Goal: Transaction & Acquisition: Purchase product/service

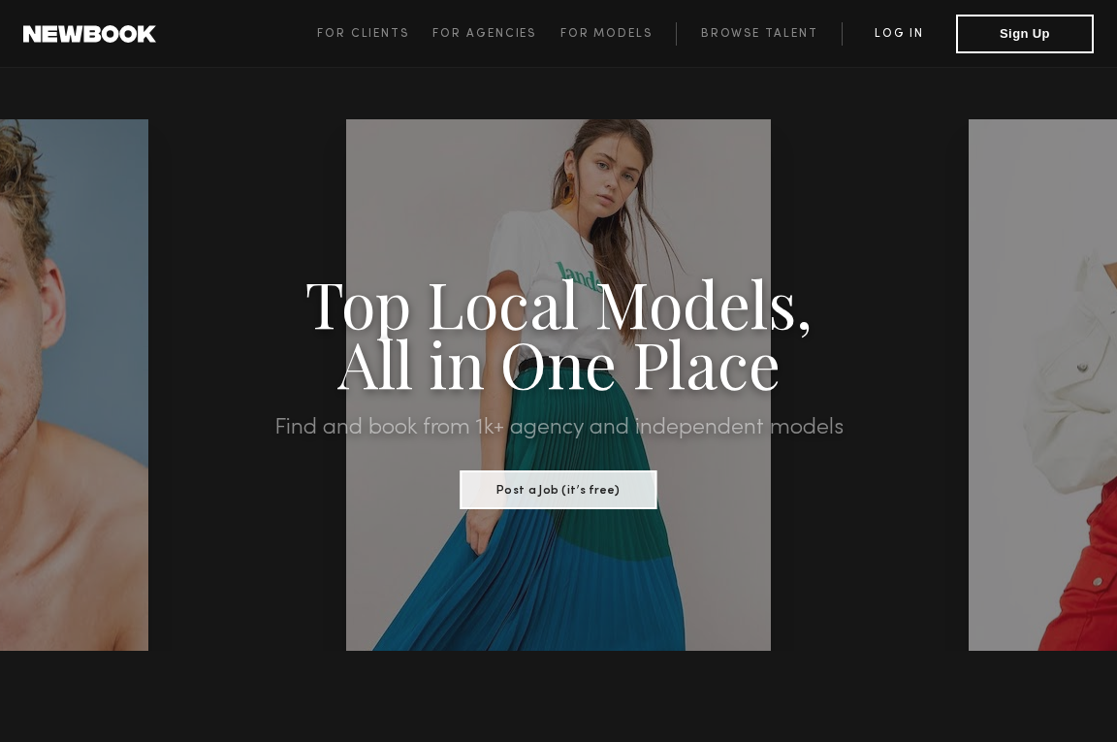
click at [902, 35] on link "Log in" at bounding box center [898, 33] width 114 height 23
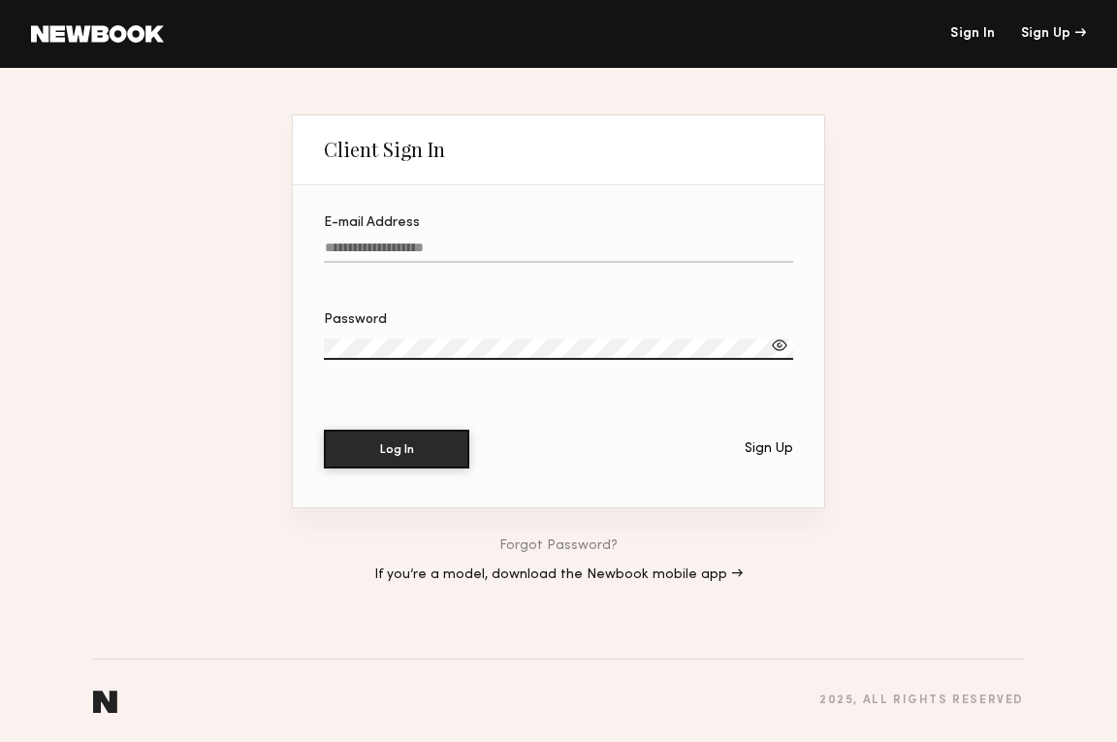
click at [428, 250] on input "E-mail Address" at bounding box center [558, 251] width 469 height 22
click at [1065, 37] on div "Sign Up" at bounding box center [1053, 34] width 65 height 14
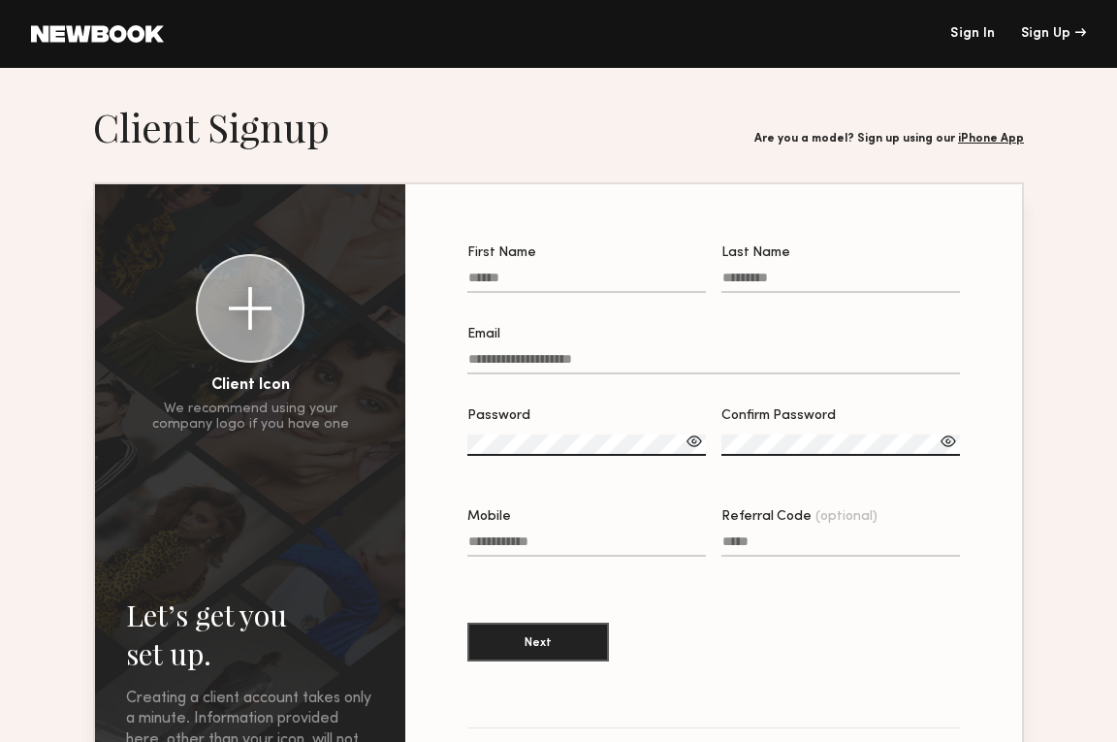
click at [555, 280] on input "First Name" at bounding box center [586, 281] width 238 height 22
type input "*******"
type input "******"
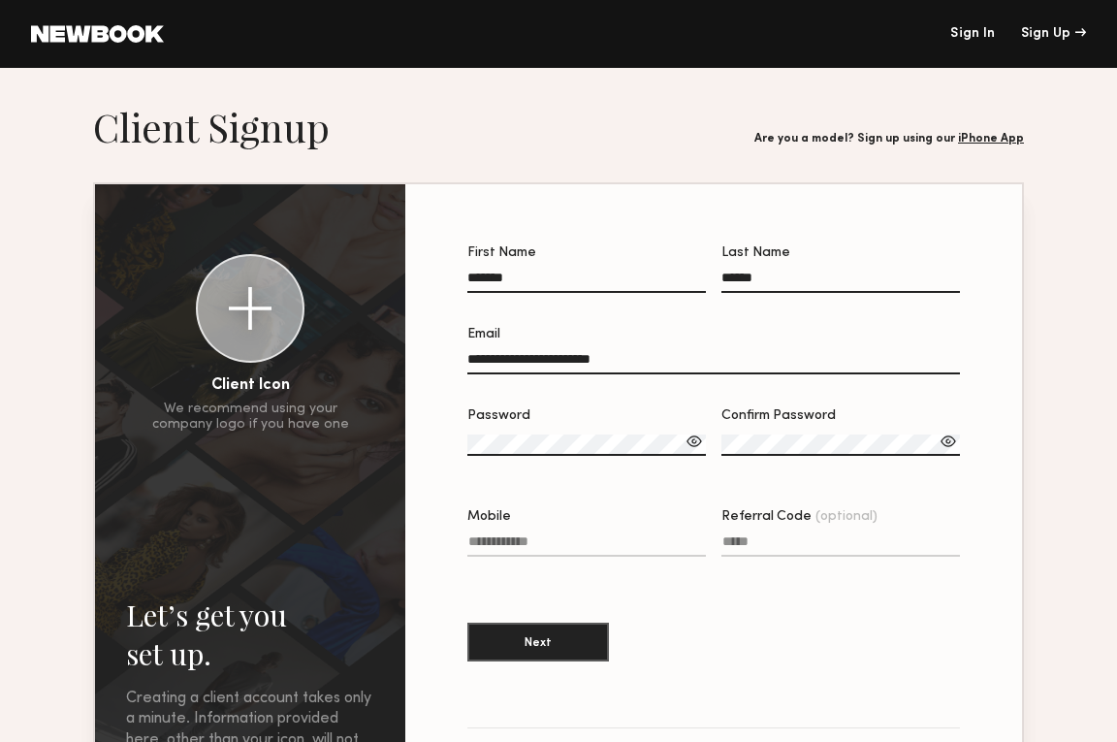
type input "**********"
click at [536, 275] on input "*******" at bounding box center [586, 281] width 238 height 22
type input "*******"
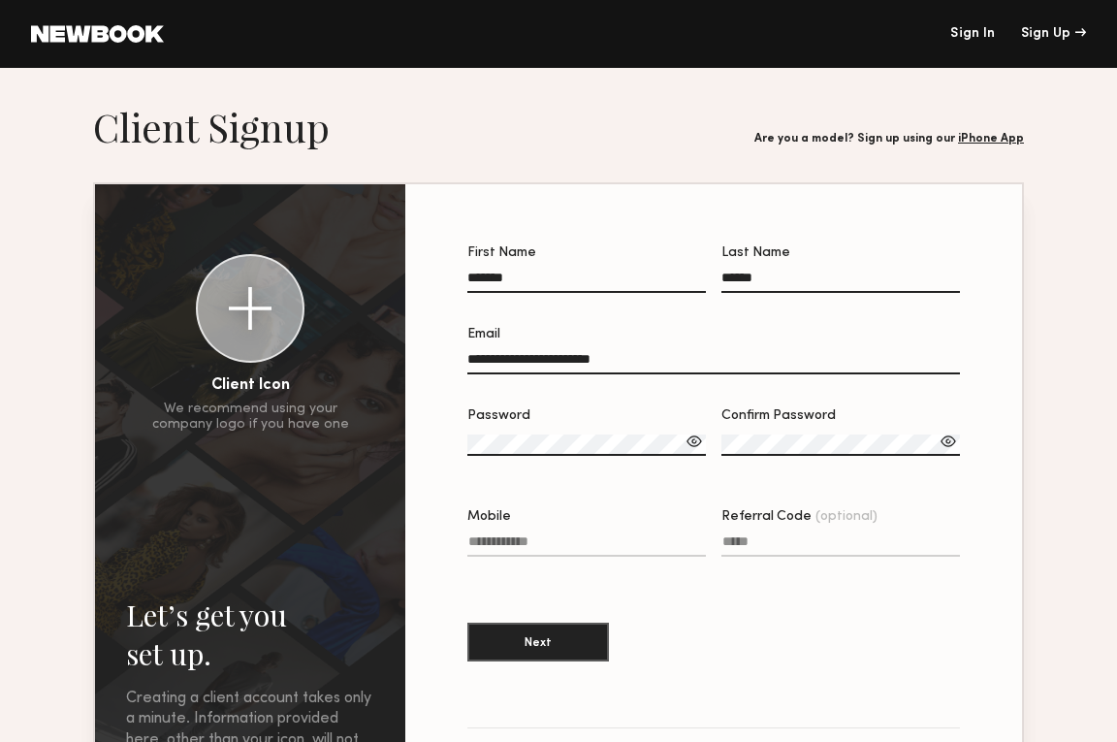
type input "******"
click at [491, 432] on label "Password" at bounding box center [586, 442] width 238 height 66
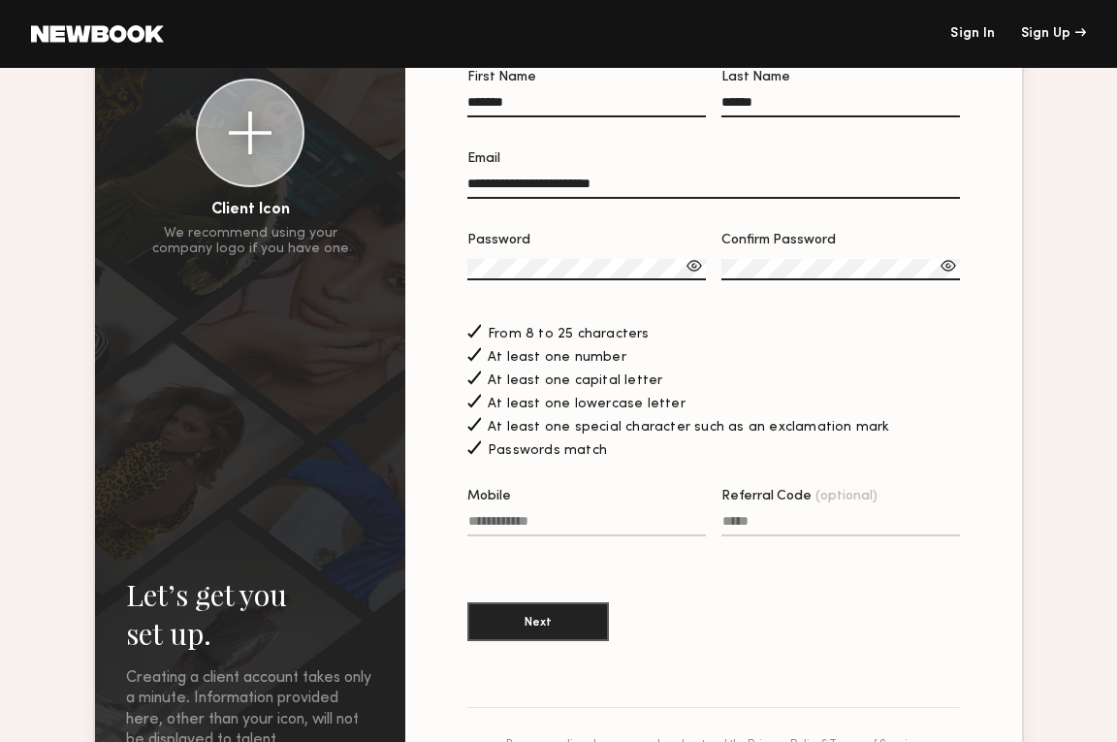
scroll to position [182, 0]
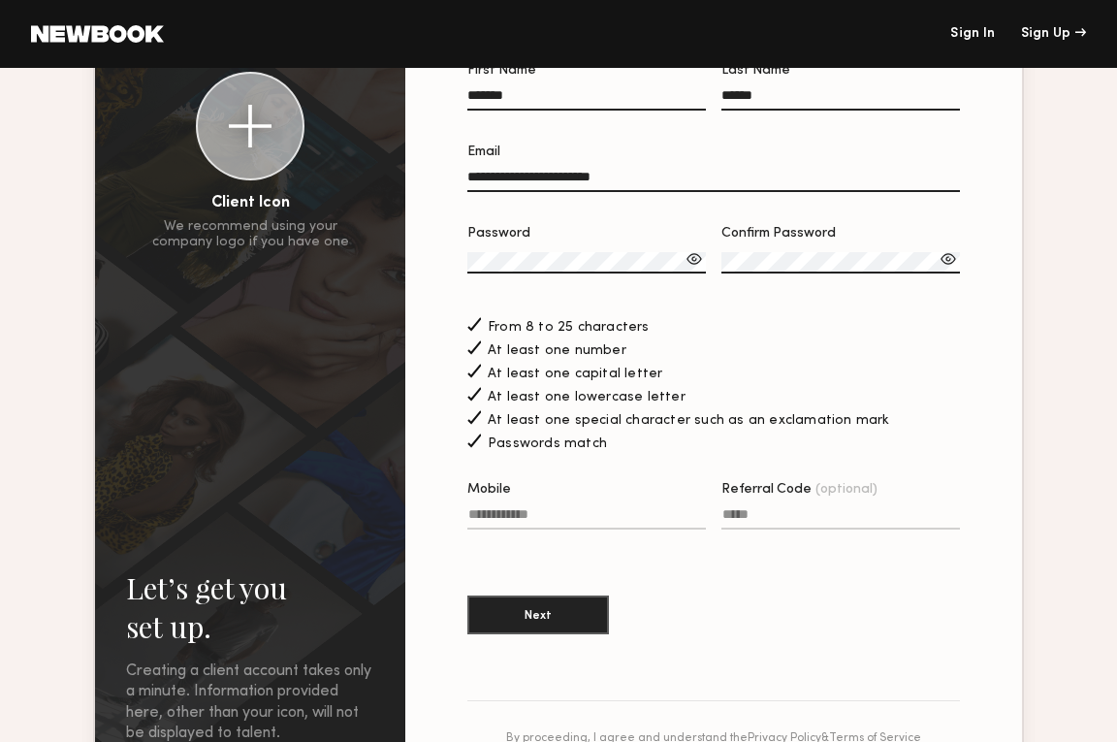
click at [608, 519] on input "Mobile" at bounding box center [586, 518] width 238 height 22
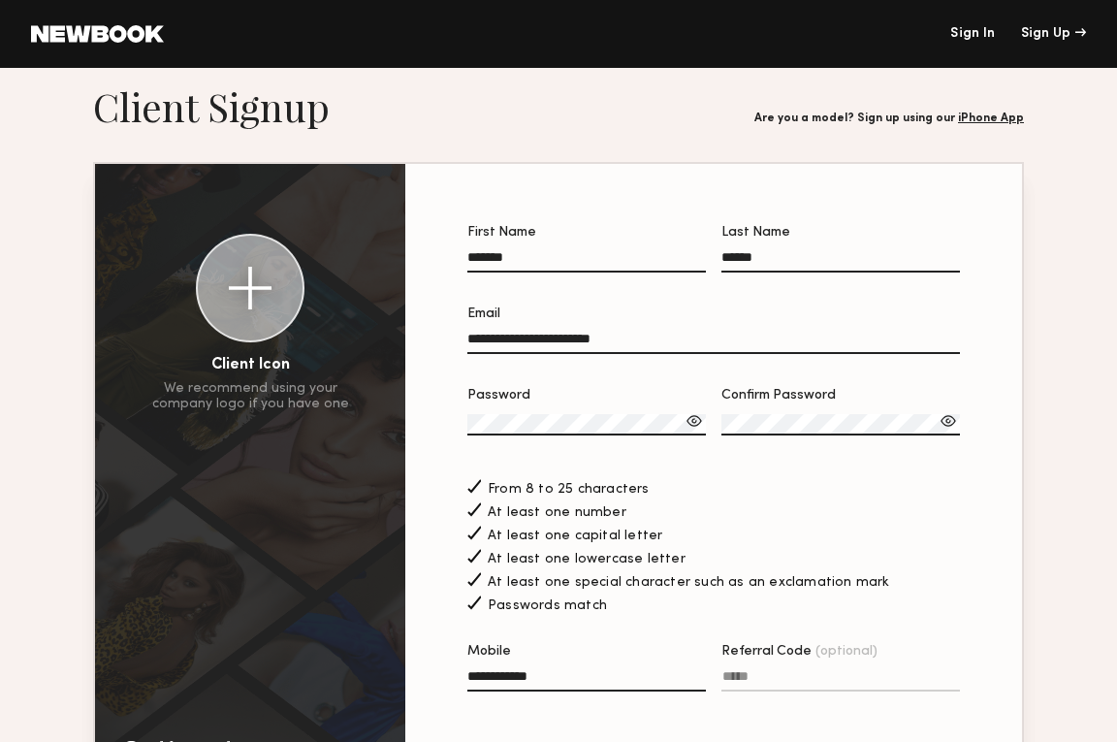
scroll to position [23, 0]
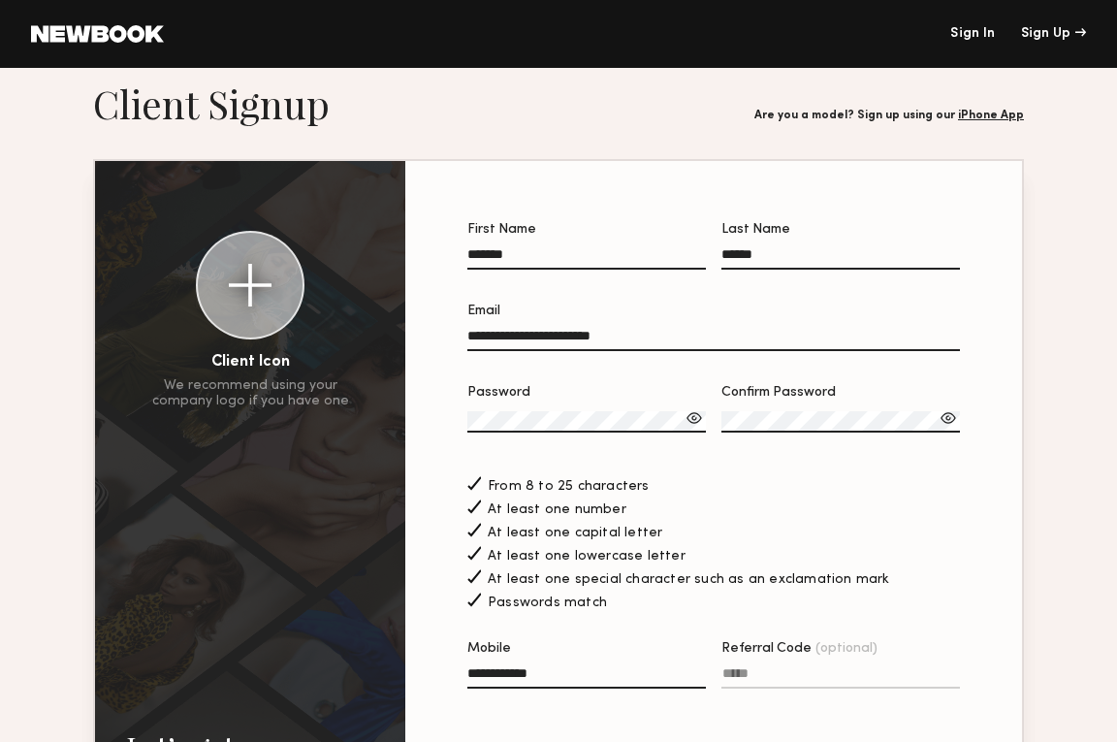
type input "**********"
click at [245, 289] on div at bounding box center [250, 285] width 43 height 43
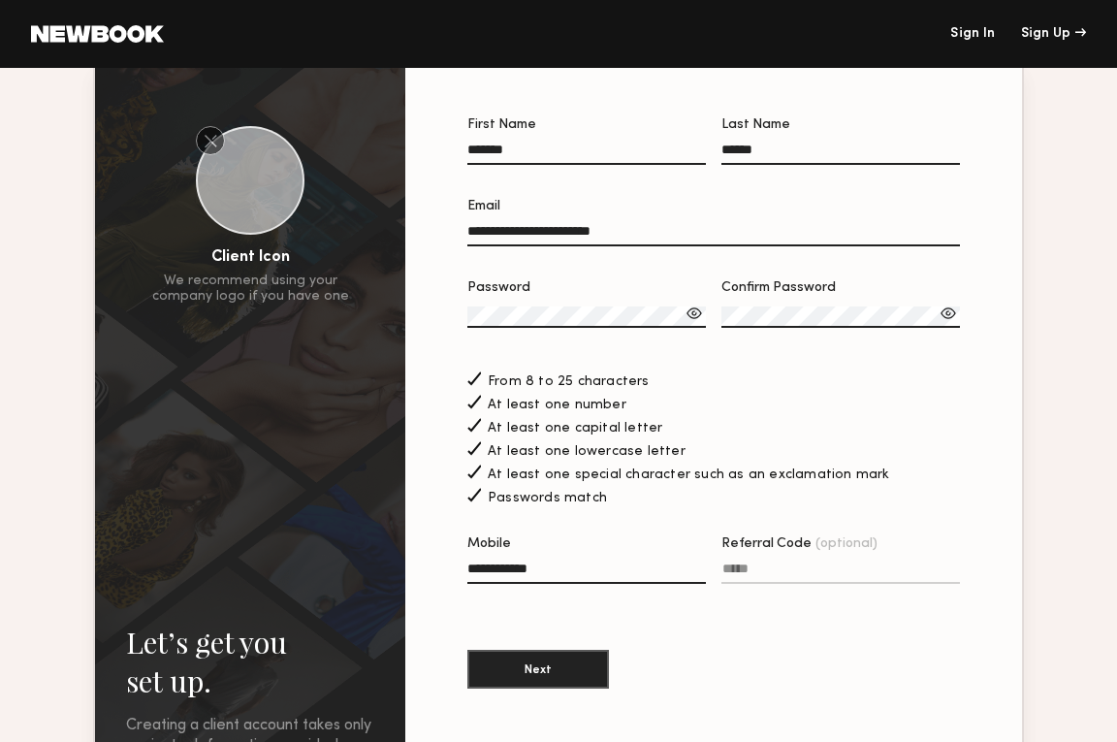
scroll to position [136, 0]
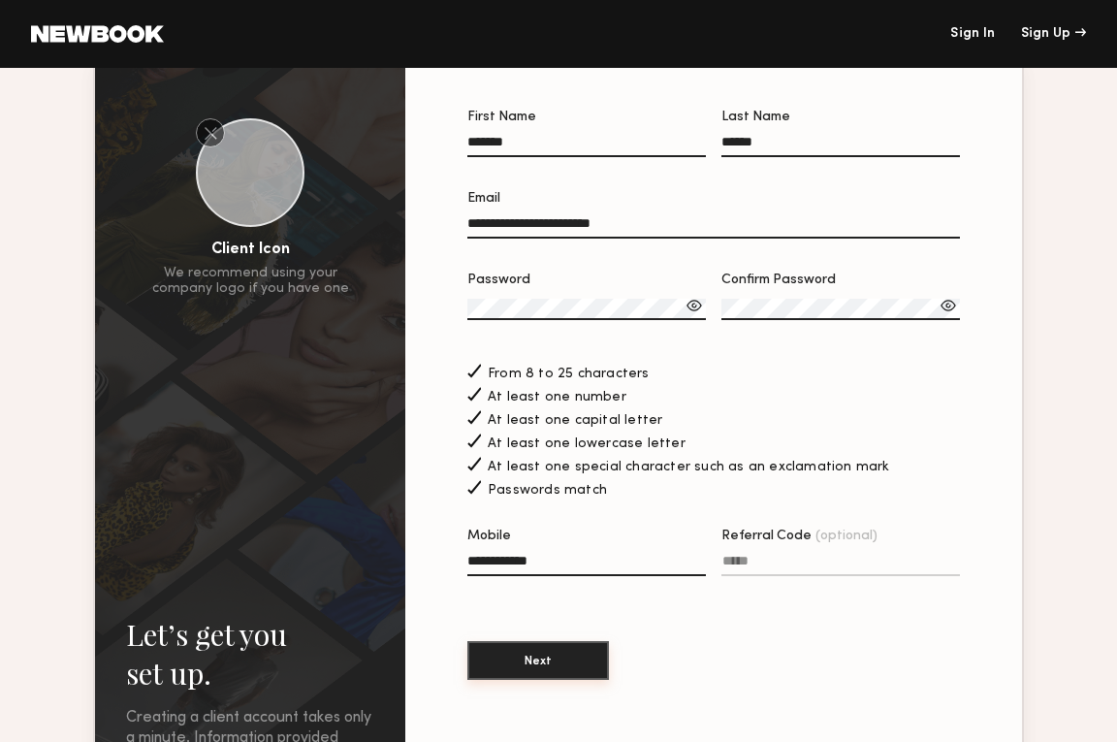
click at [535, 656] on button "Next" at bounding box center [538, 660] width 142 height 39
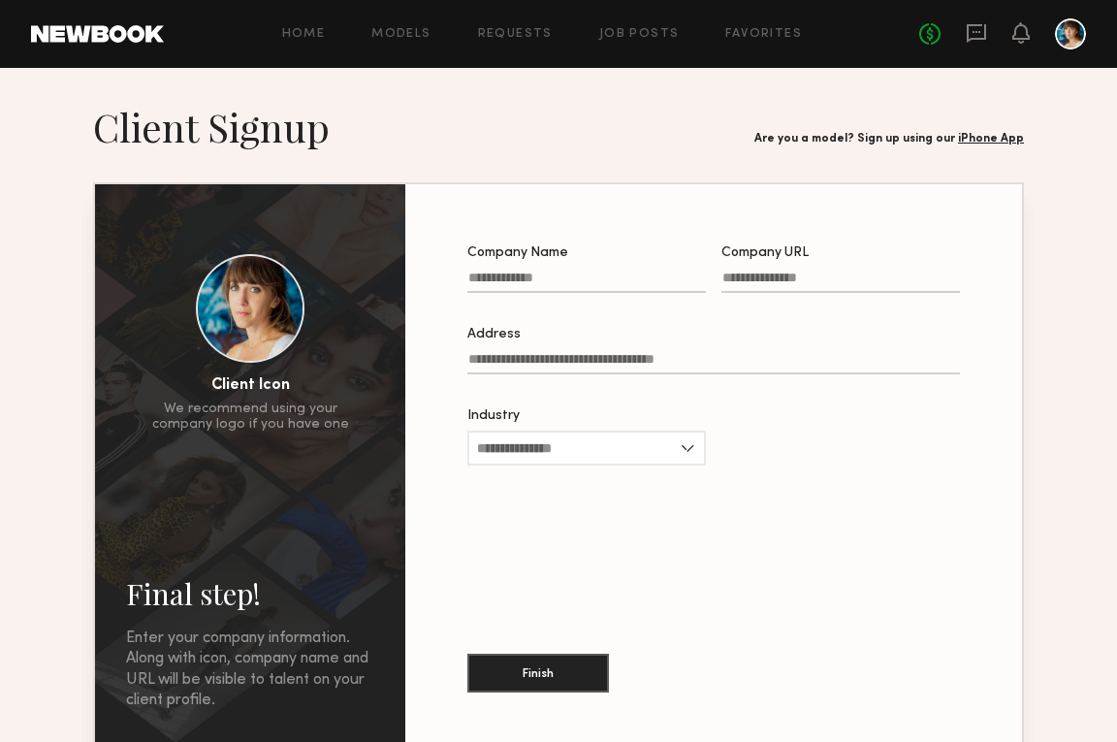
click at [603, 281] on input "Company Name" at bounding box center [586, 281] width 238 height 22
type input "*"
click at [807, 271] on input "Company URL" at bounding box center [840, 281] width 238 height 22
type input "**********"
click at [633, 273] on input "Company Name Required" at bounding box center [586, 281] width 238 height 22
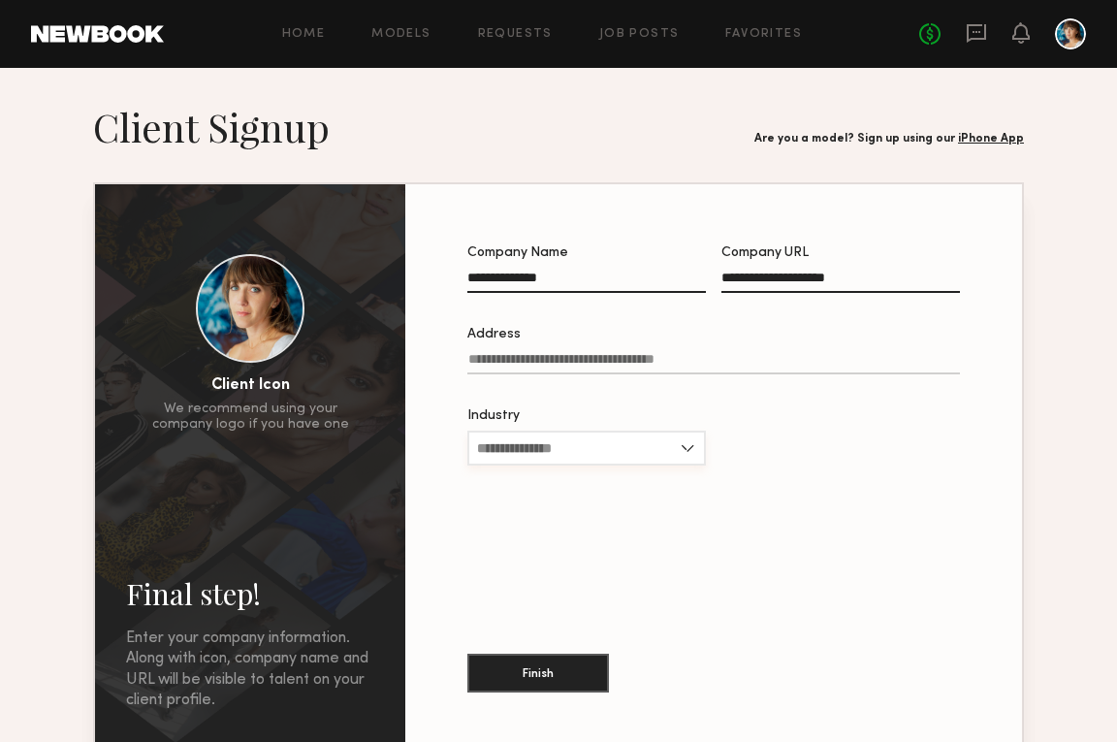
type input "**********"
click at [668, 435] on input "Industry" at bounding box center [586, 447] width 238 height 35
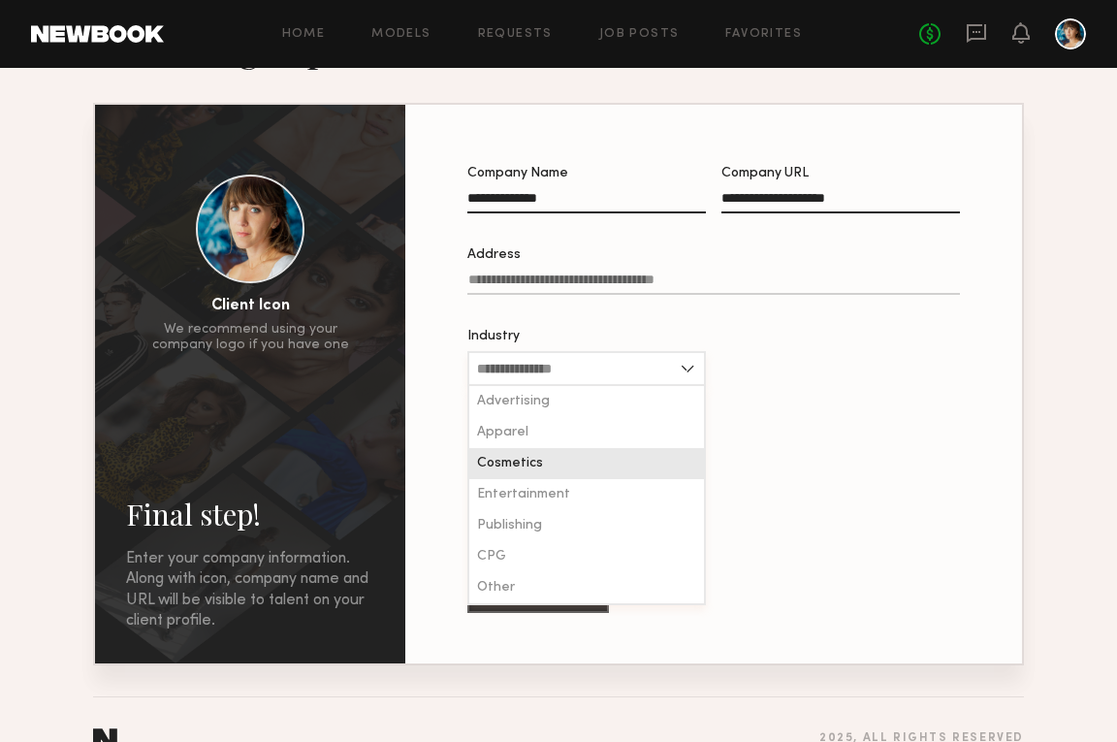
scroll to position [93, 0]
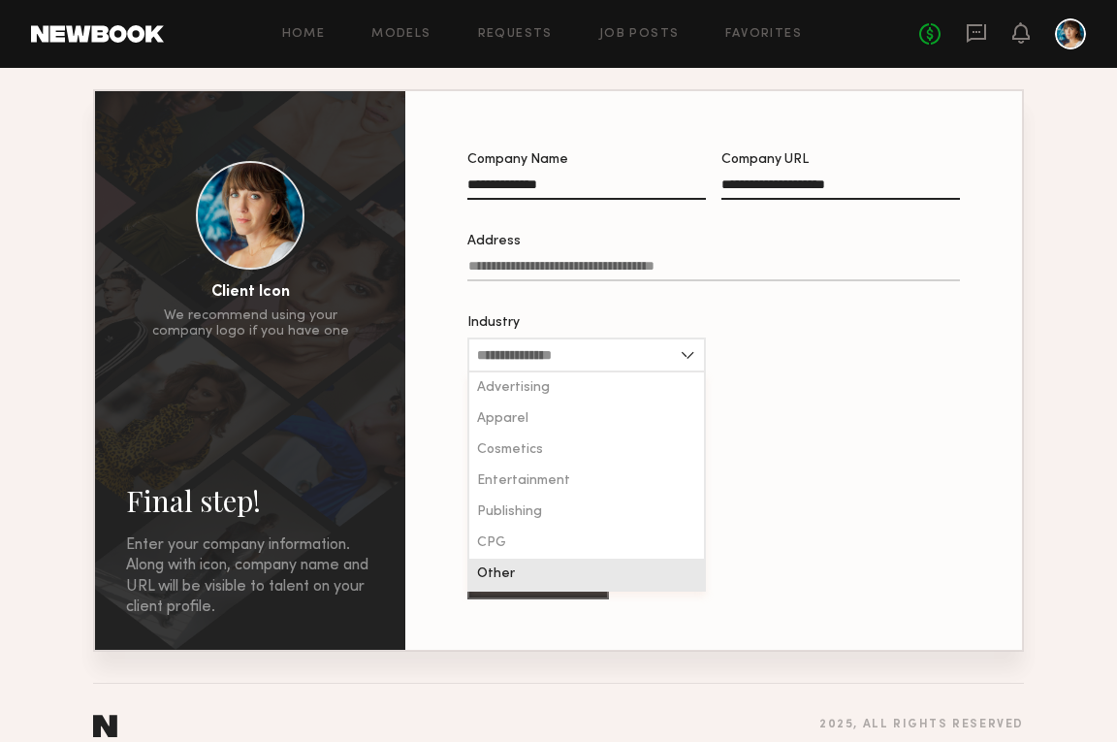
click at [564, 569] on div "Other" at bounding box center [586, 573] width 235 height 31
type input "*****"
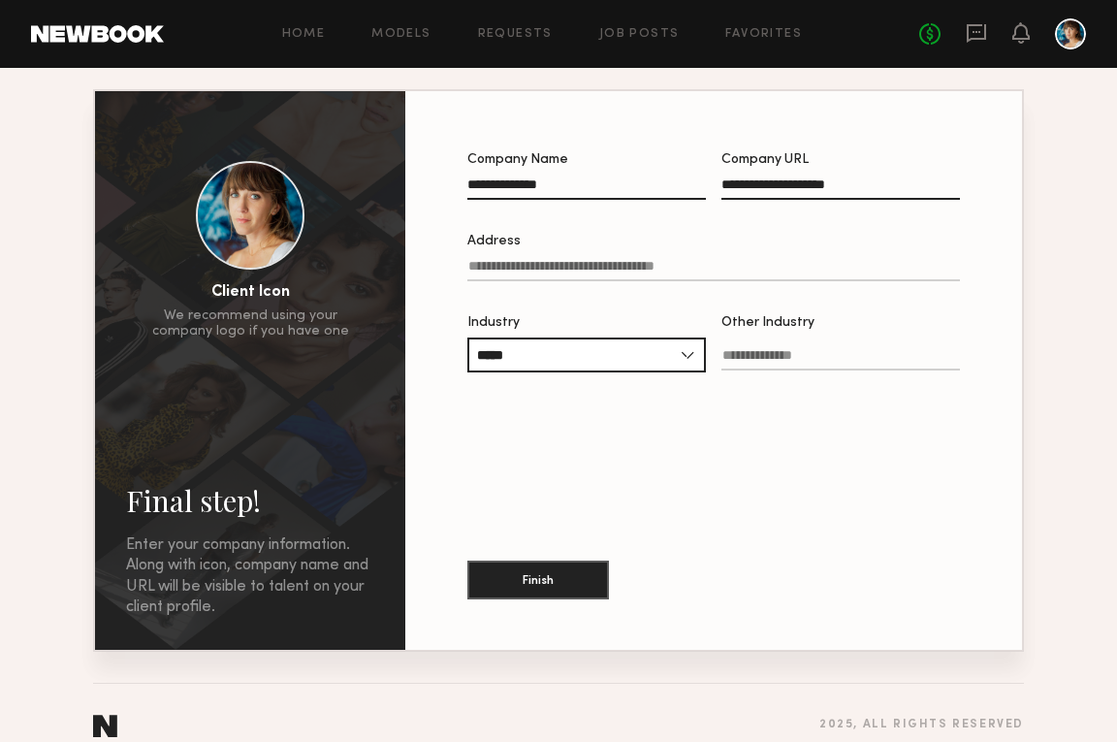
click at [776, 362] on input "Other Industry" at bounding box center [840, 359] width 238 height 22
type input "*"
type input "**********"
click at [591, 567] on button "Finish" at bounding box center [538, 578] width 142 height 39
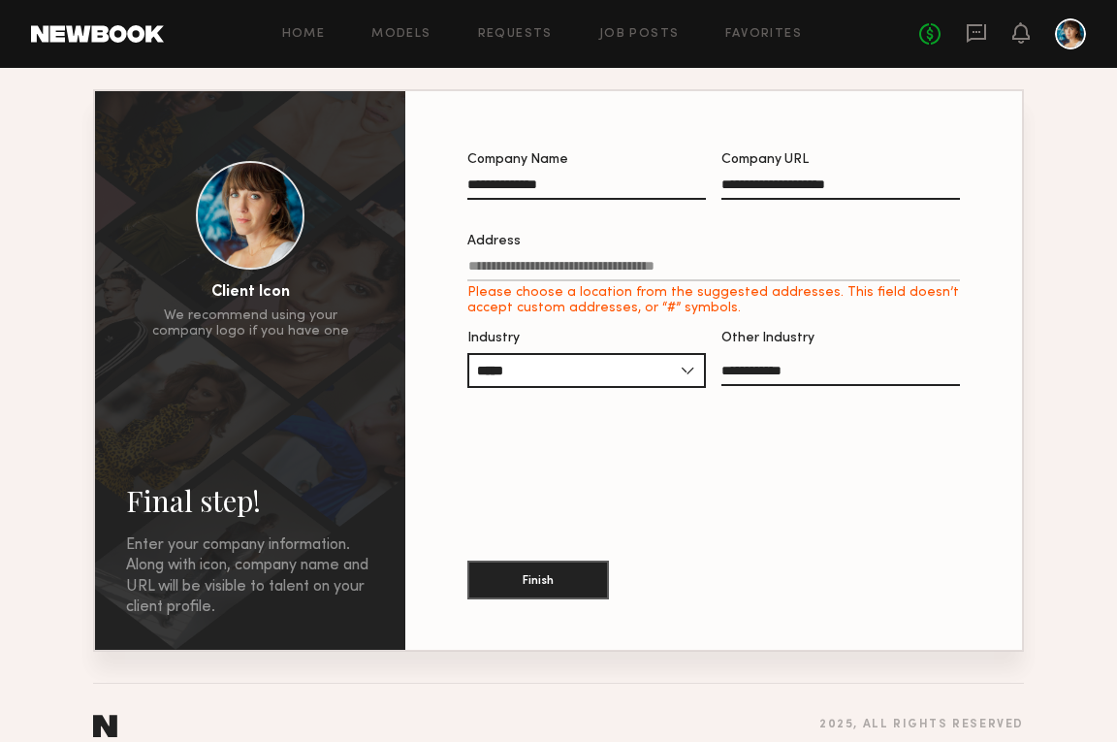
click at [618, 265] on input "Address Please choose a location from the suggested addresses. This field doesn…" at bounding box center [713, 270] width 492 height 22
type input "**********"
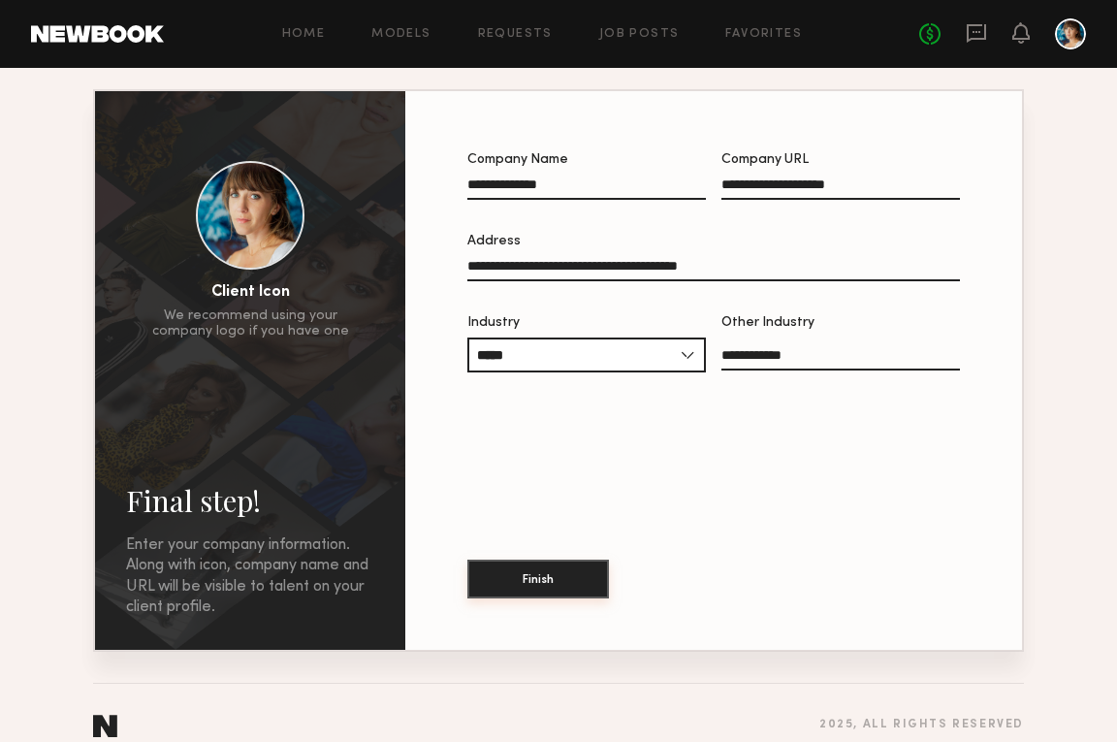
click at [545, 590] on button "Finish" at bounding box center [538, 578] width 142 height 39
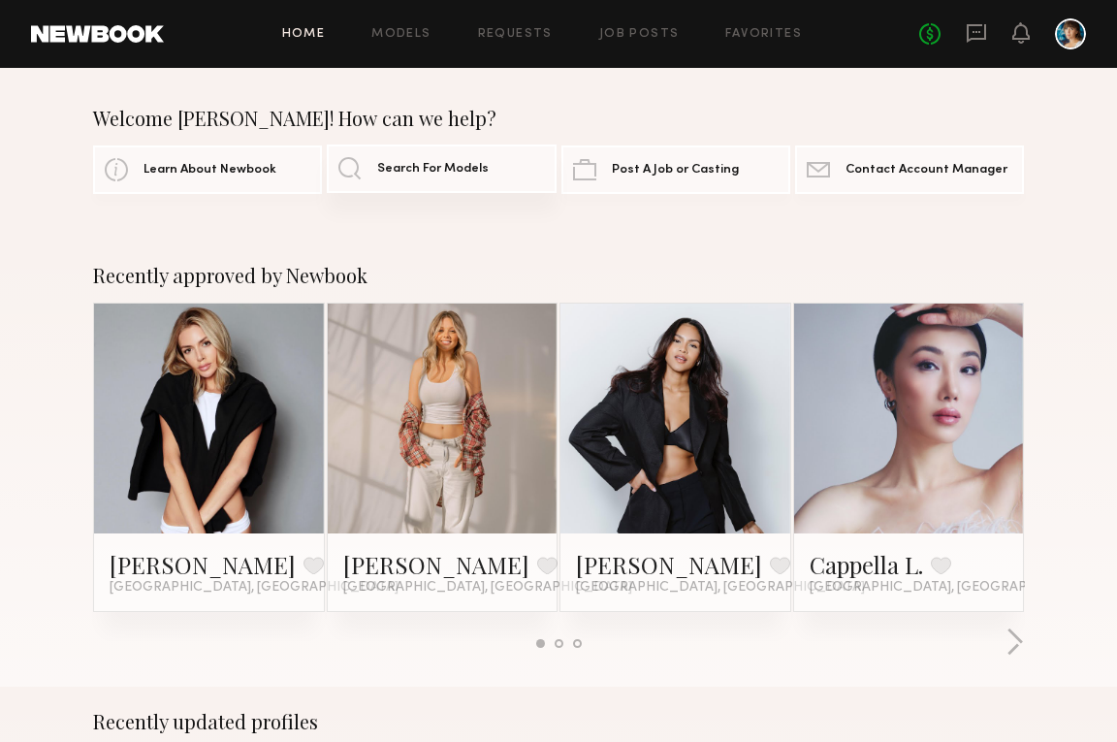
click at [439, 152] on link "Search For Models" at bounding box center [441, 168] width 229 height 48
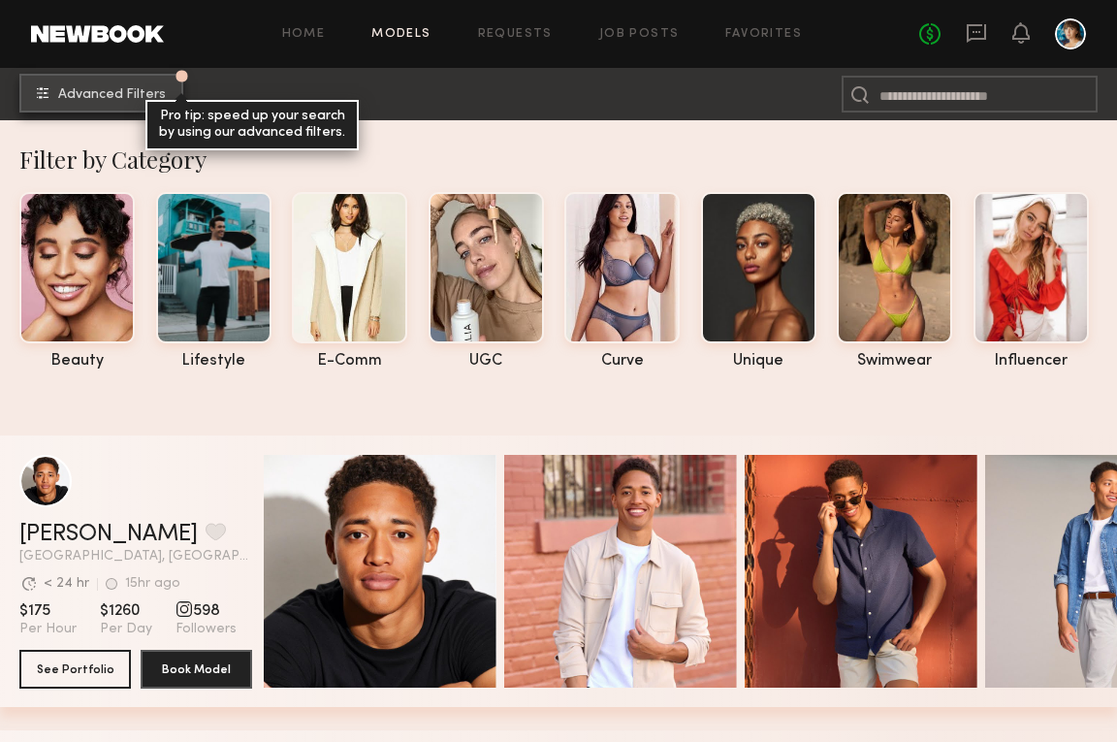
click at [74, 88] on span "Advanced Filters" at bounding box center [112, 95] width 108 height 14
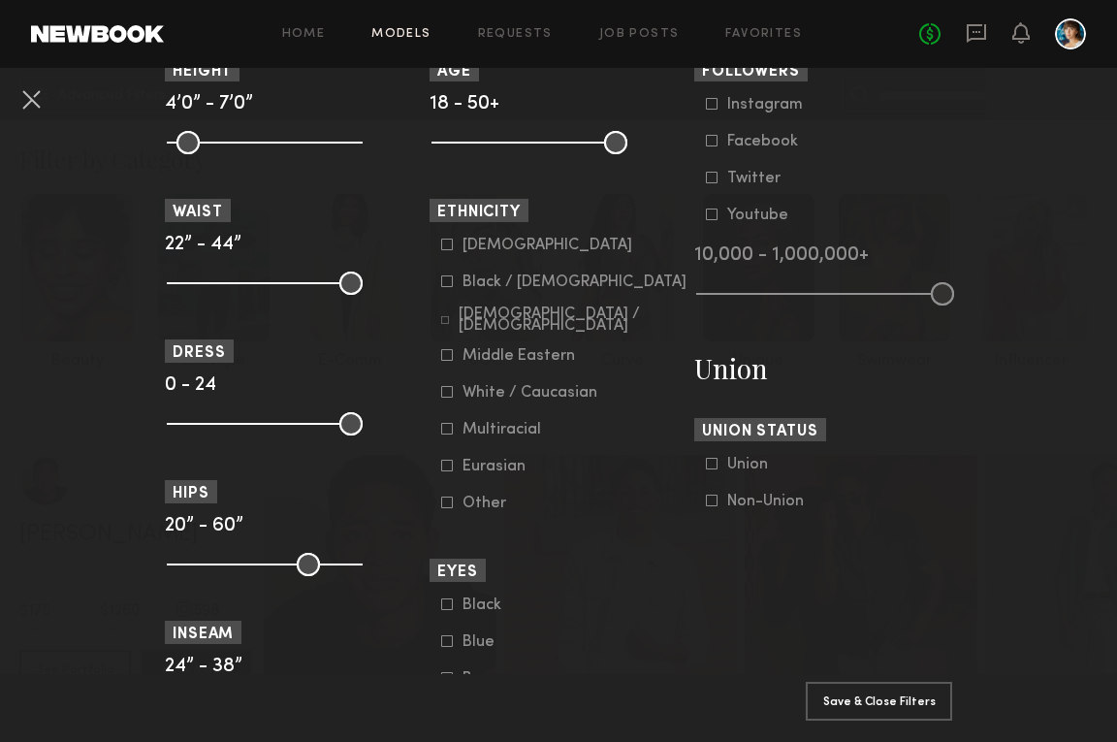
scroll to position [1062, 0]
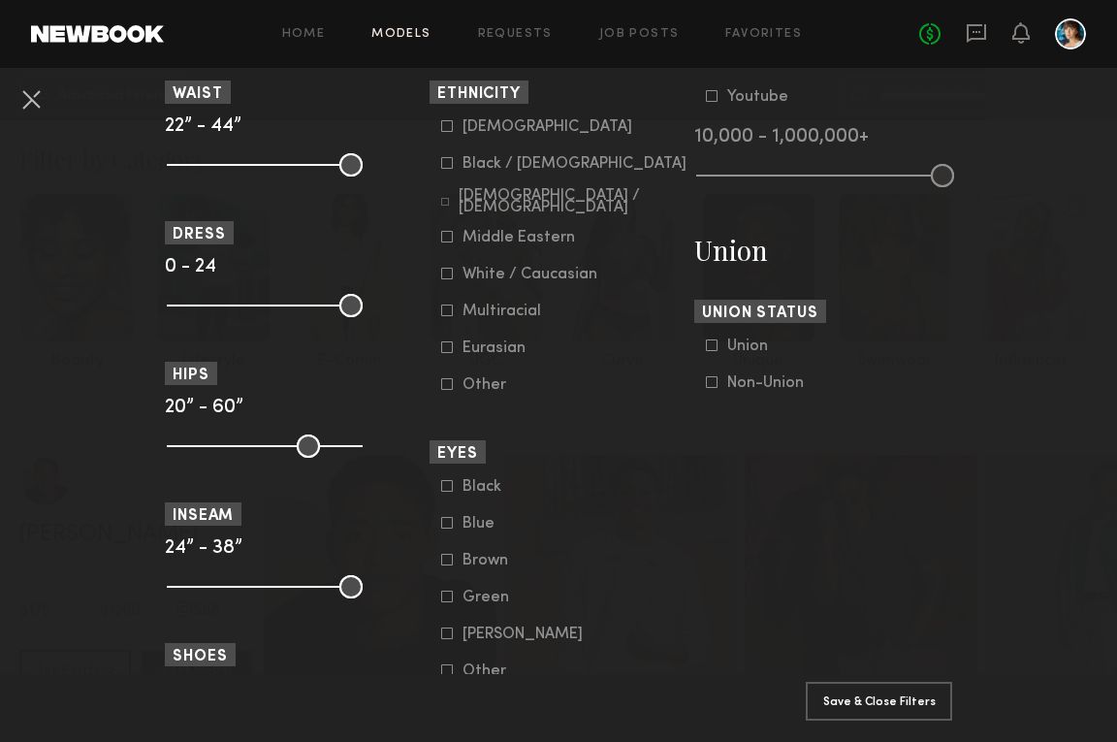
click at [719, 388] on label "Non-Union" at bounding box center [755, 382] width 98 height 12
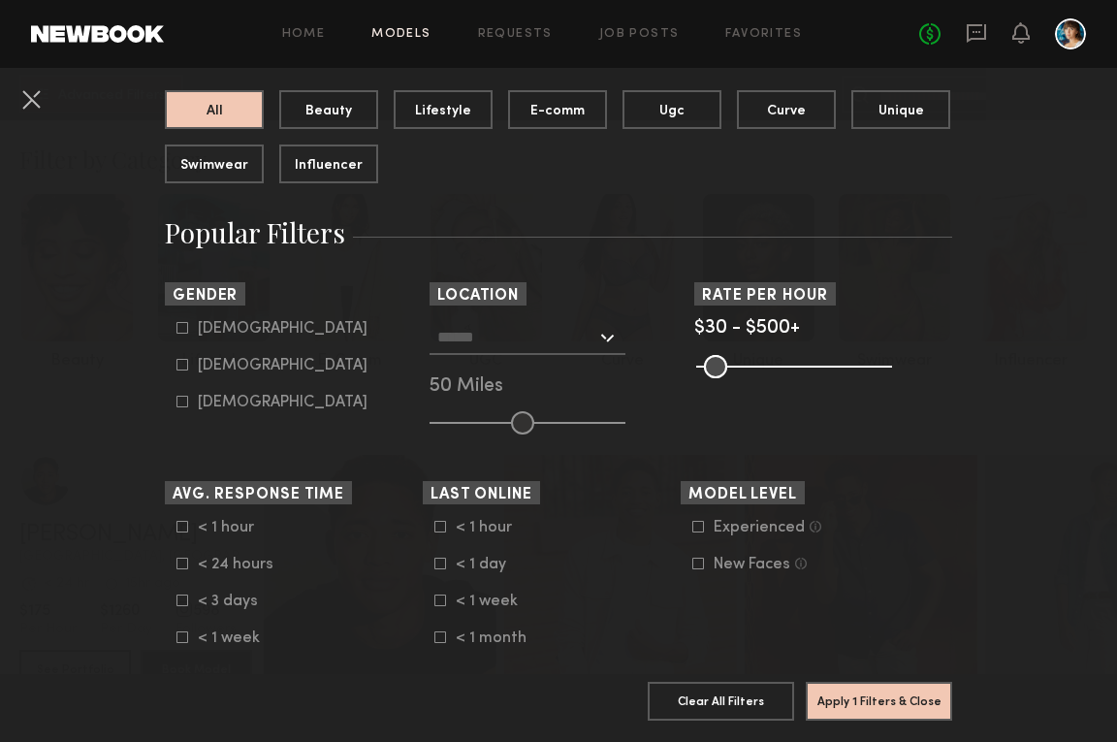
scroll to position [181, 0]
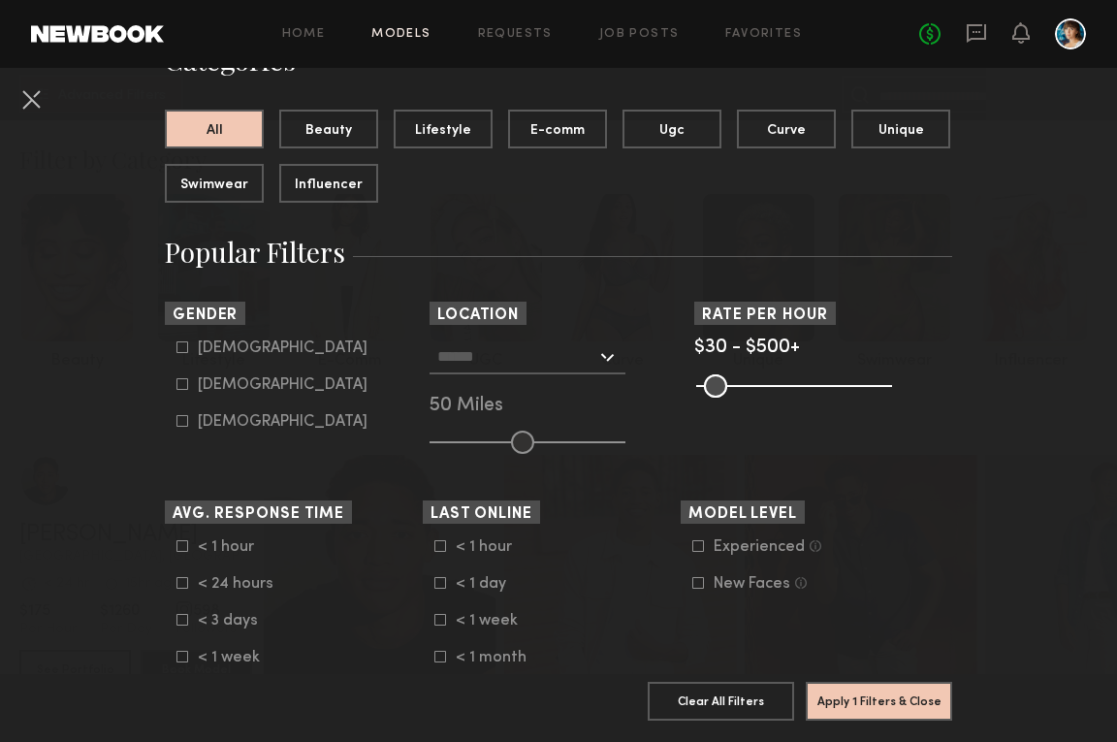
click at [722, 589] on div "New Faces" at bounding box center [751, 584] width 77 height 12
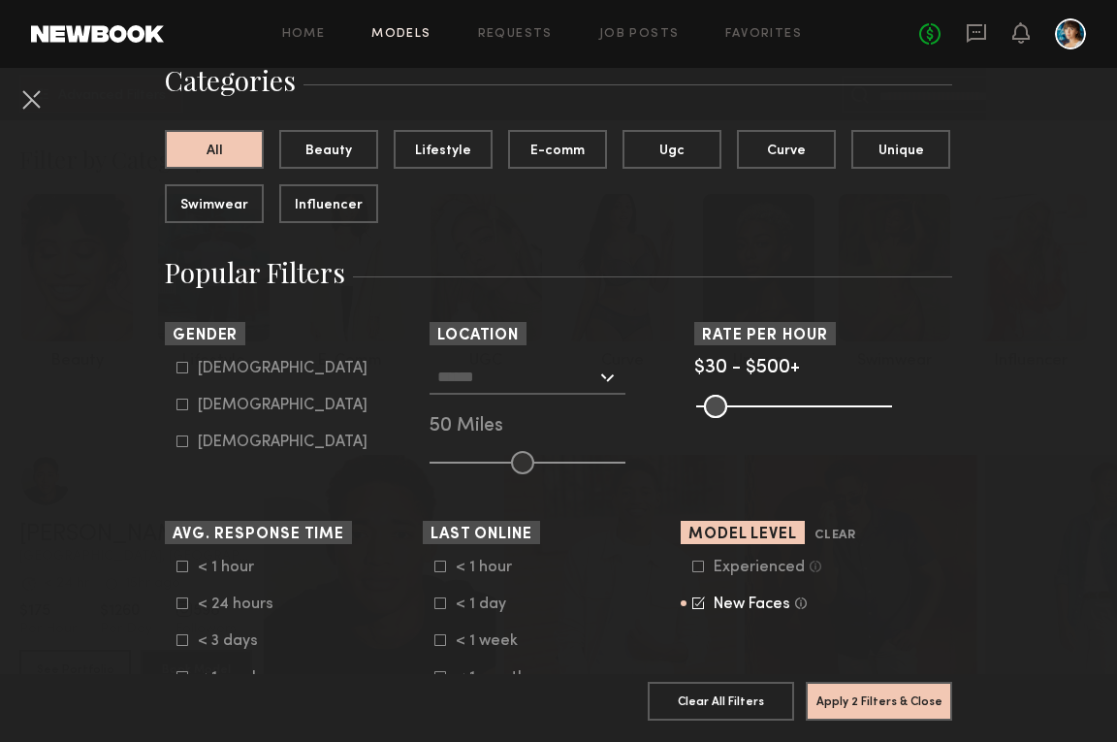
scroll to position [140, 0]
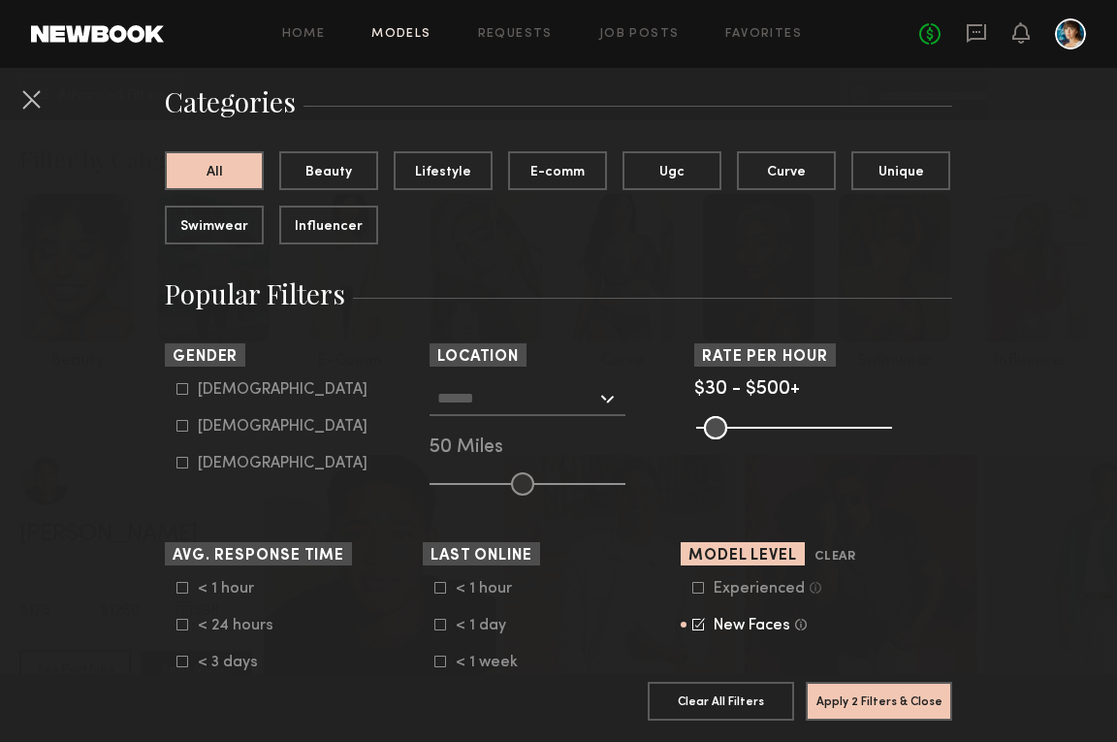
click at [224, 462] on div "Non-binary" at bounding box center [283, 464] width 170 height 12
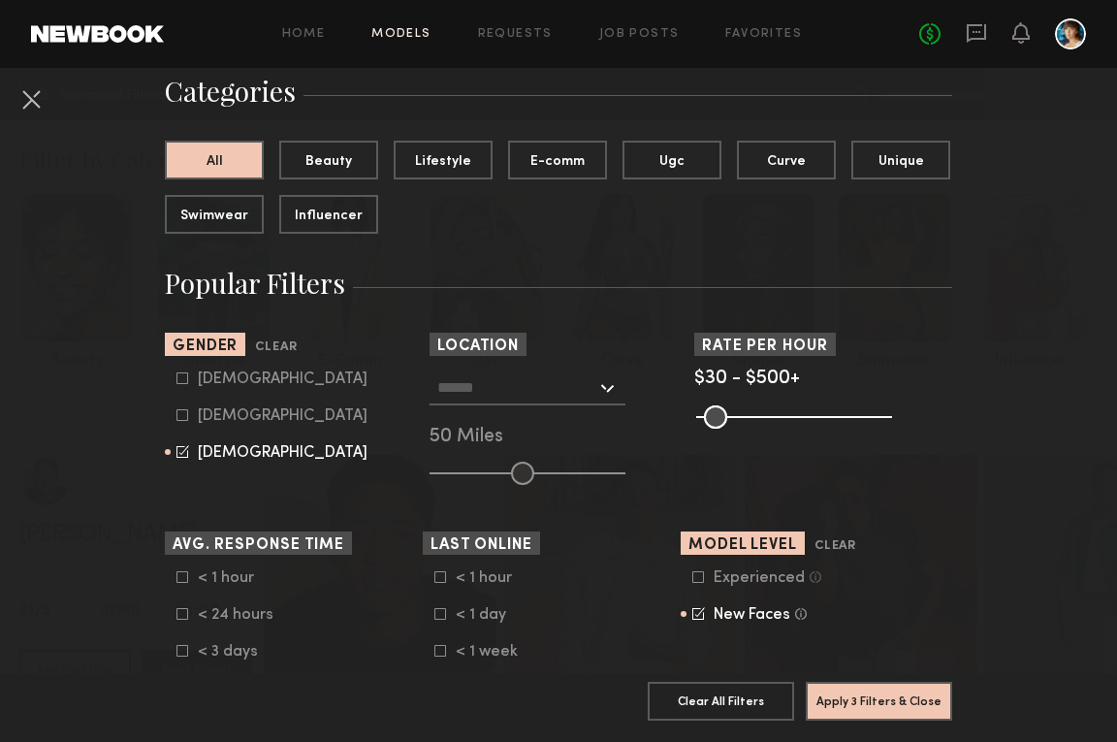
click at [523, 368] on nb-browse-filter "Location Los Angeles, CA New York City, NY Brooklyn, NY Chicago, IL 50 Miles" at bounding box center [558, 409] width 258 height 152
click at [533, 384] on input "text" at bounding box center [516, 386] width 159 height 33
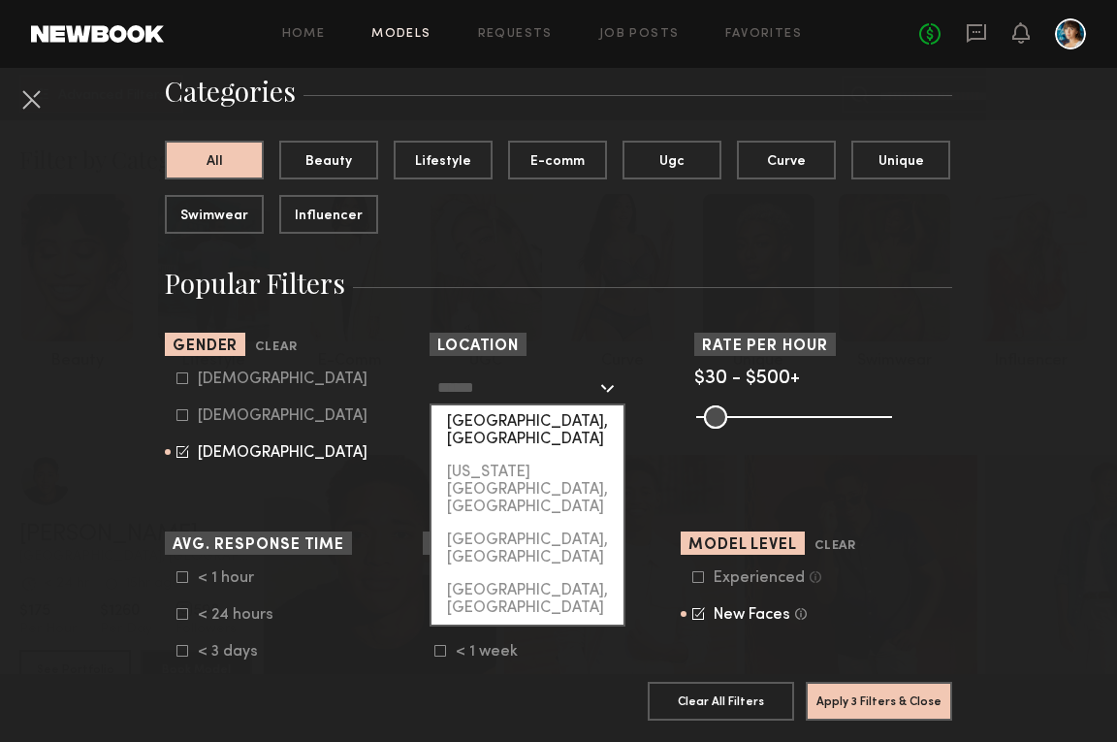
click at [517, 417] on div "Los Angeles, CA" at bounding box center [527, 430] width 192 height 50
type input "**********"
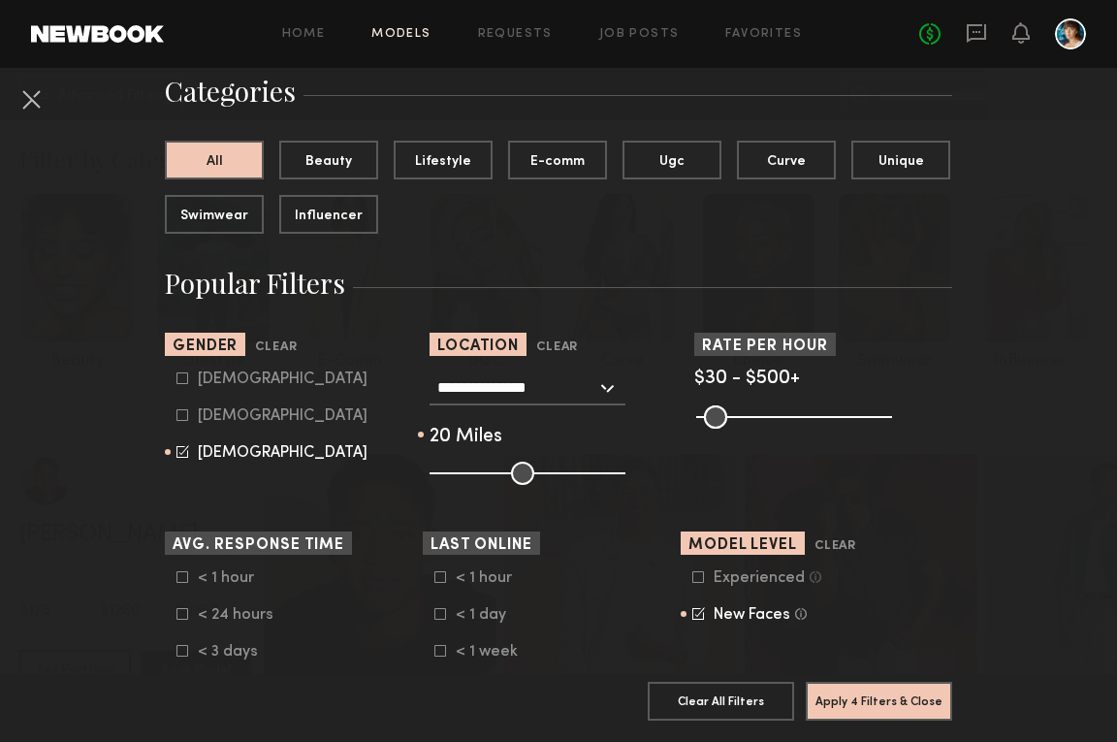
drag, startPoint x: 518, startPoint y: 467, endPoint x: 466, endPoint y: 468, distance: 51.4
click at [466, 468] on input "range" at bounding box center [527, 472] width 196 height 23
drag, startPoint x: 463, startPoint y: 474, endPoint x: 489, endPoint y: 472, distance: 25.3
type input "**"
click at [489, 472] on input "range" at bounding box center [527, 472] width 196 height 23
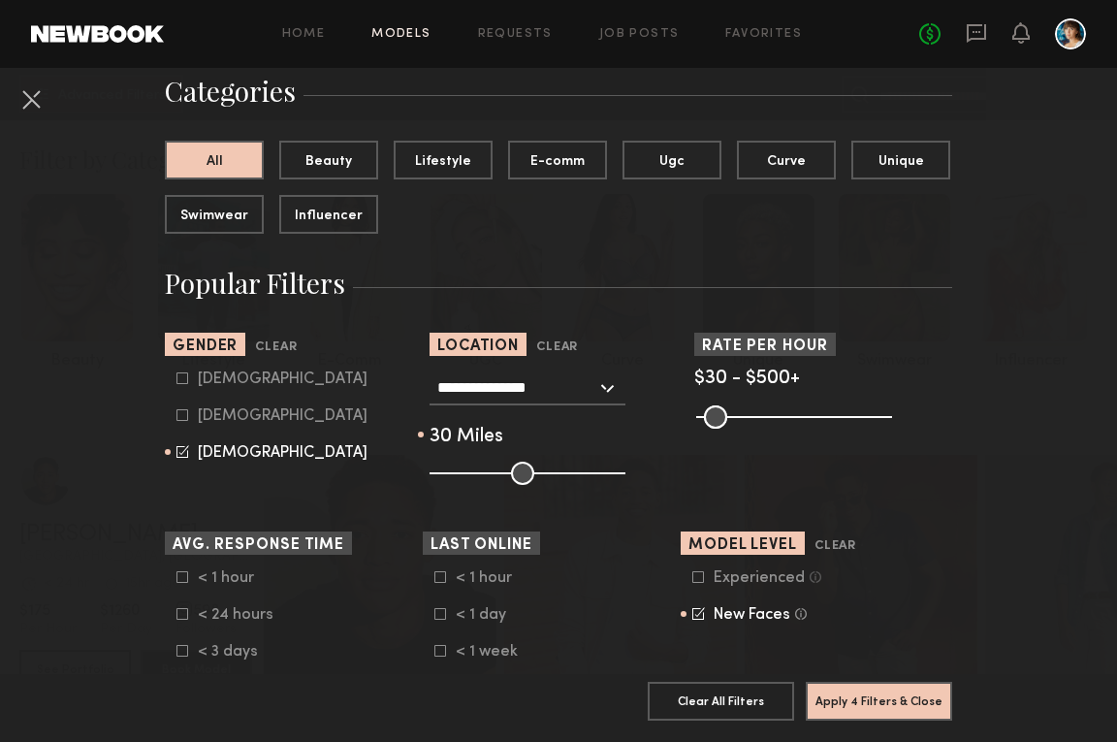
click at [890, 408] on div "Pro Tip: Rates are often negotiable. We recommend increasing search max by $50." at bounding box center [823, 414] width 258 height 23
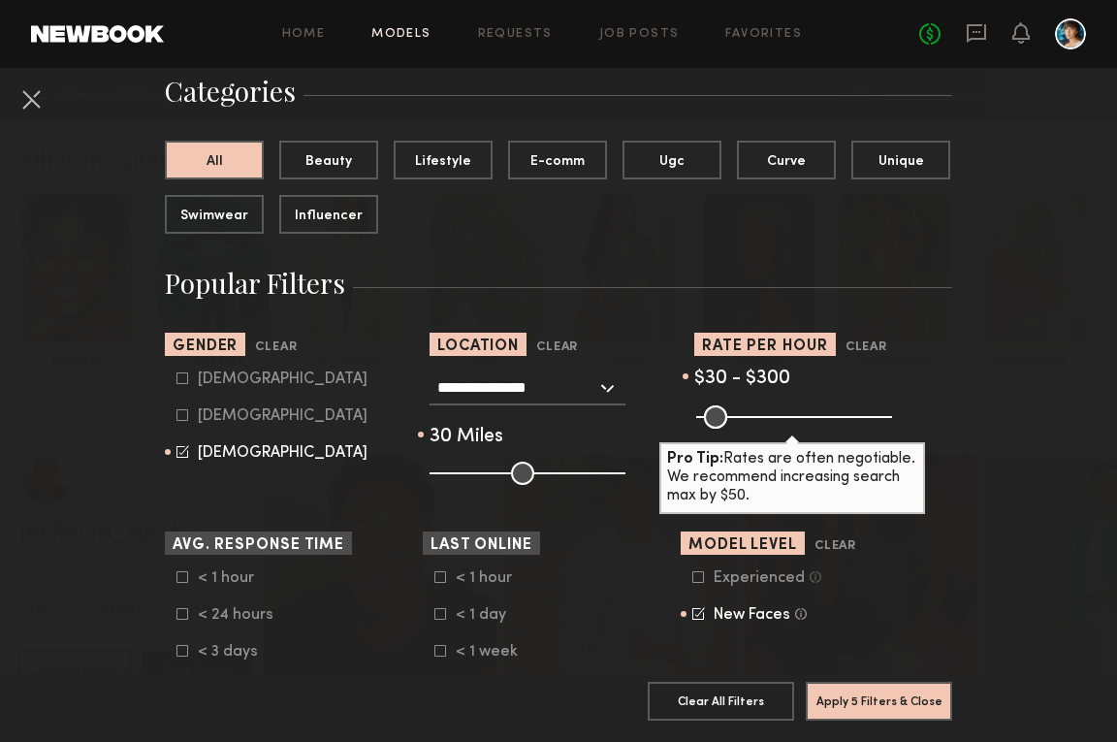
drag, startPoint x: 878, startPoint y: 414, endPoint x: 807, endPoint y: 419, distance: 71.9
type input "***"
click at [807, 419] on input "range" at bounding box center [794, 416] width 196 height 23
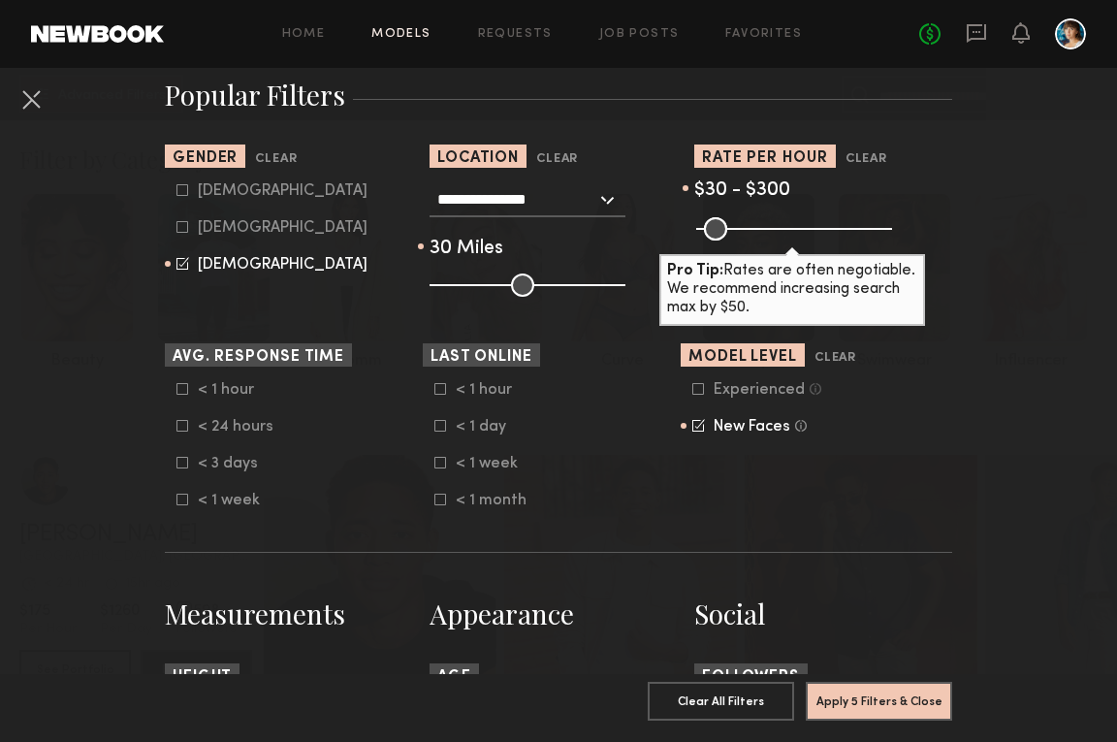
scroll to position [369, 0]
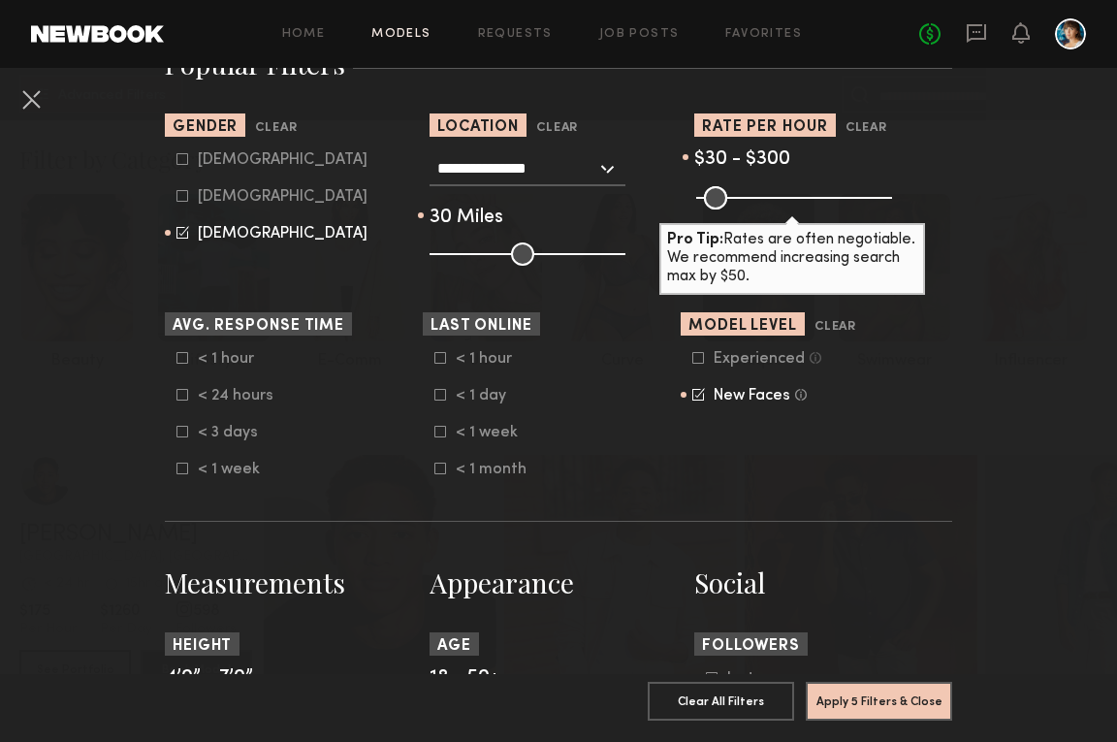
click at [177, 430] on icon at bounding box center [182, 432] width 12 height 12
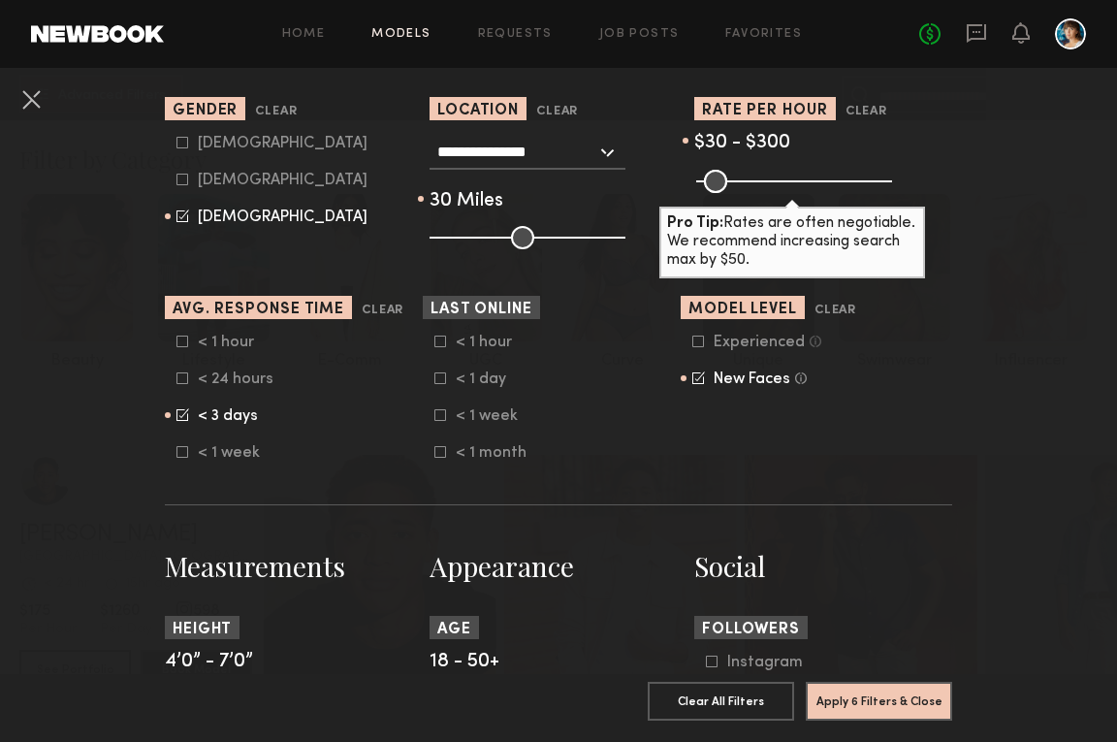
click at [176, 381] on icon at bounding box center [182, 378] width 12 height 12
click at [180, 409] on icon at bounding box center [182, 414] width 13 height 13
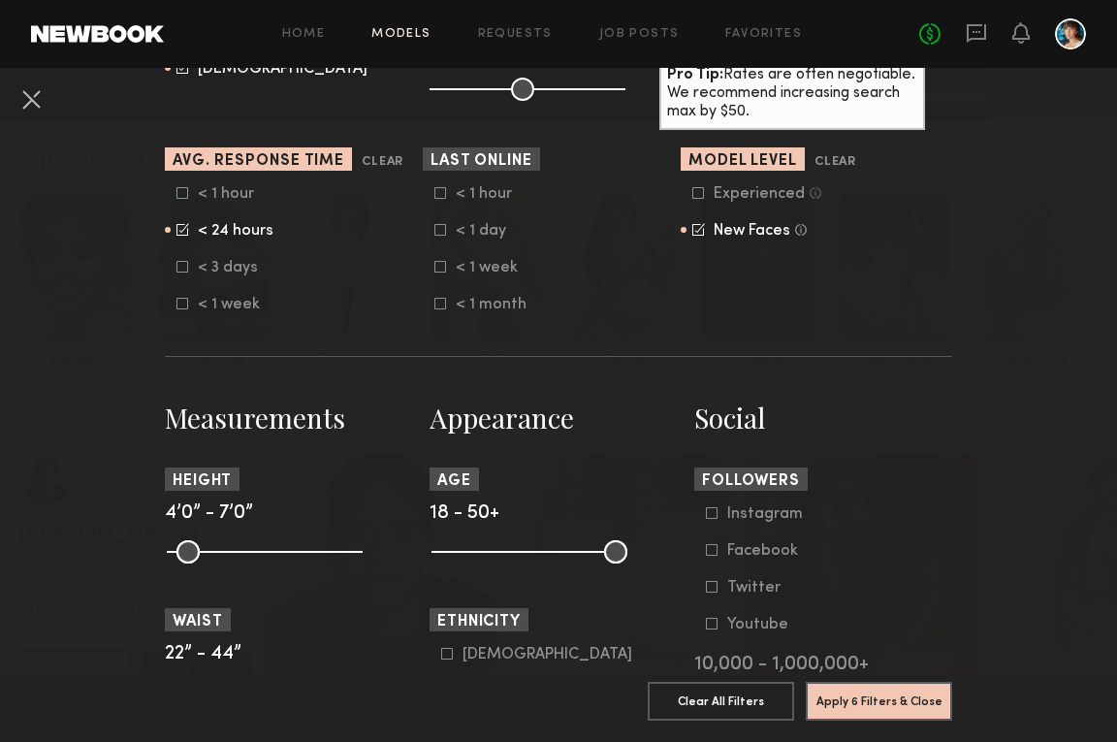
scroll to position [539, 0]
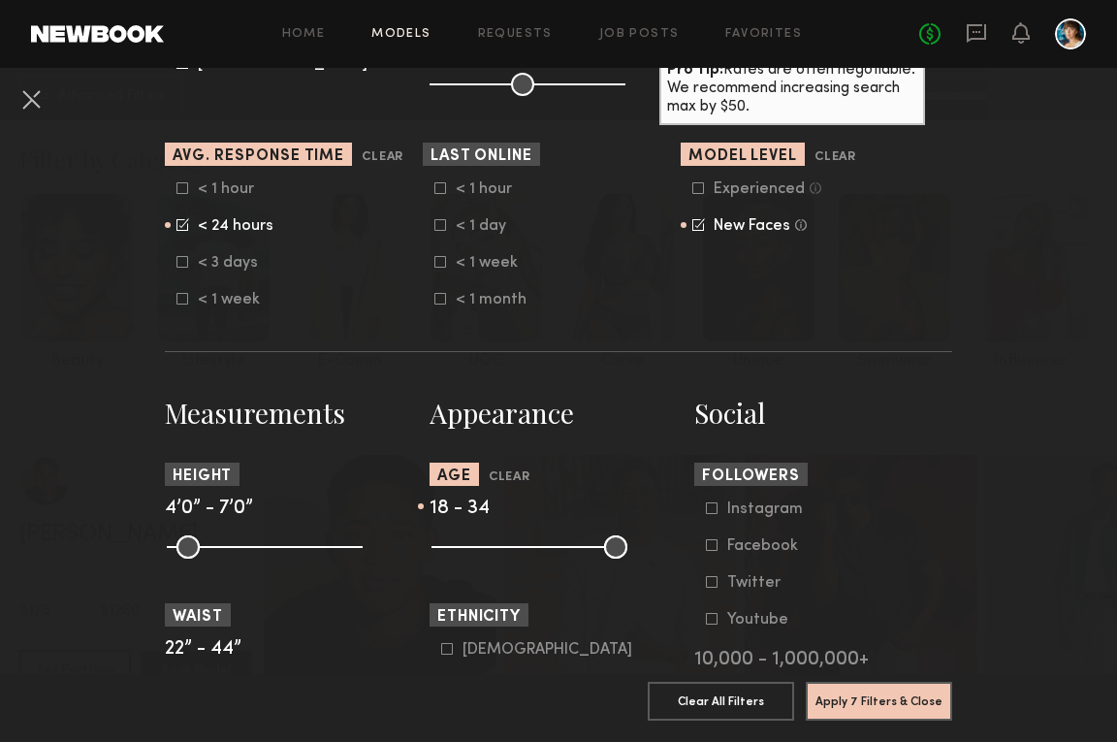
drag, startPoint x: 622, startPoint y: 548, endPoint x: 530, endPoint y: 552, distance: 92.2
type input "**"
click at [530, 552] on input "range" at bounding box center [529, 546] width 196 height 23
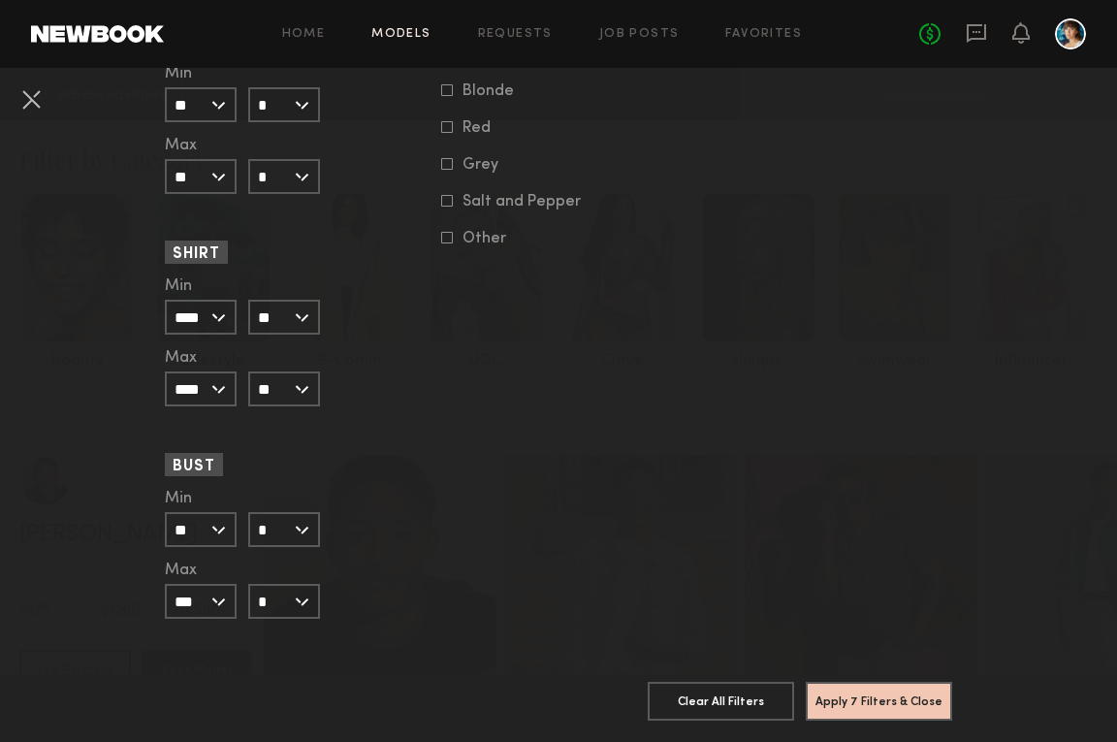
scroll to position [1825, 0]
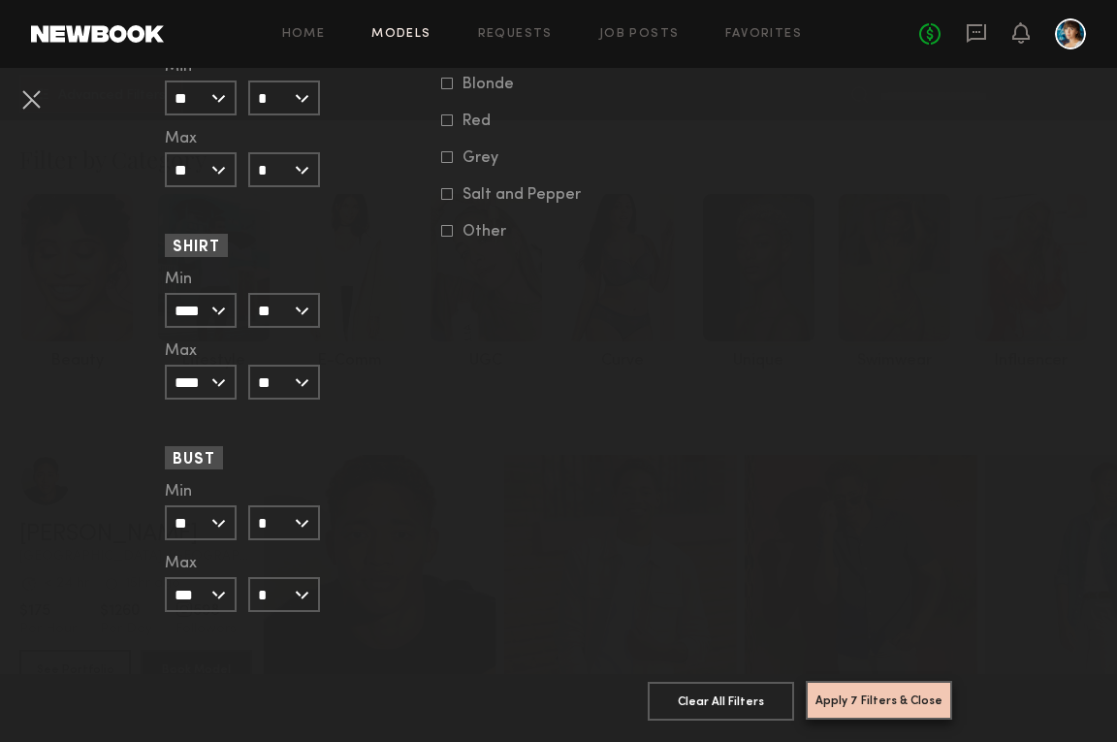
click at [859, 695] on button "Apply 7 Filters & Close" at bounding box center [879, 700] width 146 height 39
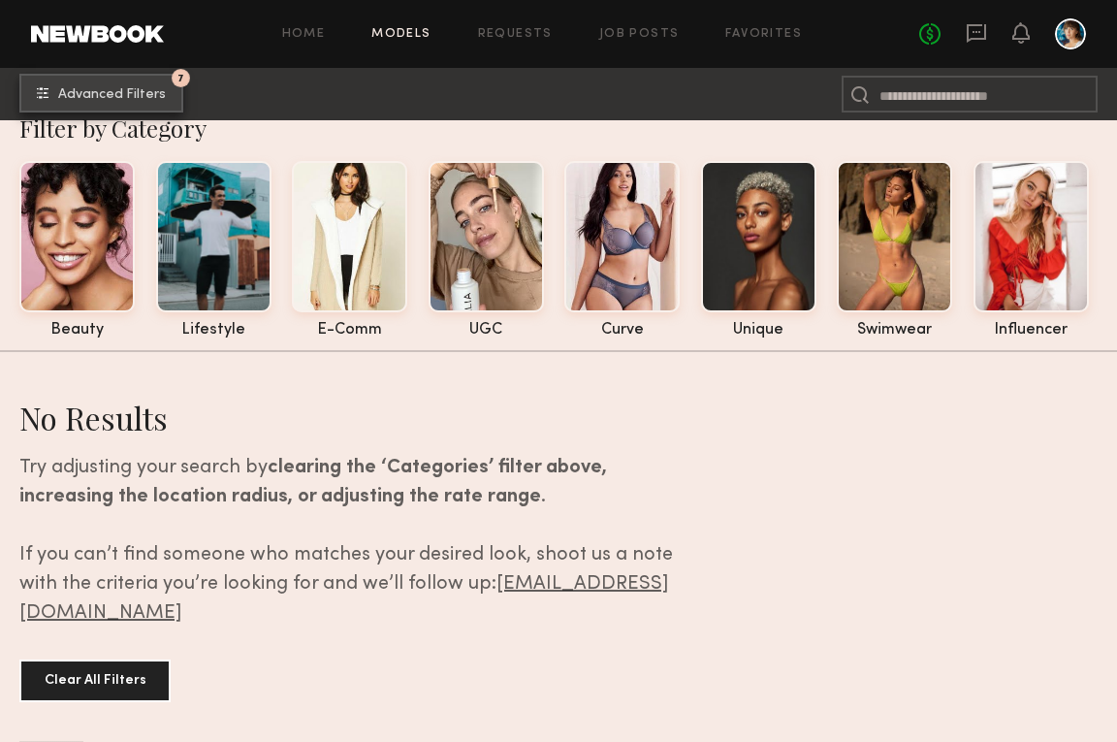
scroll to position [32, 0]
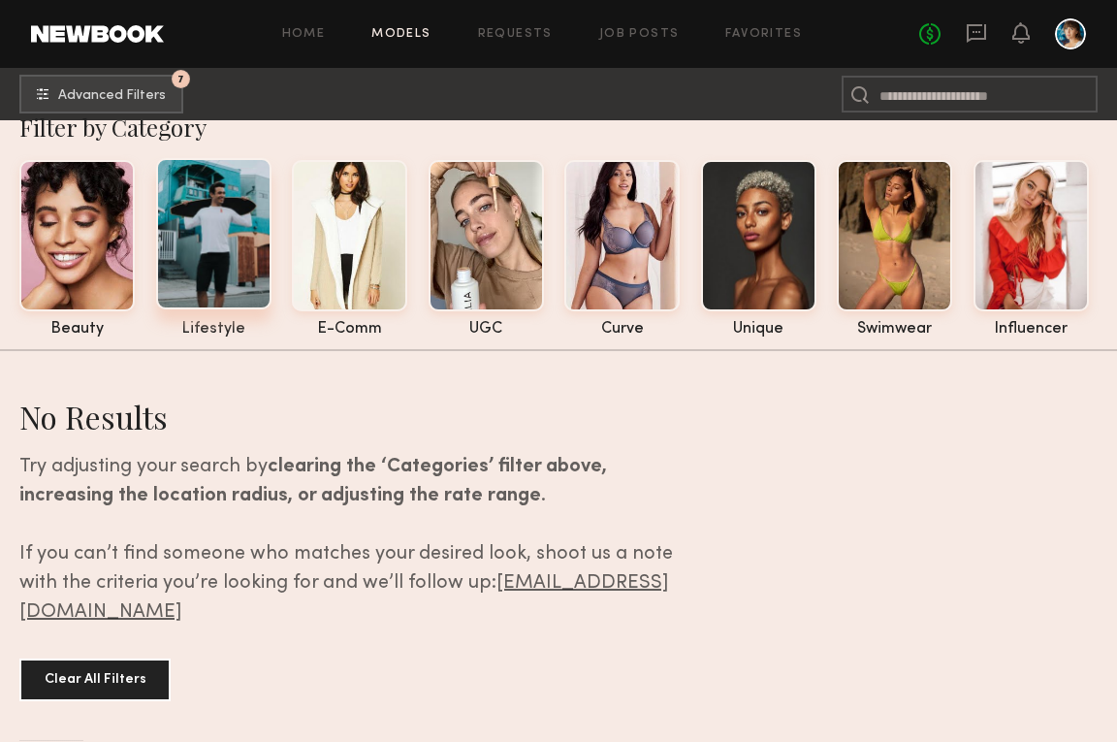
click at [206, 216] on div at bounding box center [213, 233] width 115 height 151
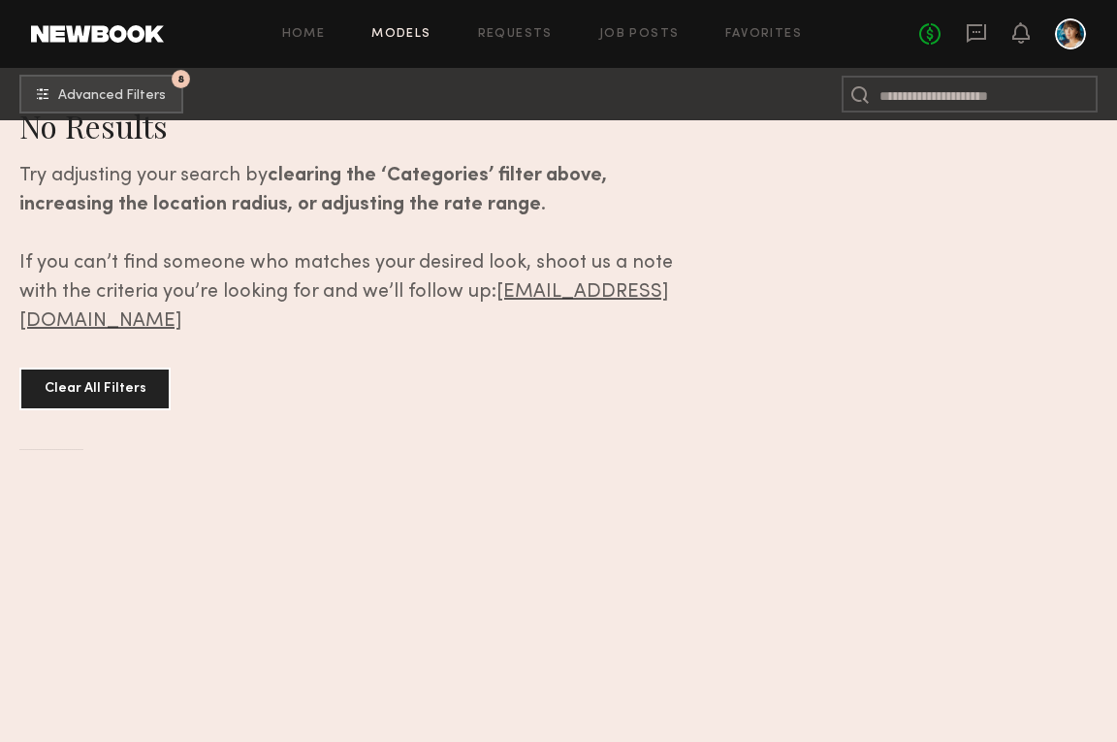
scroll to position [312, 0]
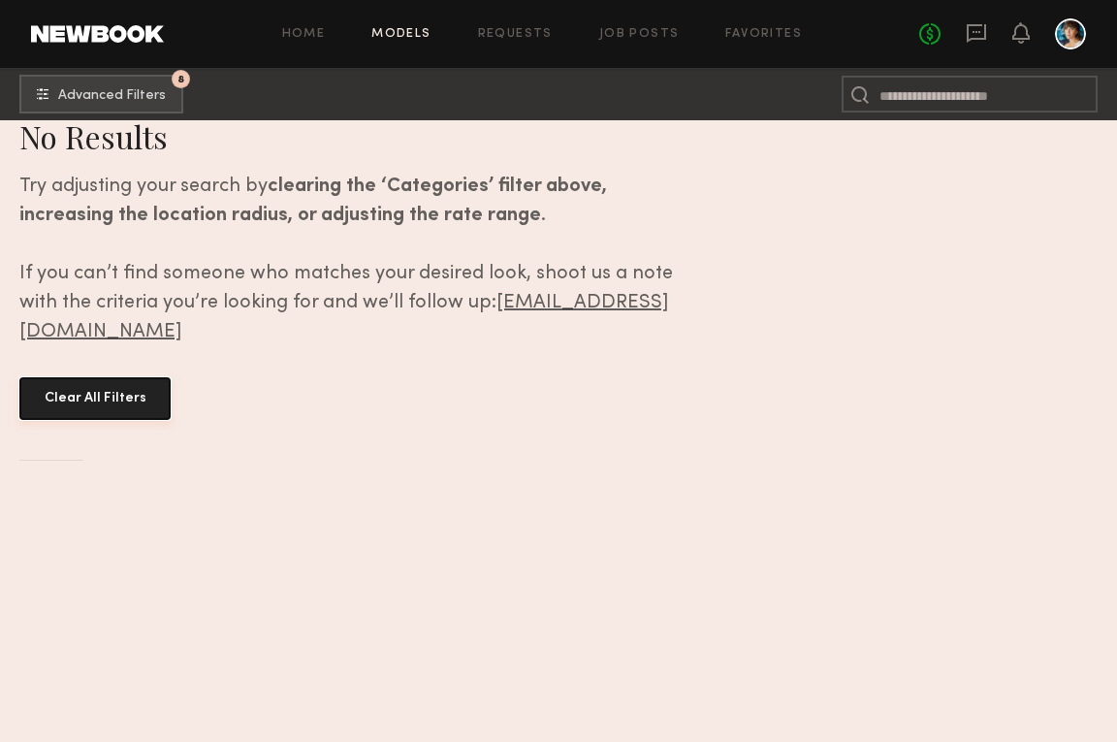
click at [98, 405] on button "Clear All Filters" at bounding box center [94, 398] width 151 height 43
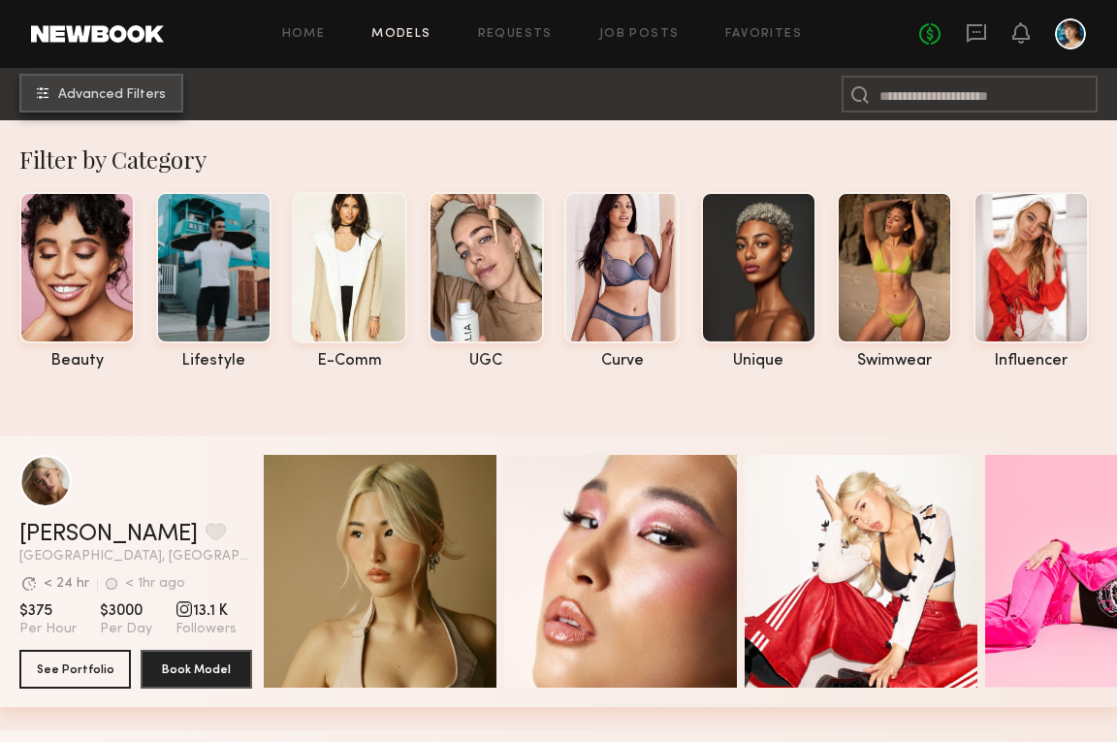
click at [122, 101] on span "Advanced Filters" at bounding box center [112, 95] width 108 height 14
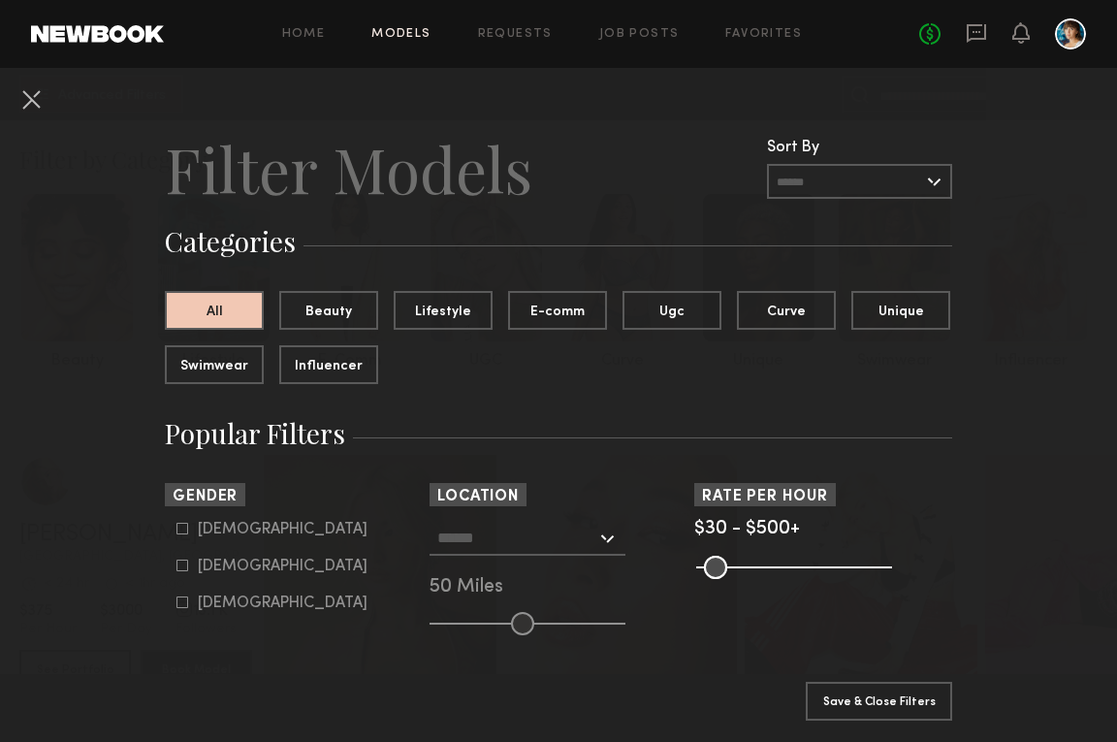
click at [605, 544] on div at bounding box center [527, 538] width 196 height 35
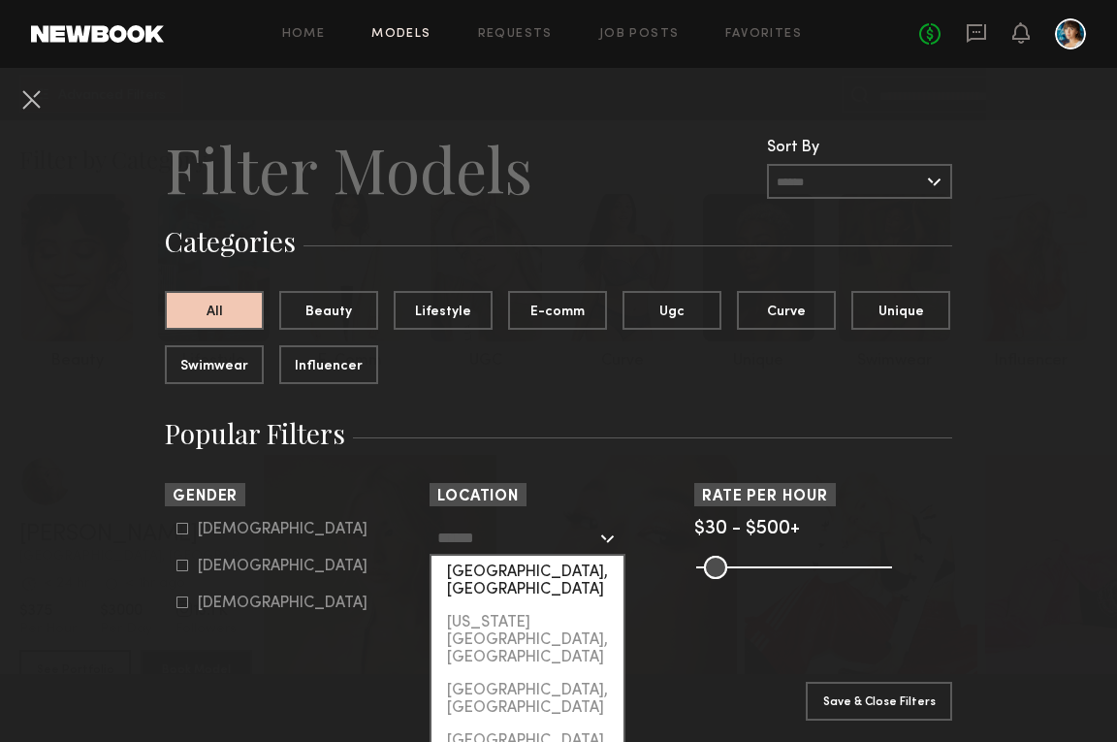
click at [524, 578] on div "Los Angeles, CA" at bounding box center [527, 580] width 192 height 50
type input "**********"
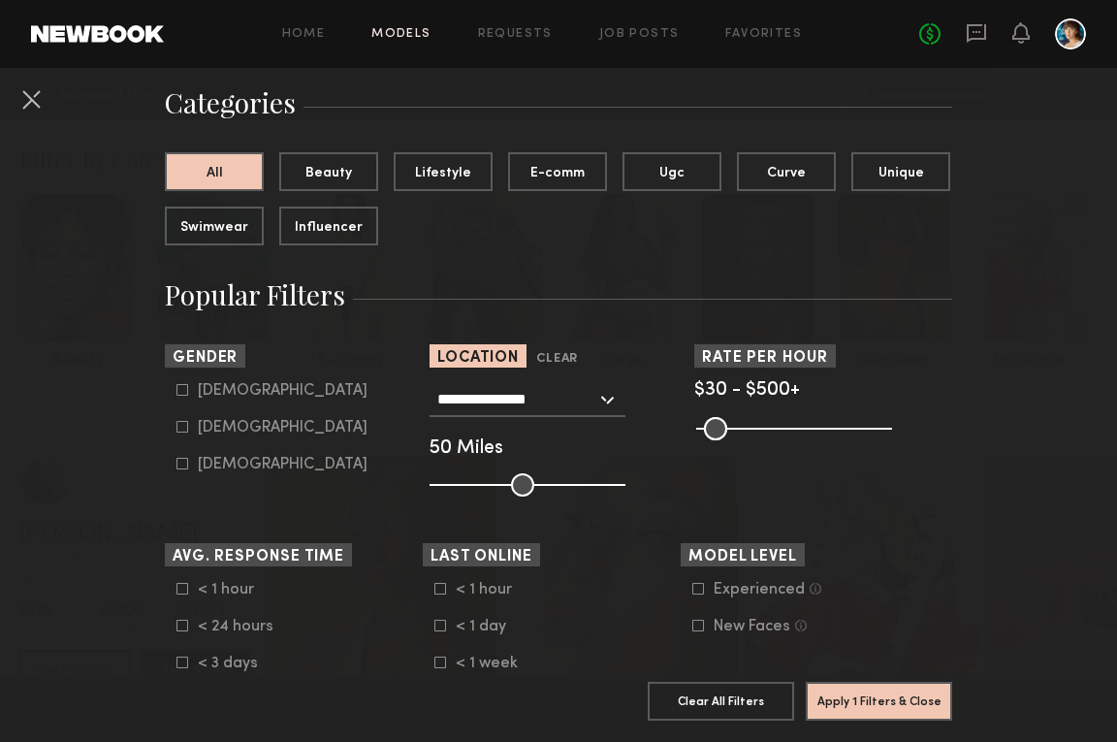
scroll to position [242, 0]
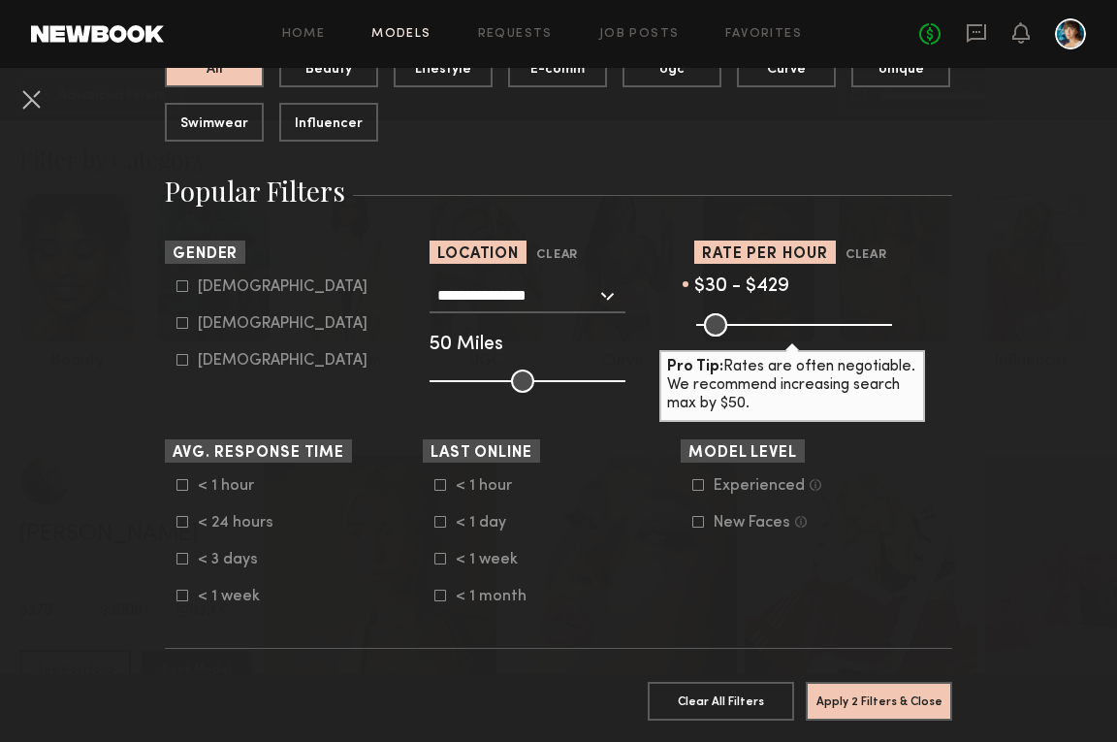
type input "***"
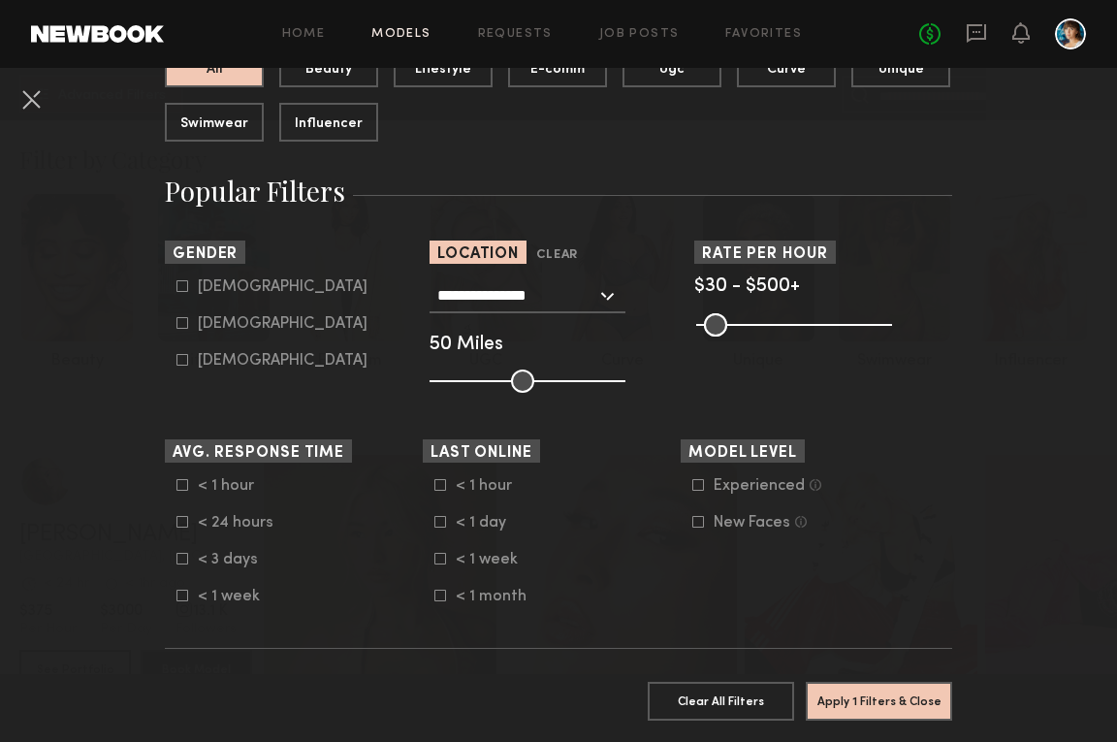
drag, startPoint x: 889, startPoint y: 328, endPoint x: 933, endPoint y: 321, distance: 44.1
click at [892, 321] on input "range" at bounding box center [794, 324] width 196 height 23
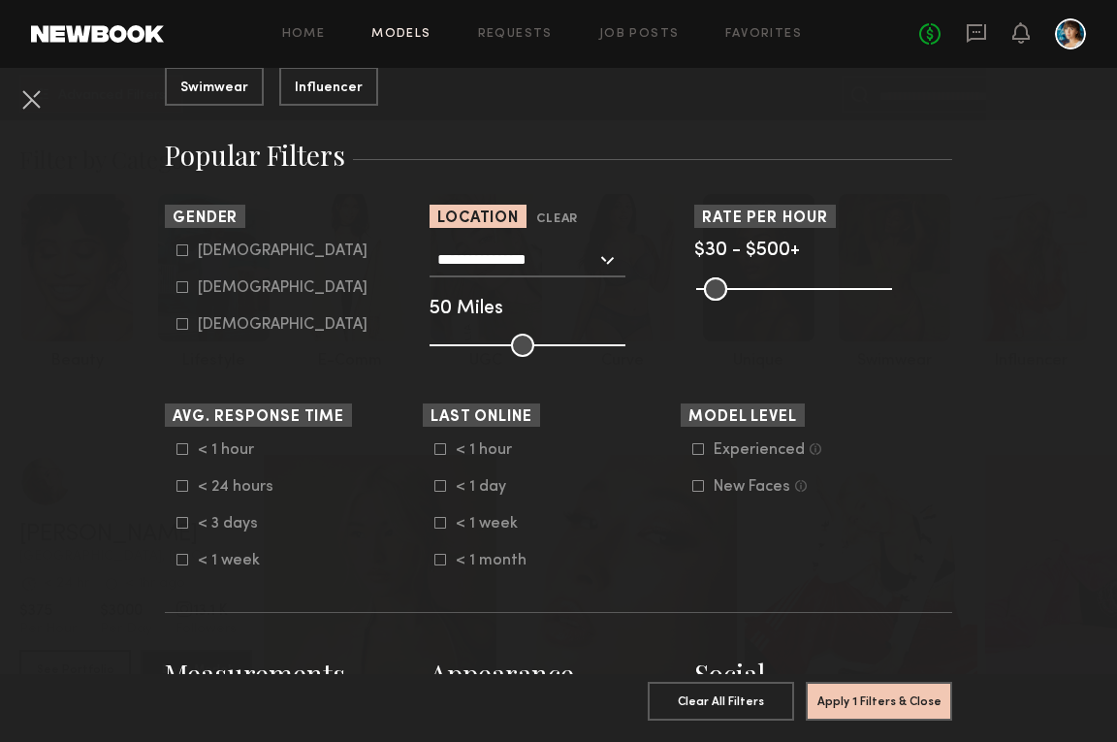
click at [771, 484] on div "New Faces" at bounding box center [751, 487] width 77 height 12
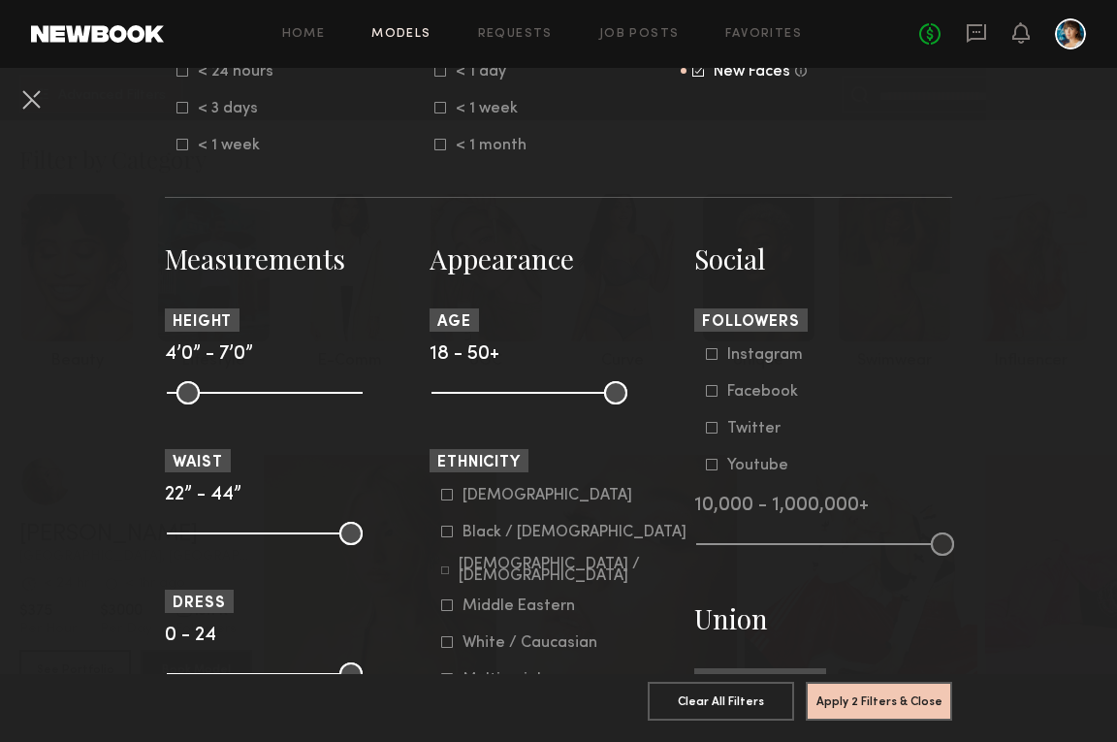
scroll to position [1001, 0]
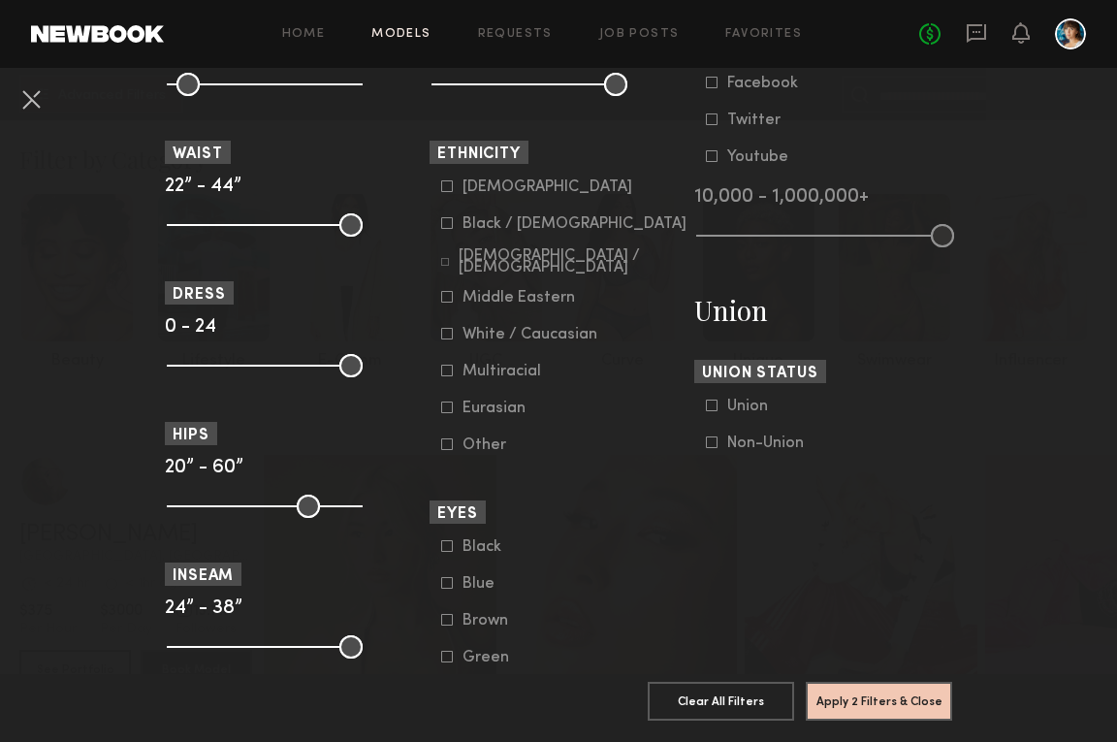
click at [751, 449] on div "Non-Union" at bounding box center [765, 443] width 77 height 12
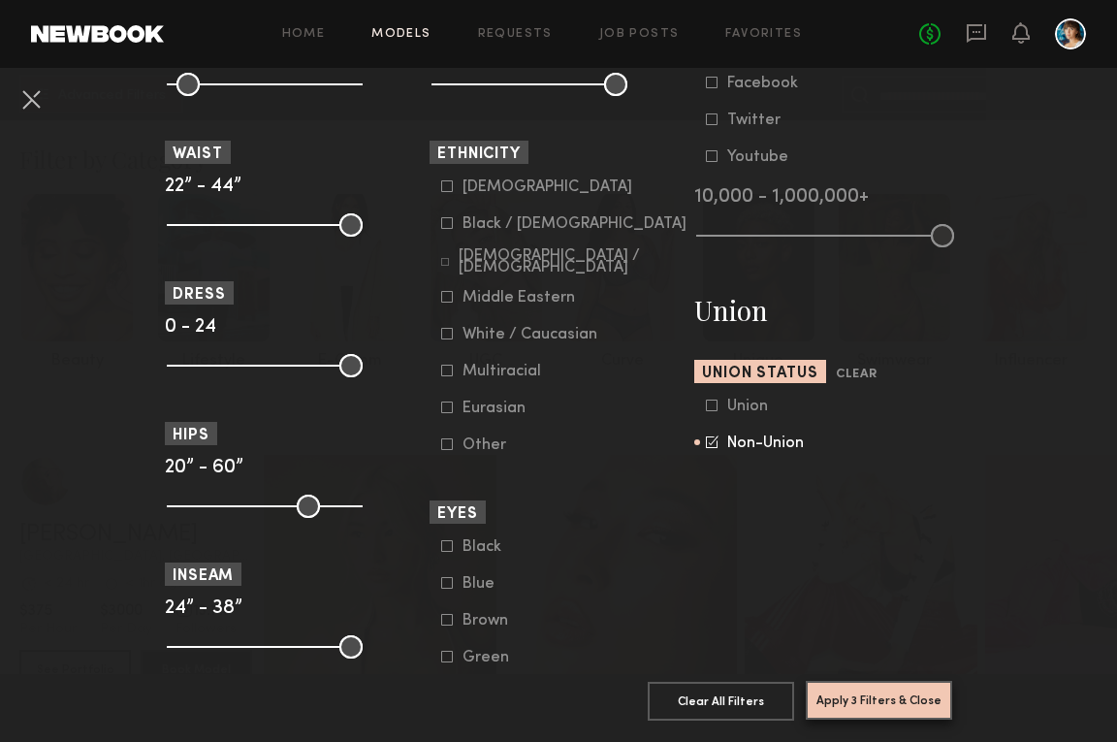
click at [858, 697] on button "Apply 3 Filters & Close" at bounding box center [879, 700] width 146 height 39
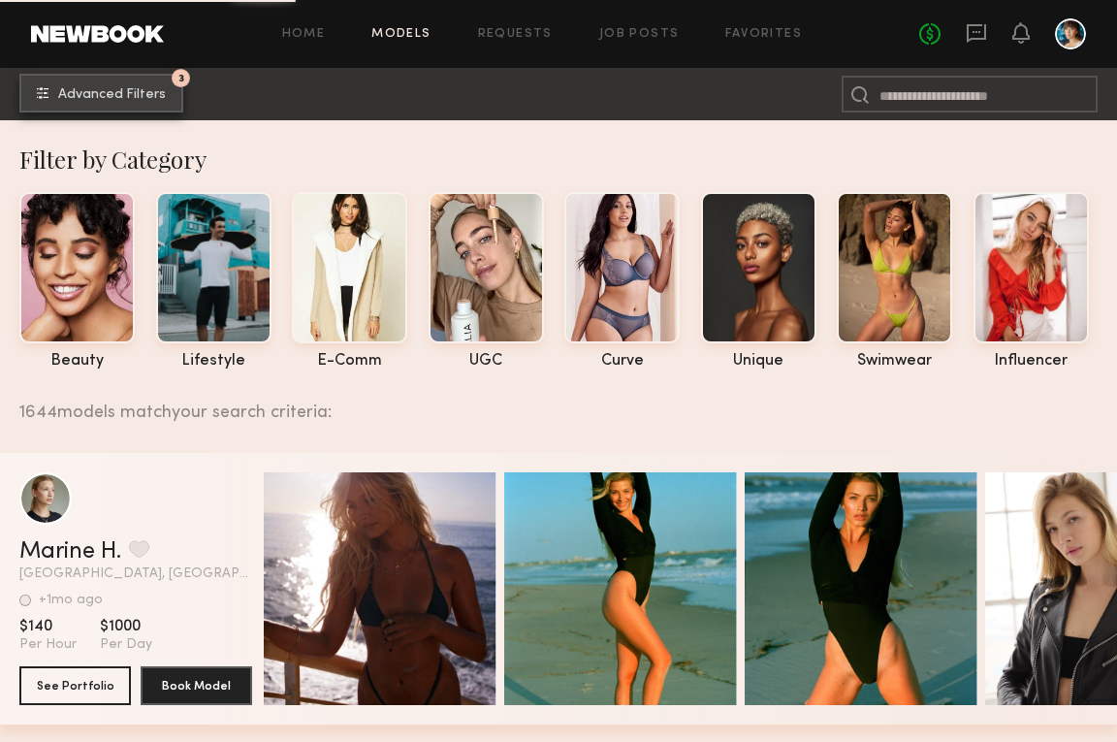
click at [123, 94] on span "Advanced Filters" at bounding box center [112, 95] width 108 height 14
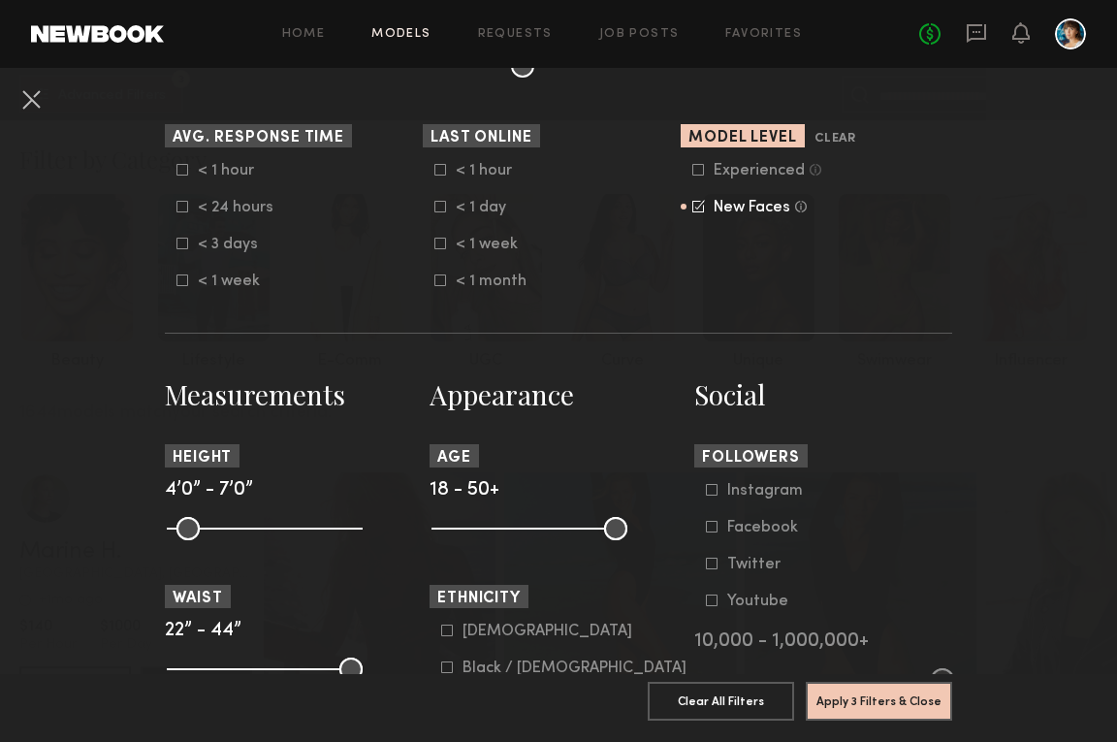
scroll to position [222, 0]
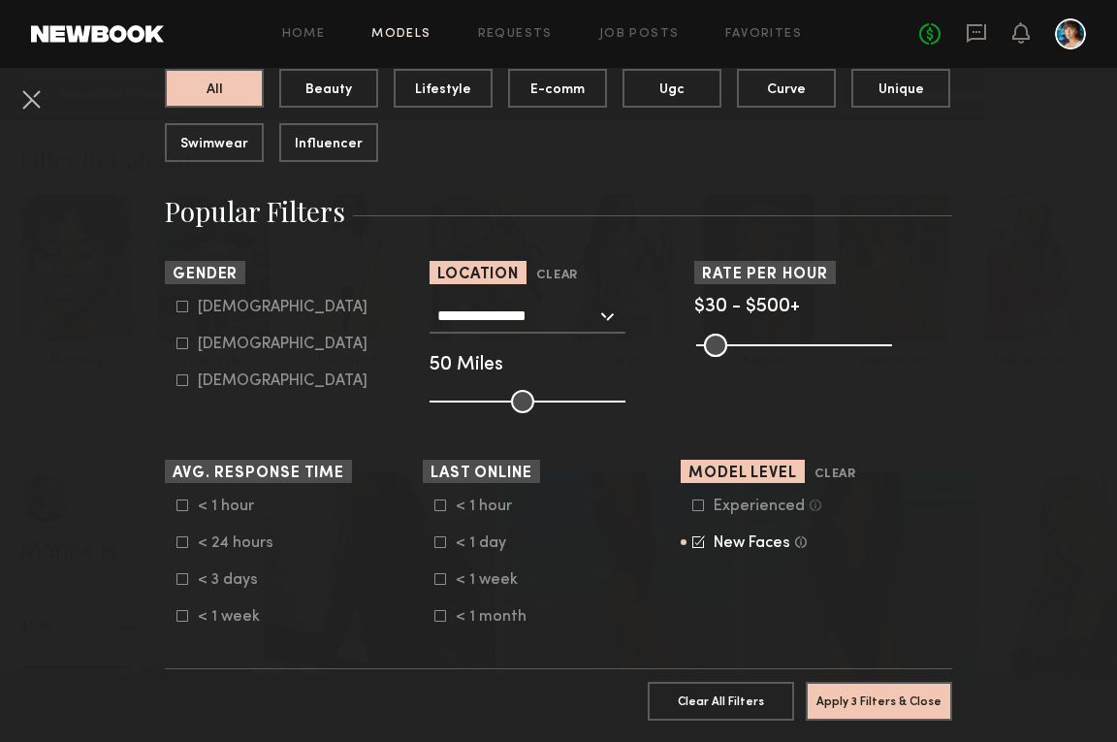
click at [790, 344] on common-range-minmax at bounding box center [792, 343] width 196 height 23
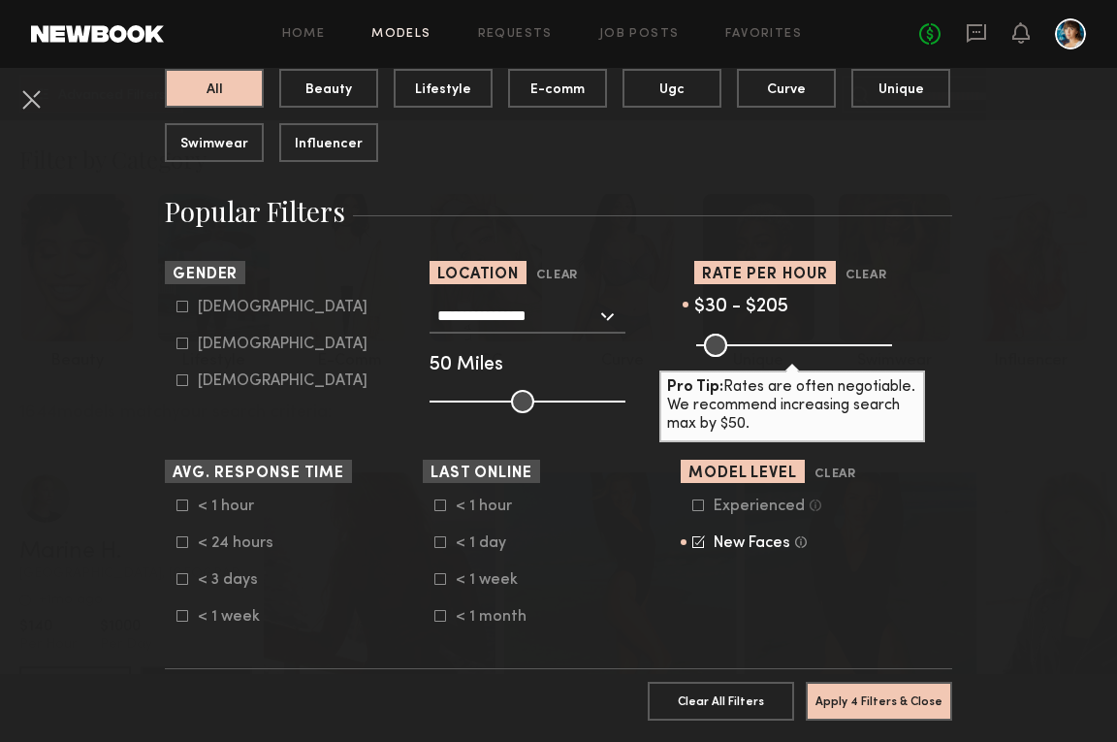
drag, startPoint x: 882, startPoint y: 344, endPoint x: 772, endPoint y: 338, distance: 110.7
type input "***"
click at [772, 338] on input "range" at bounding box center [794, 344] width 196 height 23
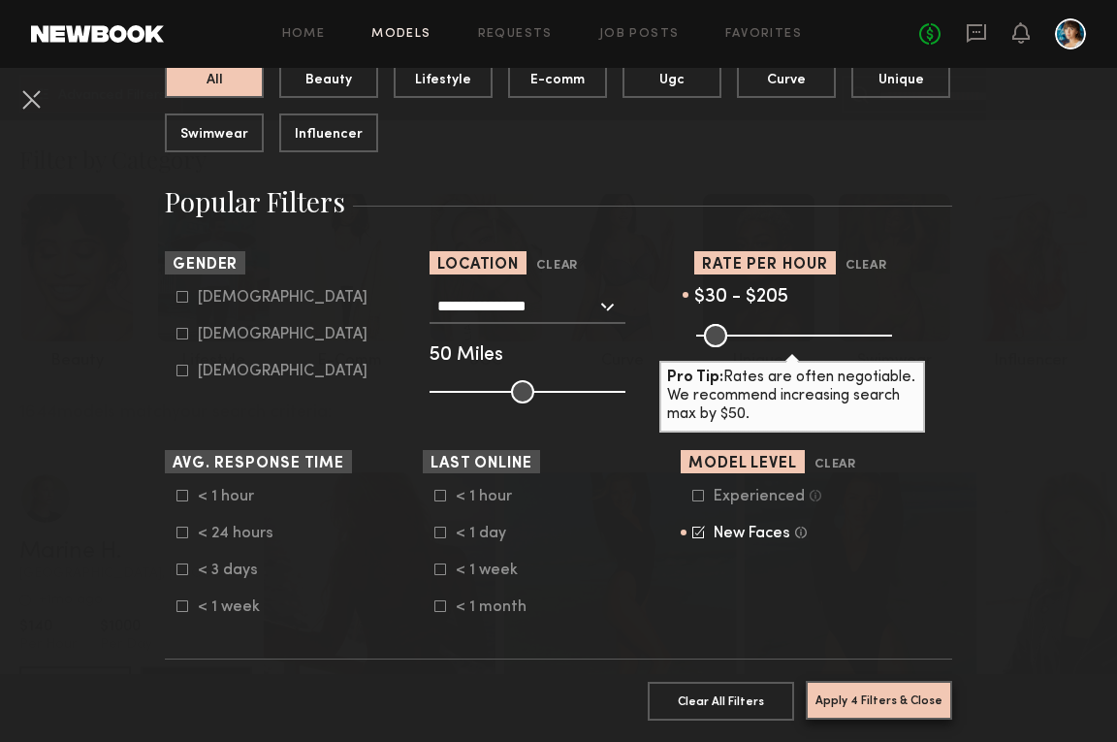
click at [857, 700] on button "Apply 4 Filters & Close" at bounding box center [879, 700] width 146 height 39
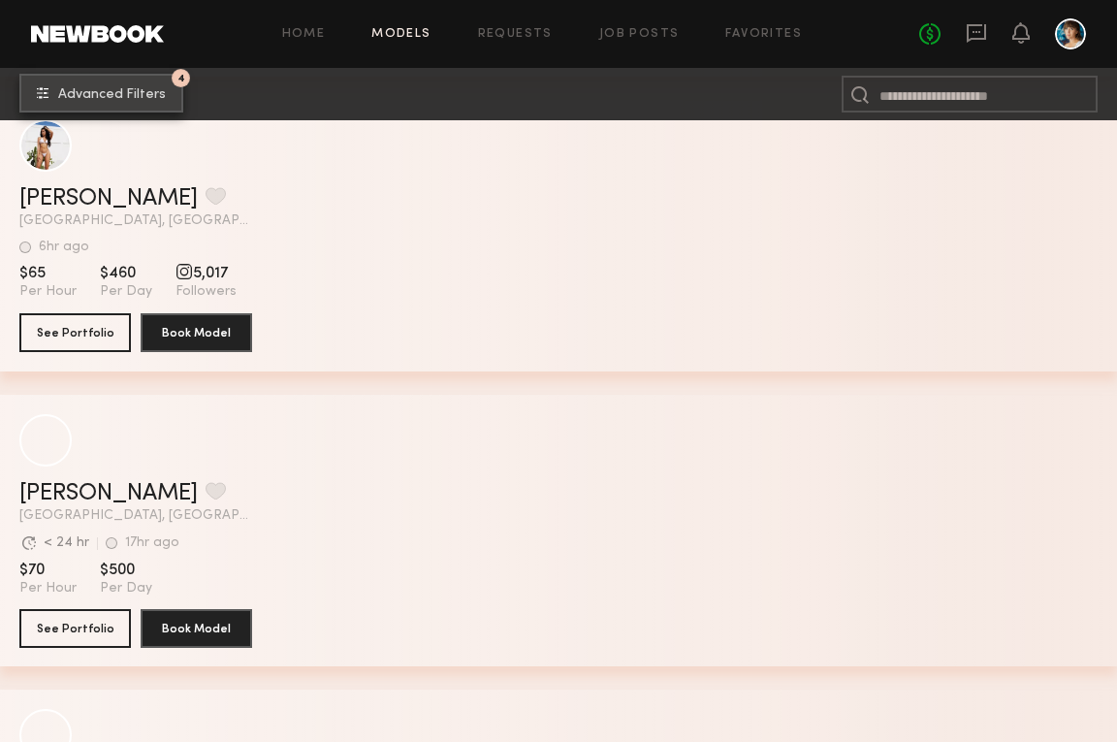
scroll to position [8916, 0]
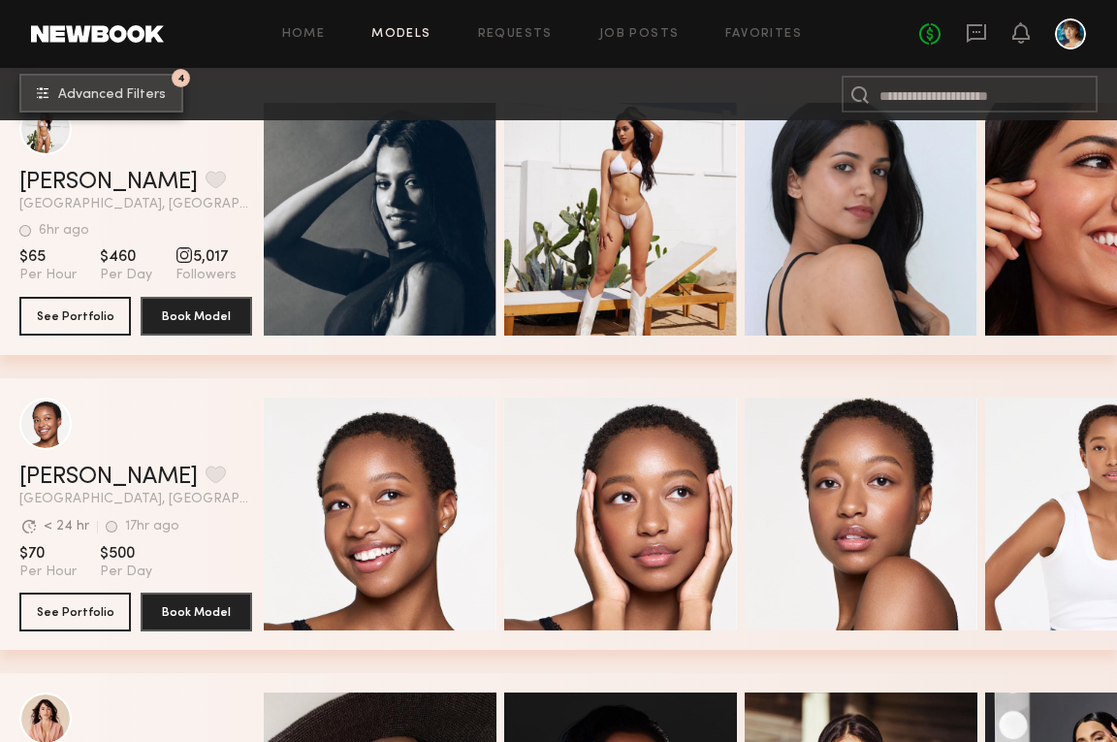
click at [103, 98] on span "Advanced Filters" at bounding box center [112, 95] width 108 height 14
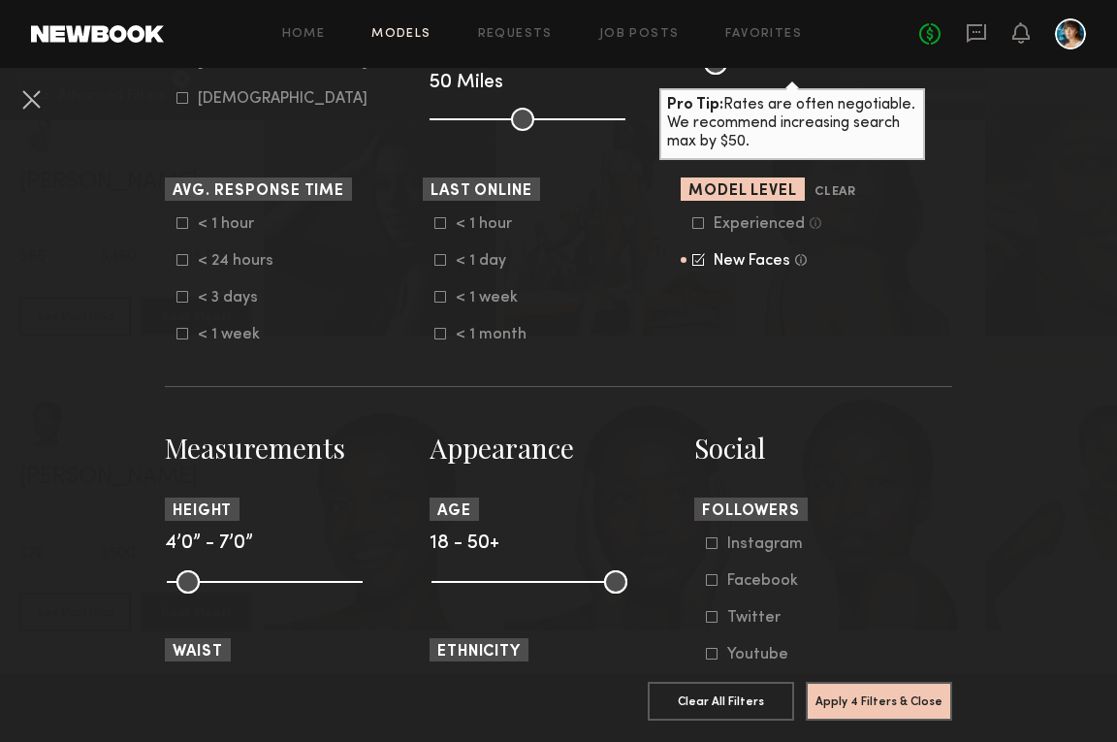
scroll to position [516, 0]
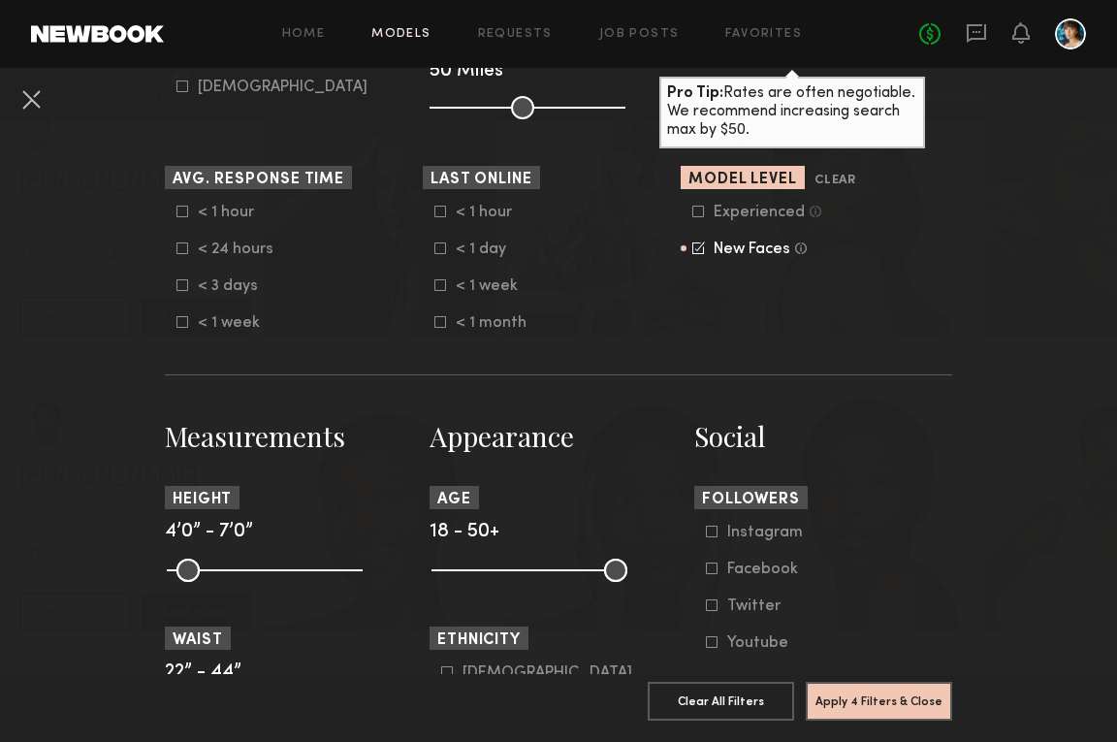
click at [534, 570] on common-range-minmax at bounding box center [527, 567] width 196 height 23
drag, startPoint x: 598, startPoint y: 570, endPoint x: 586, endPoint y: 572, distance: 12.8
click at [586, 572] on common-range-minmax at bounding box center [527, 567] width 196 height 23
drag, startPoint x: 613, startPoint y: 570, endPoint x: 536, endPoint y: 571, distance: 76.6
type input "**"
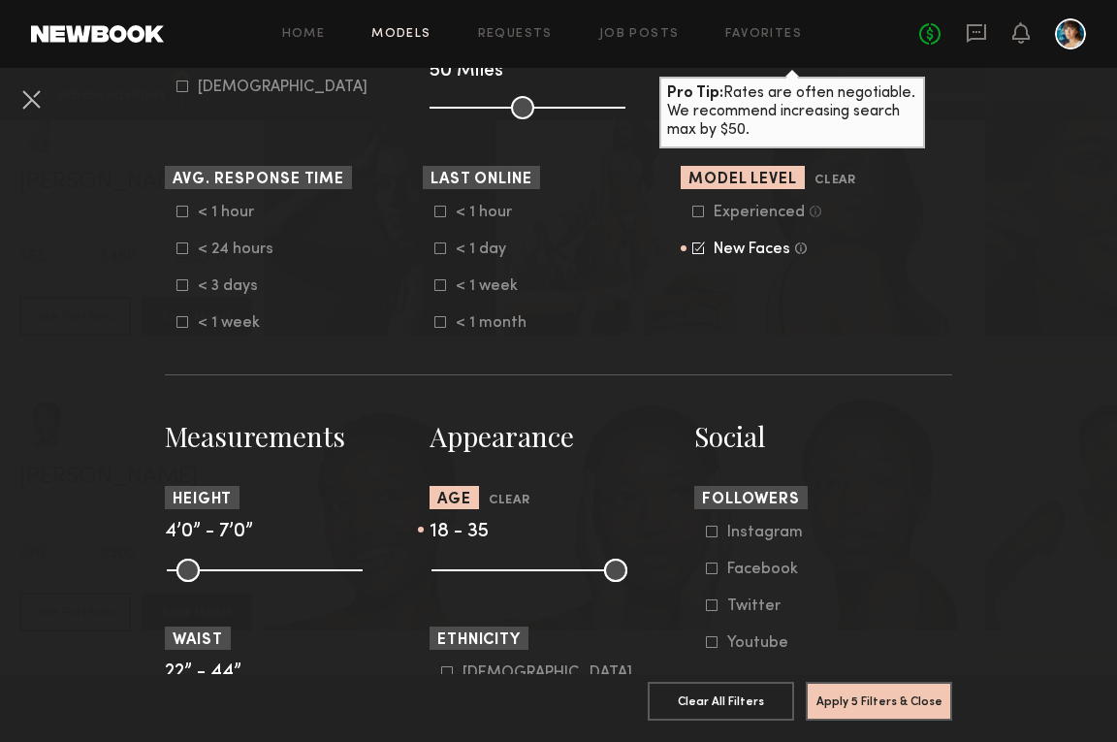
click at [536, 571] on input "range" at bounding box center [529, 569] width 196 height 23
drag, startPoint x: 440, startPoint y: 571, endPoint x: 485, endPoint y: 571, distance: 44.6
type input "**"
click at [485, 571] on input "range" at bounding box center [529, 569] width 196 height 23
click at [893, 723] on common-button "Apply 5 Filters & Close" at bounding box center [879, 707] width 146 height 52
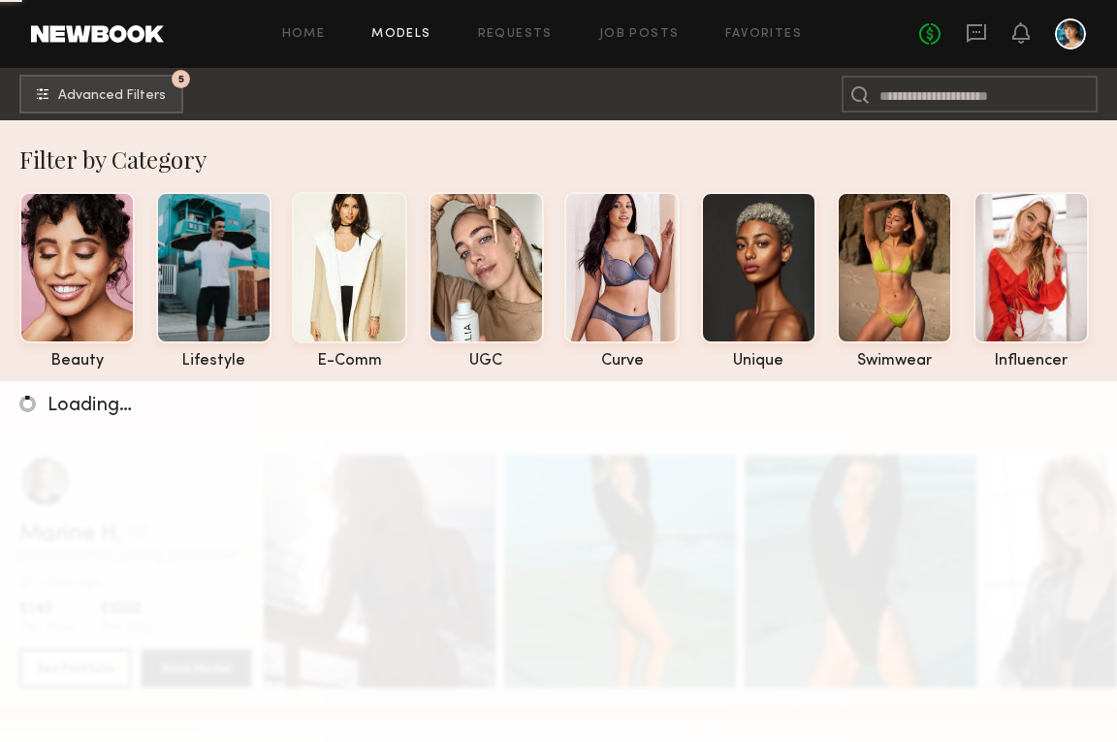
click at [893, 696] on div "Loading…" at bounding box center [558, 752] width 1117 height 742
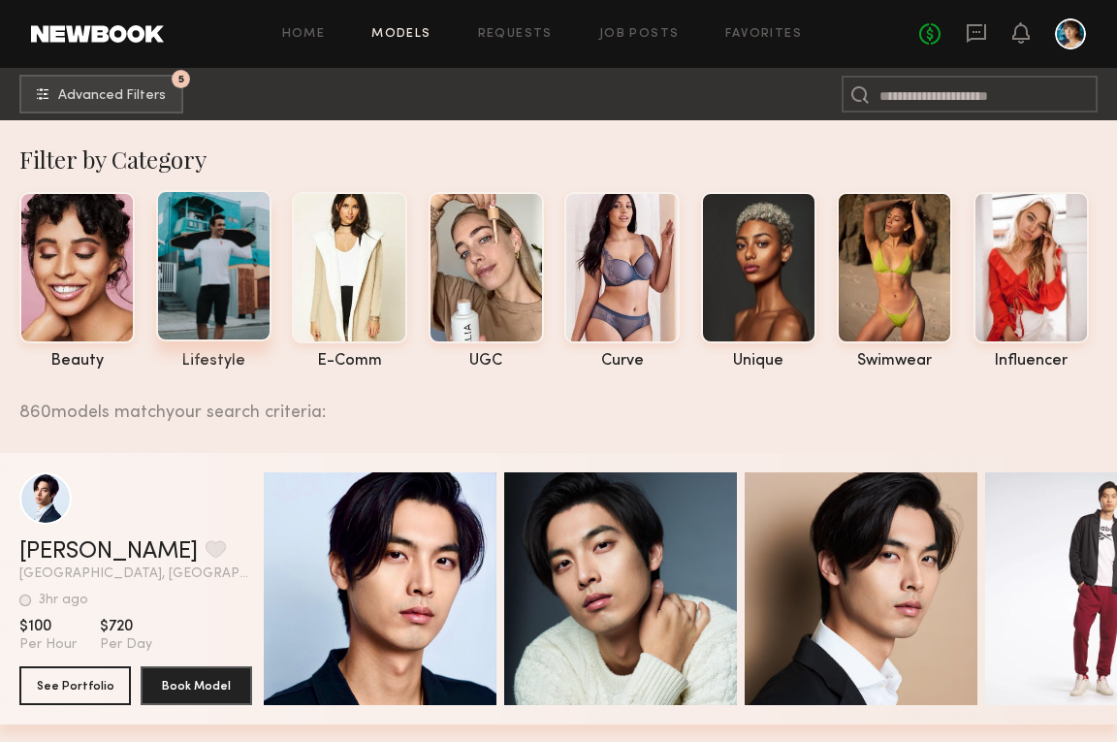
click at [227, 311] on div at bounding box center [213, 265] width 115 height 151
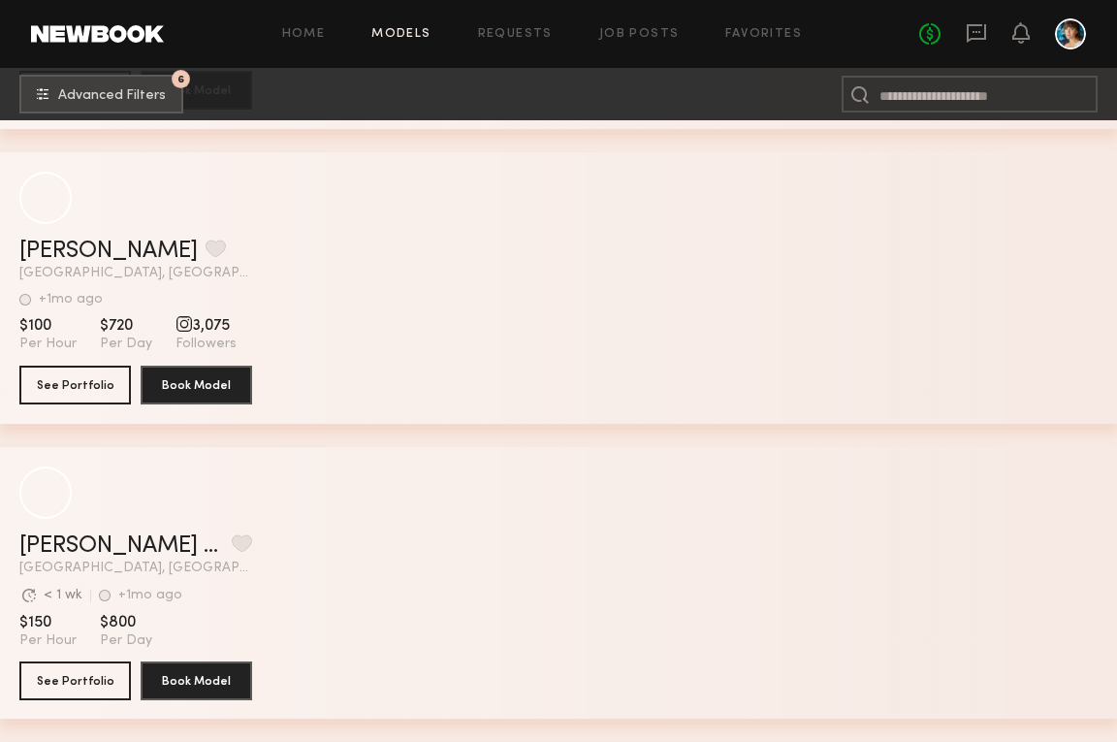
scroll to position [27679, 0]
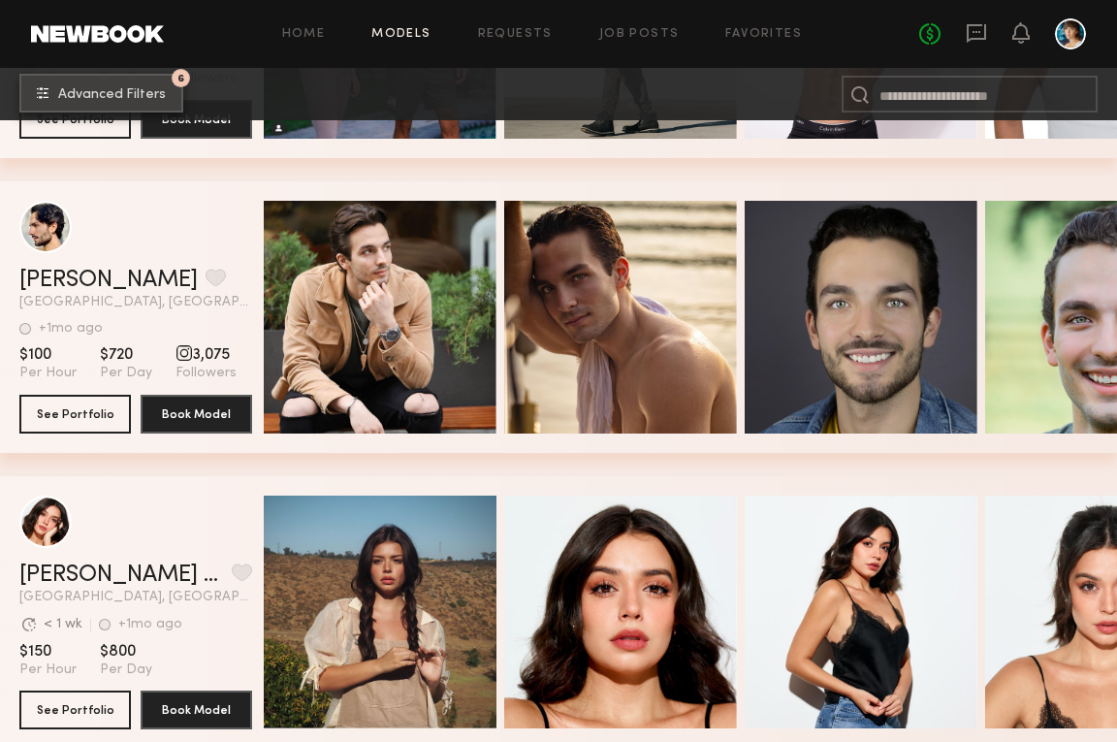
click at [132, 104] on button "6 Advanced Filters" at bounding box center [101, 93] width 164 height 39
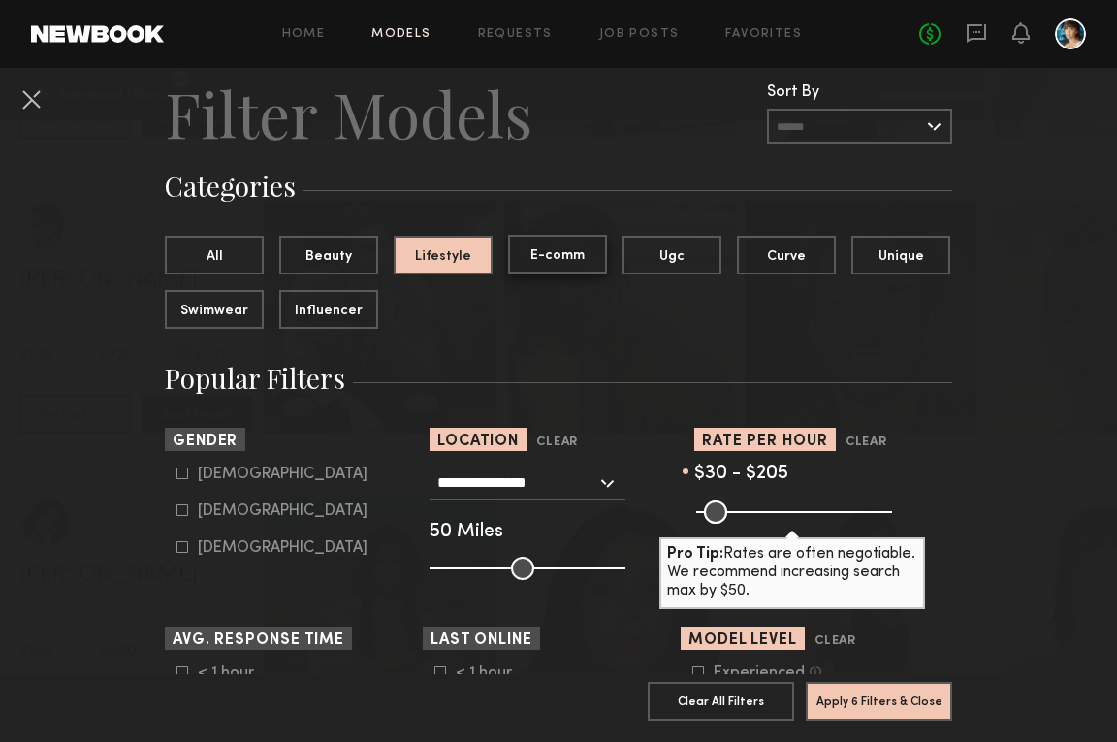
scroll to position [65, 0]
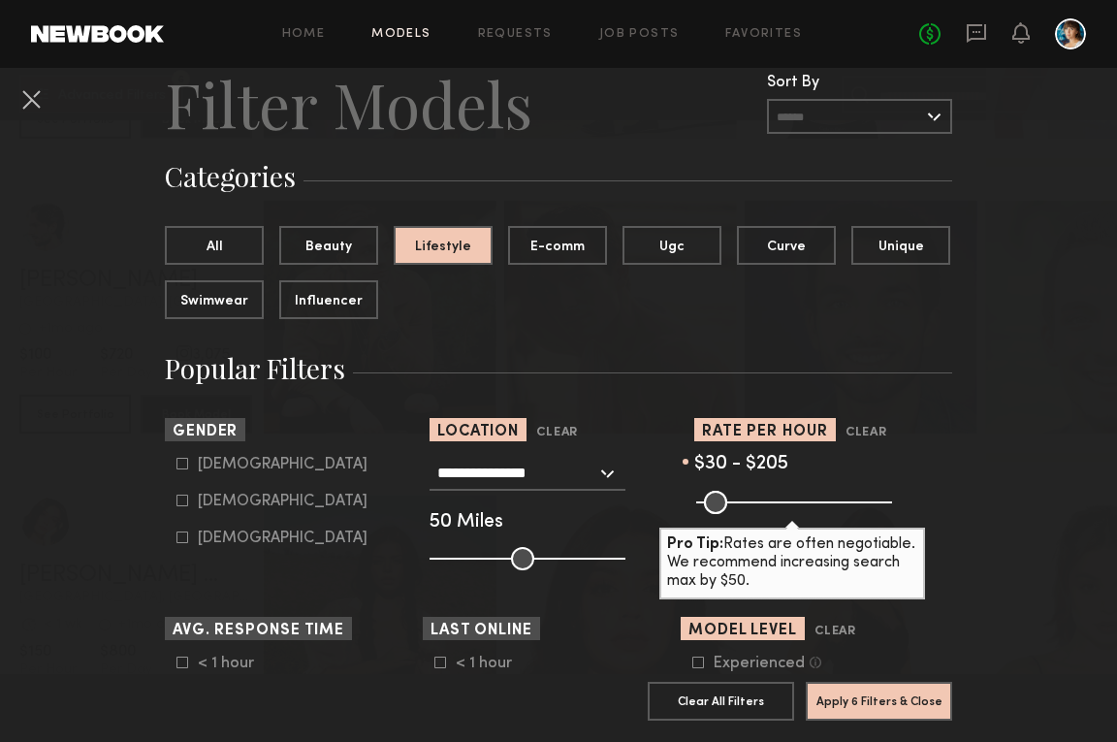
click at [260, 535] on div "Non-binary" at bounding box center [283, 538] width 170 height 12
drag, startPoint x: 774, startPoint y: 493, endPoint x: 794, endPoint y: 493, distance: 20.4
type input "***"
click at [794, 493] on input "range" at bounding box center [794, 502] width 196 height 23
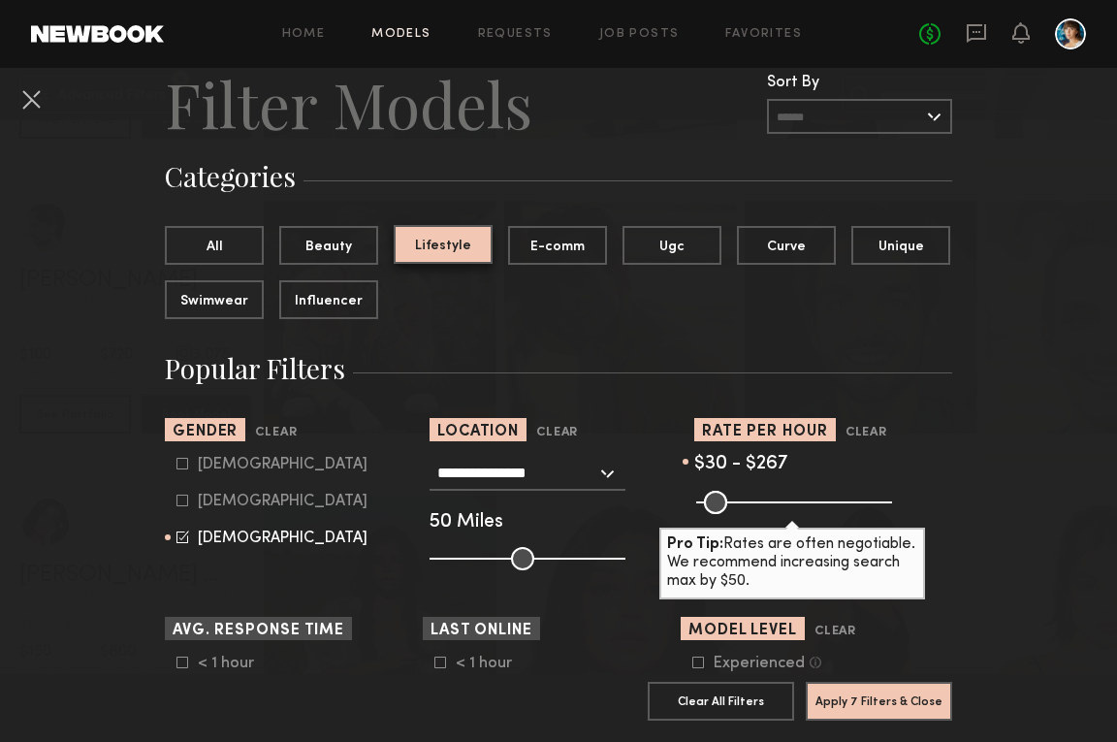
click at [461, 258] on button "Lifestyle" at bounding box center [443, 244] width 99 height 39
click at [229, 235] on button "All" at bounding box center [214, 244] width 99 height 39
click at [887, 250] on button "Unique" at bounding box center [900, 244] width 99 height 39
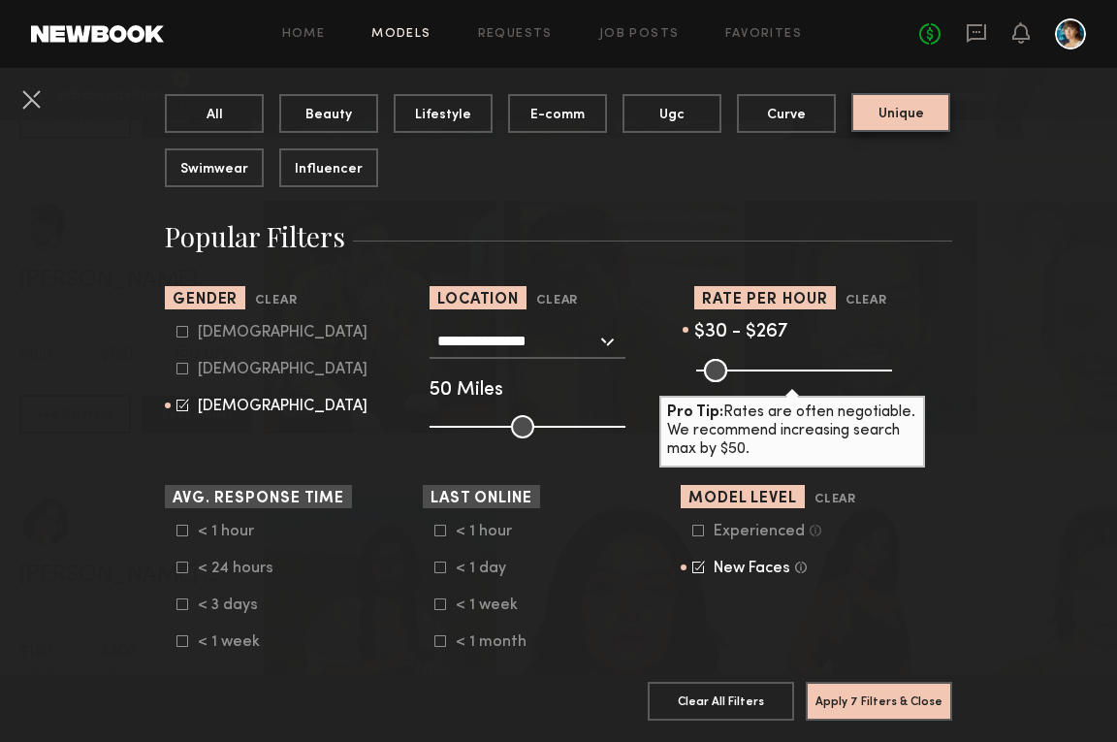
scroll to position [264, 0]
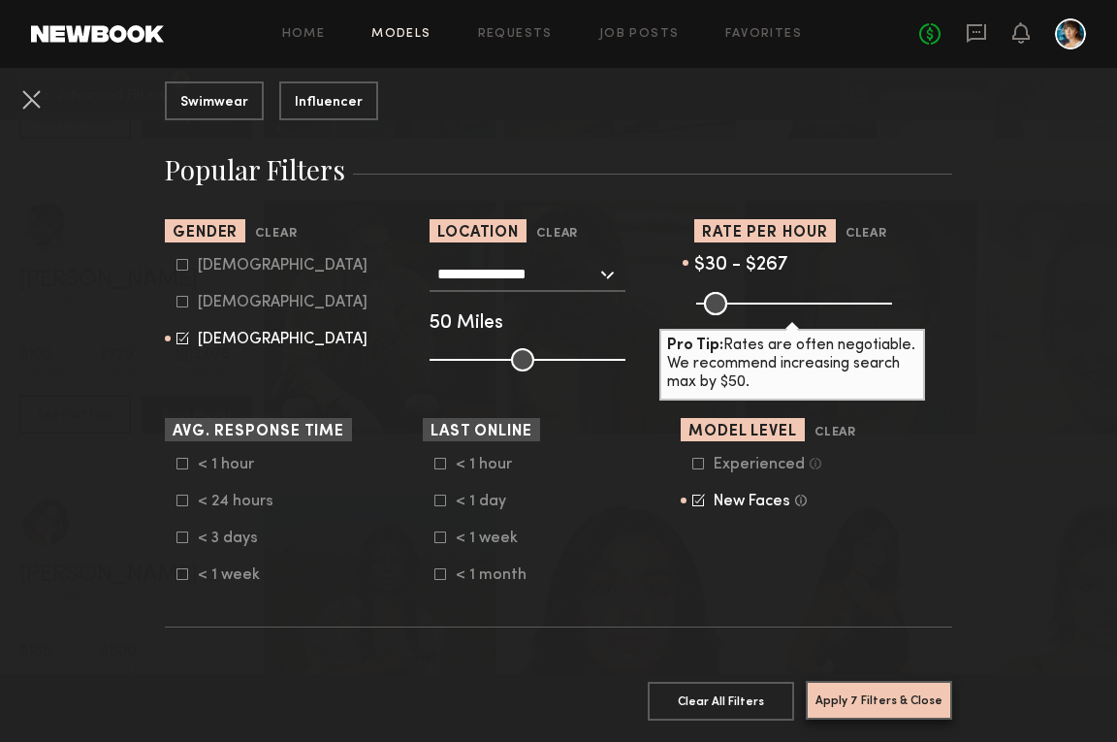
click at [895, 699] on button "Apply 7 Filters & Close" at bounding box center [879, 700] width 146 height 39
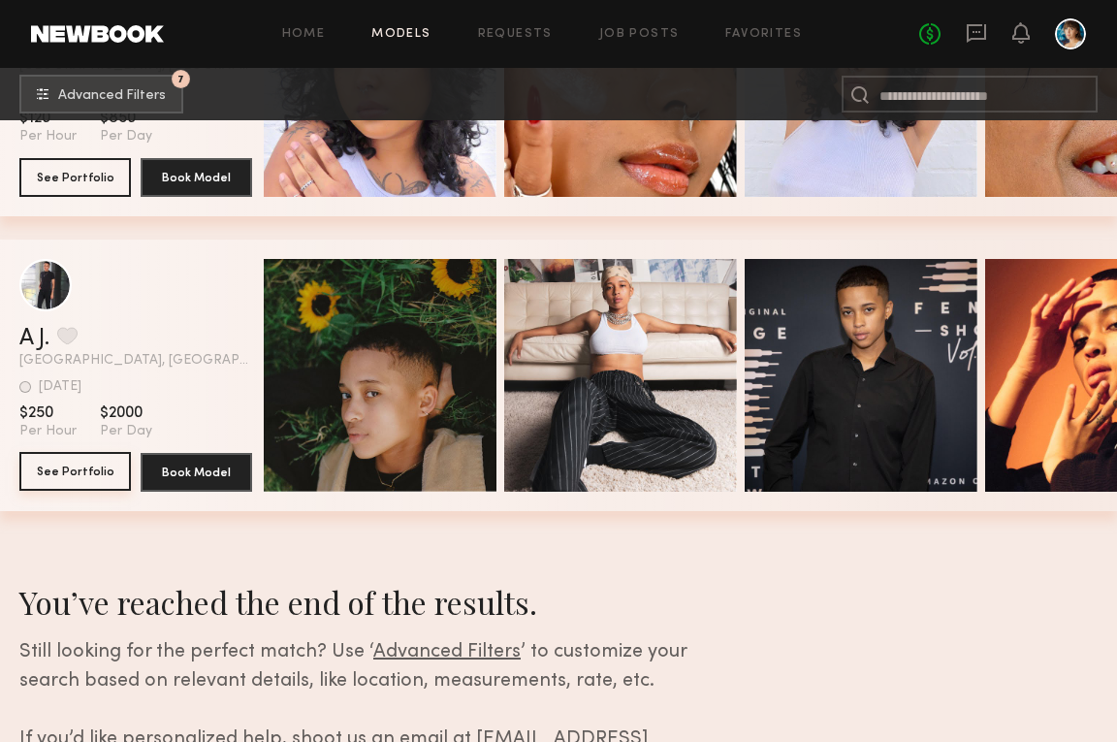
click at [79, 473] on button "See Portfolio" at bounding box center [74, 471] width 111 height 39
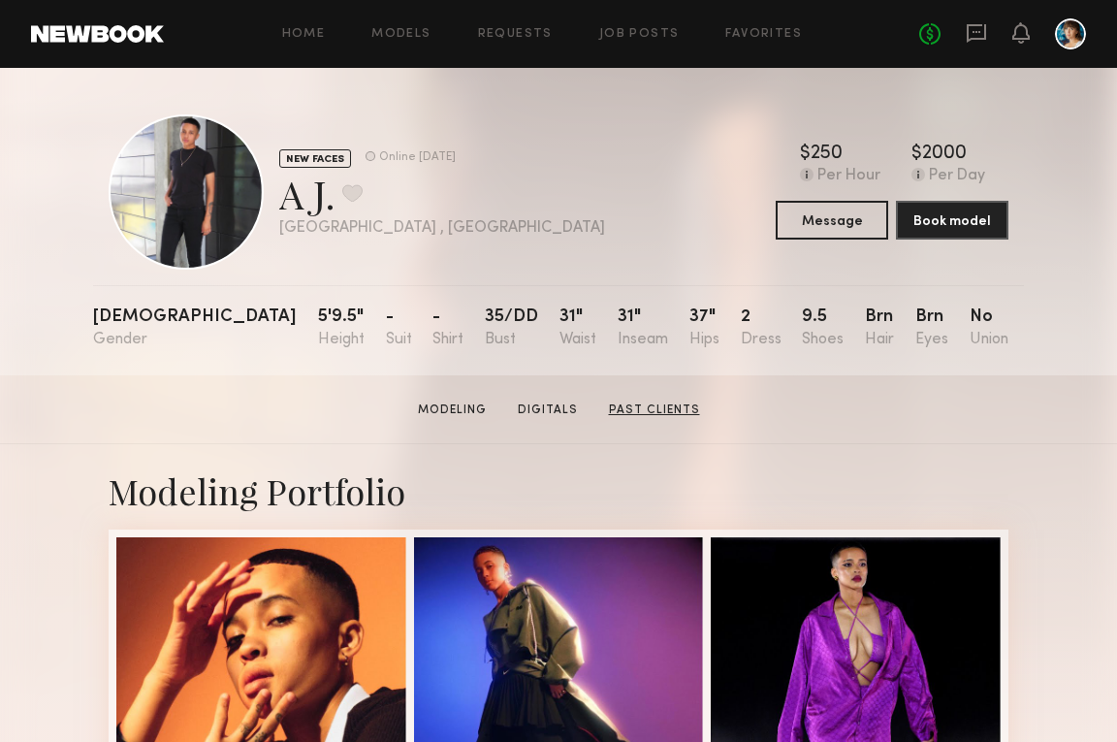
click at [607, 408] on link "Past Clients" at bounding box center [654, 409] width 107 height 17
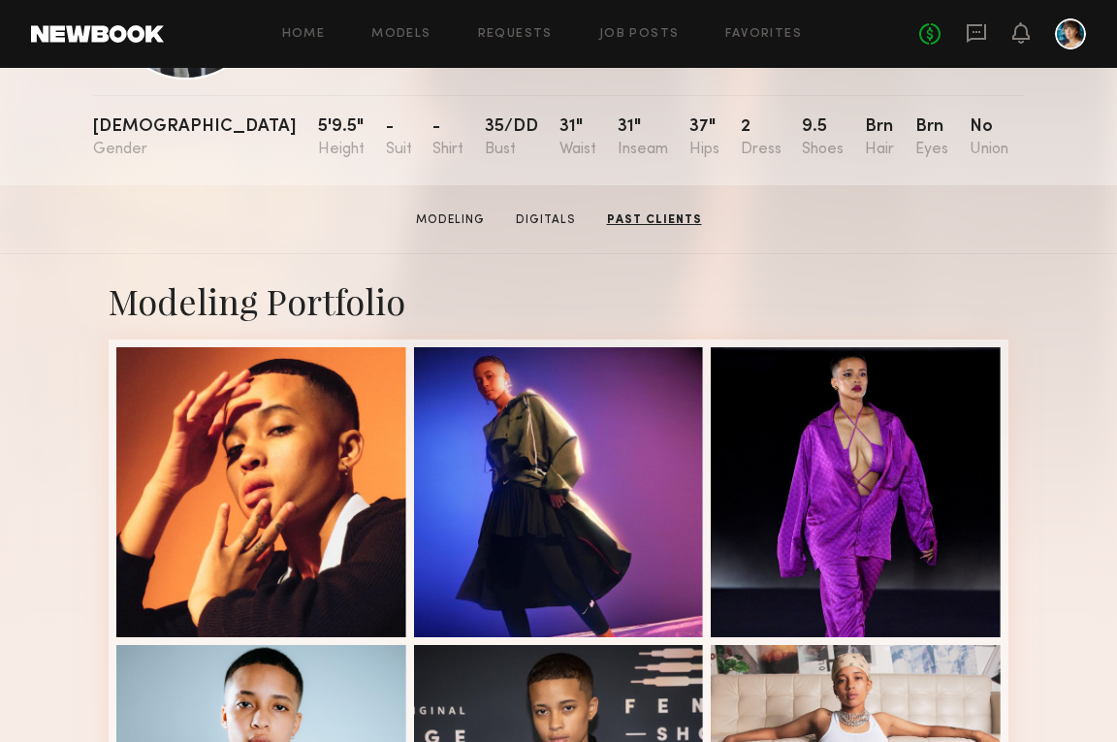
scroll to position [104, 0]
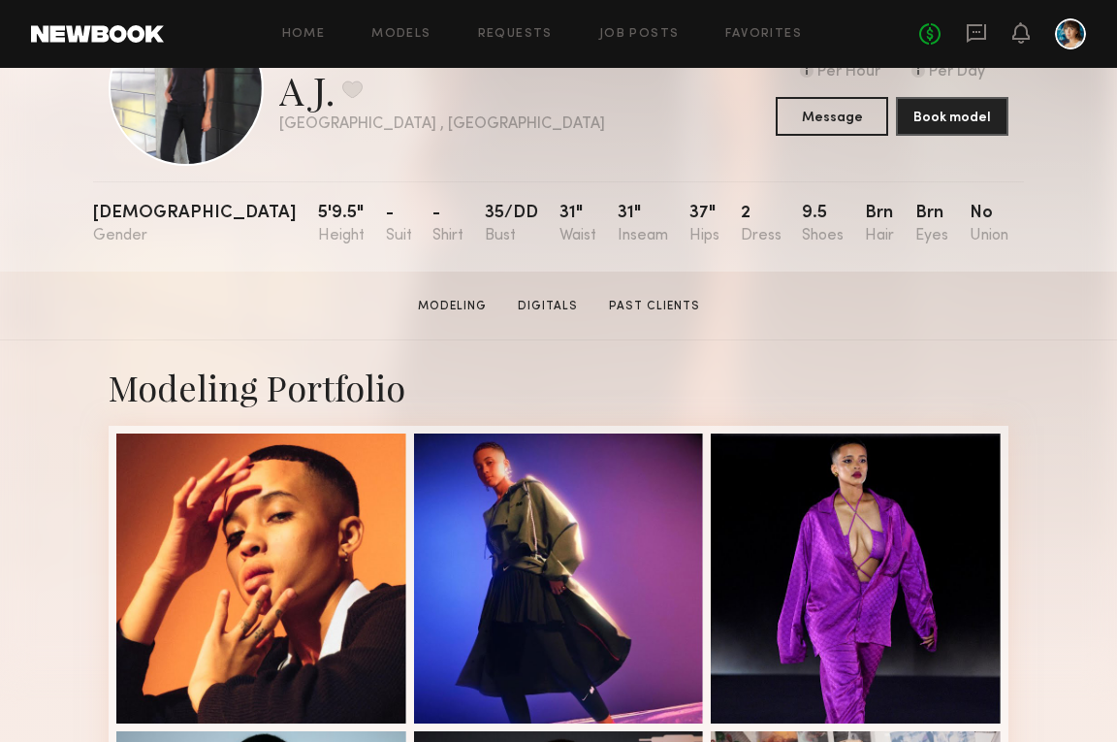
click at [122, 26] on link at bounding box center [97, 33] width 133 height 17
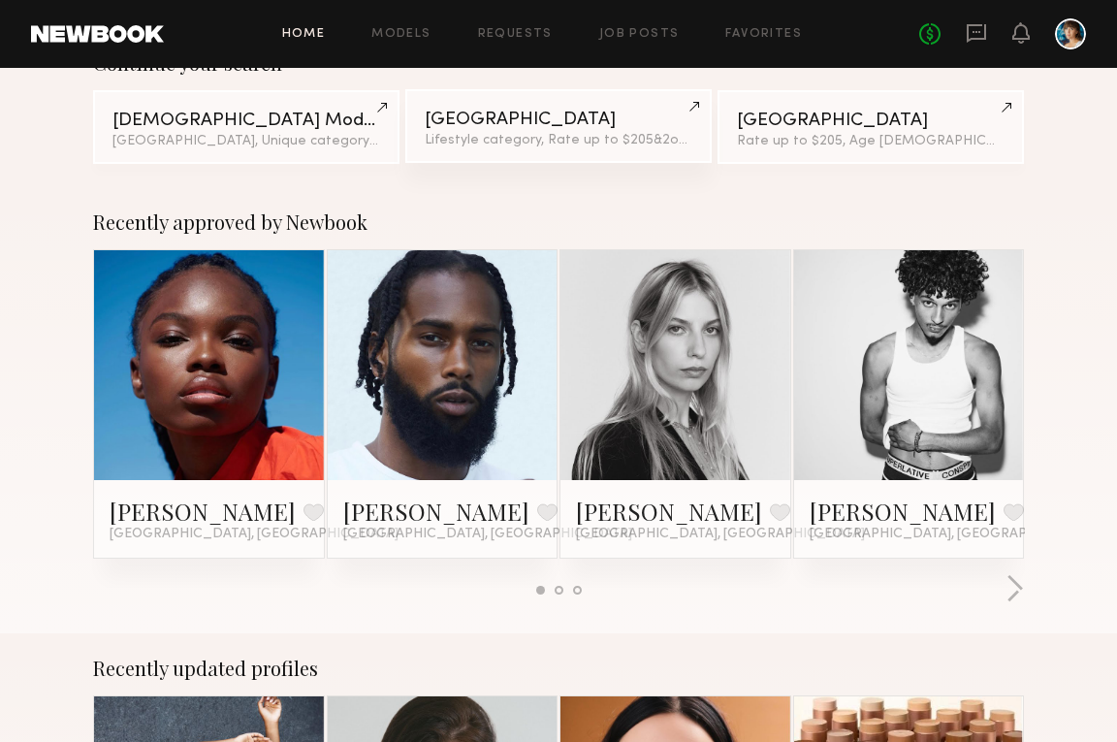
scroll to position [205, 0]
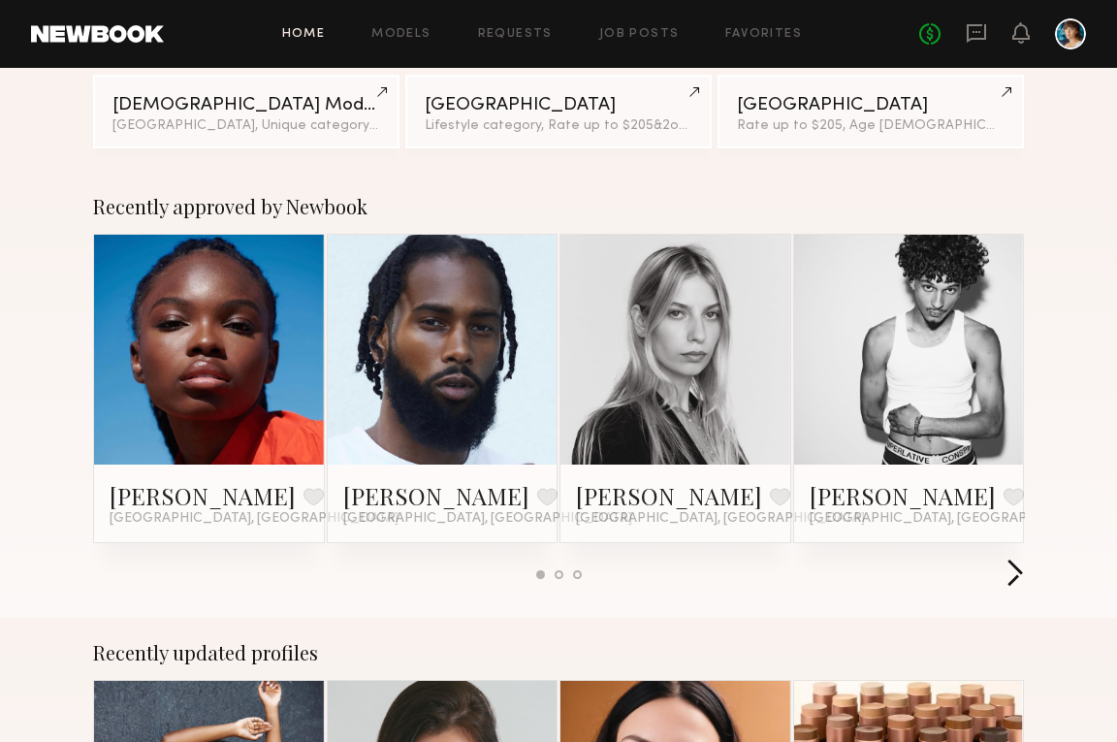
click at [1021, 577] on button "button" at bounding box center [1014, 574] width 18 height 32
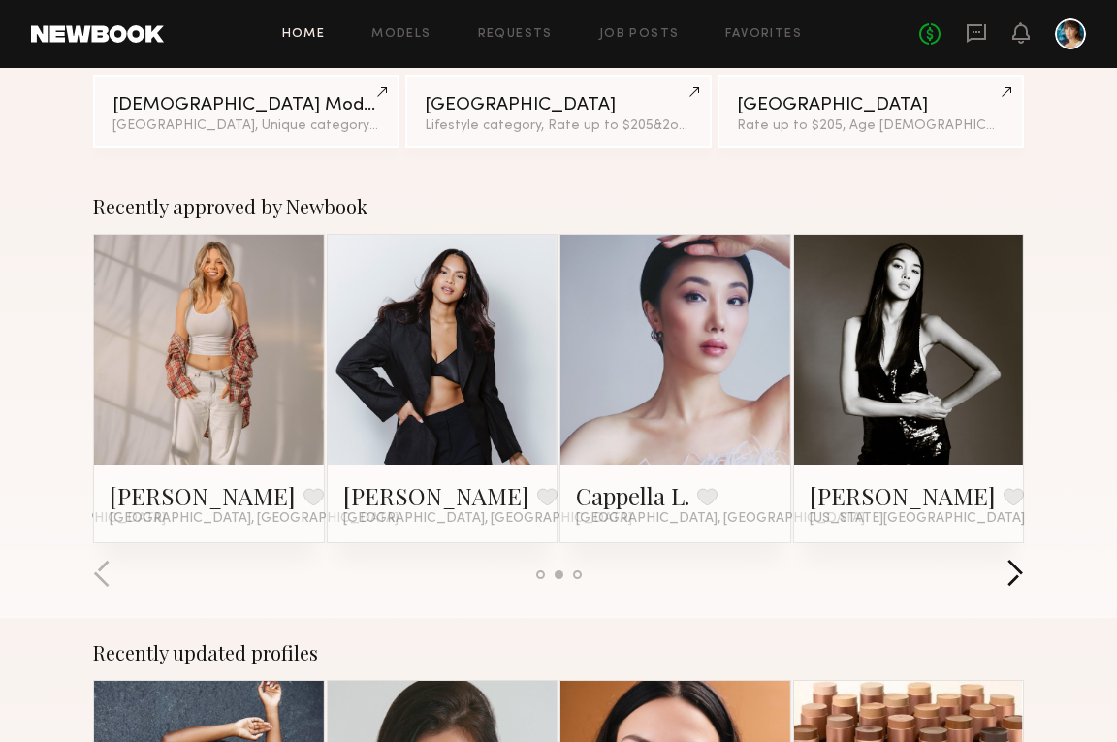
click at [1021, 577] on button "button" at bounding box center [1014, 574] width 18 height 32
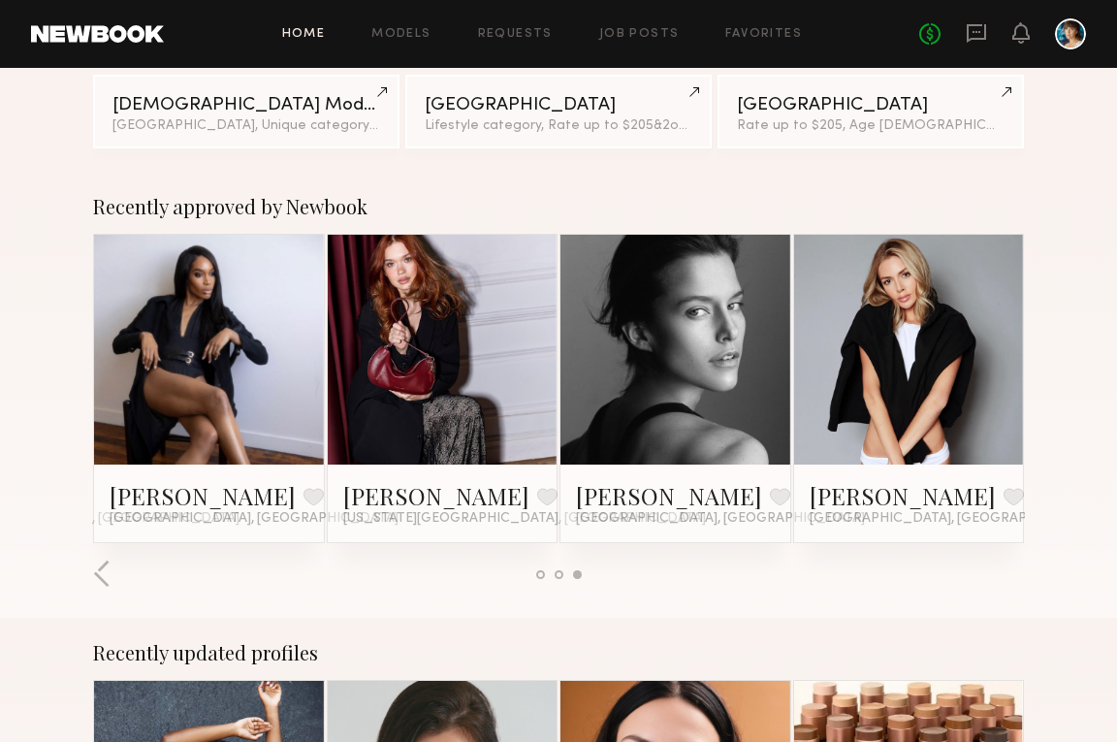
click at [1021, 577] on div at bounding box center [558, 574] width 931 height 32
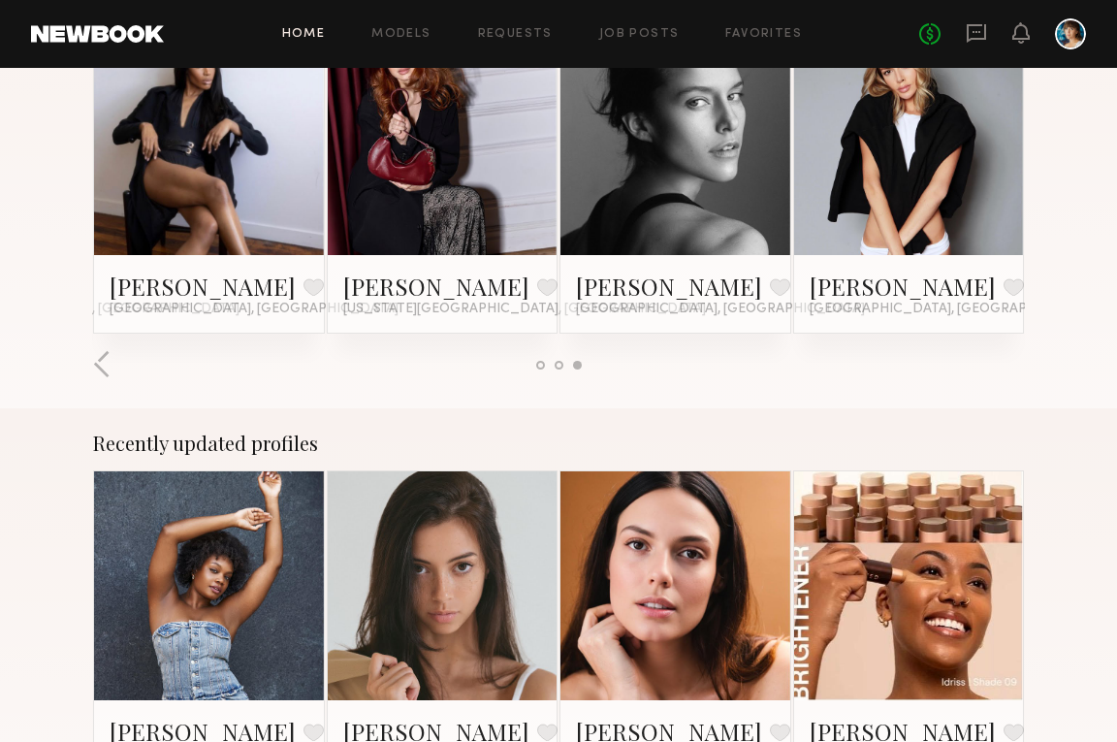
scroll to position [687, 0]
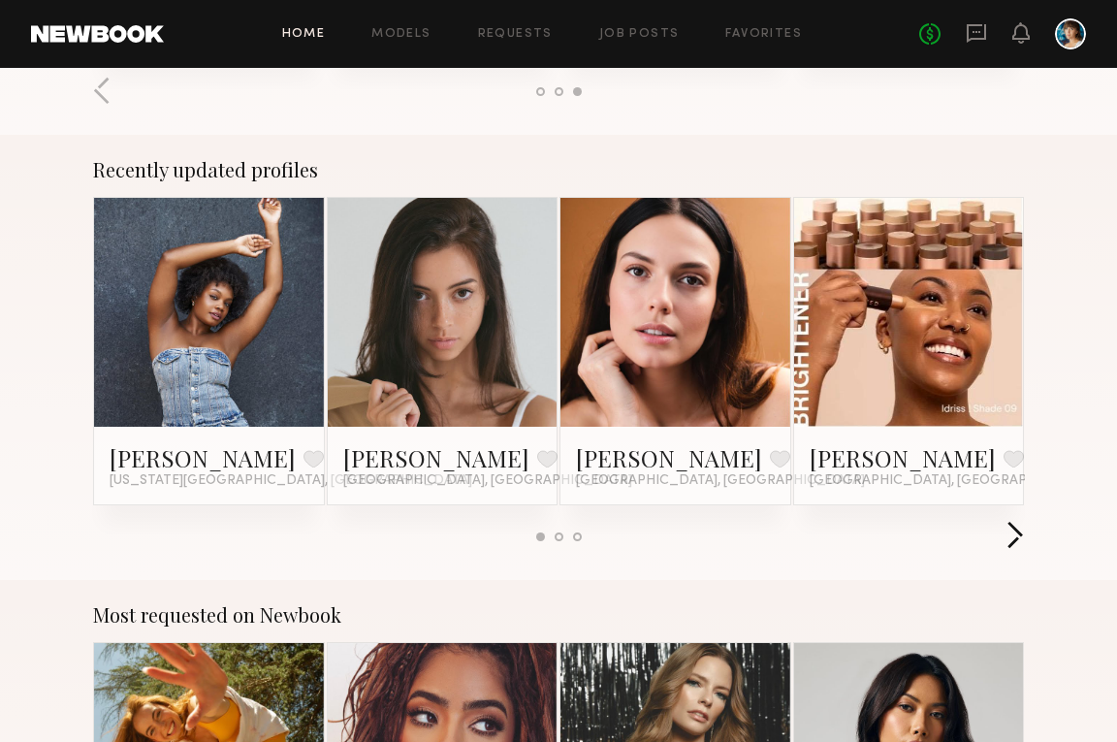
click at [1013, 540] on button "button" at bounding box center [1014, 537] width 18 height 32
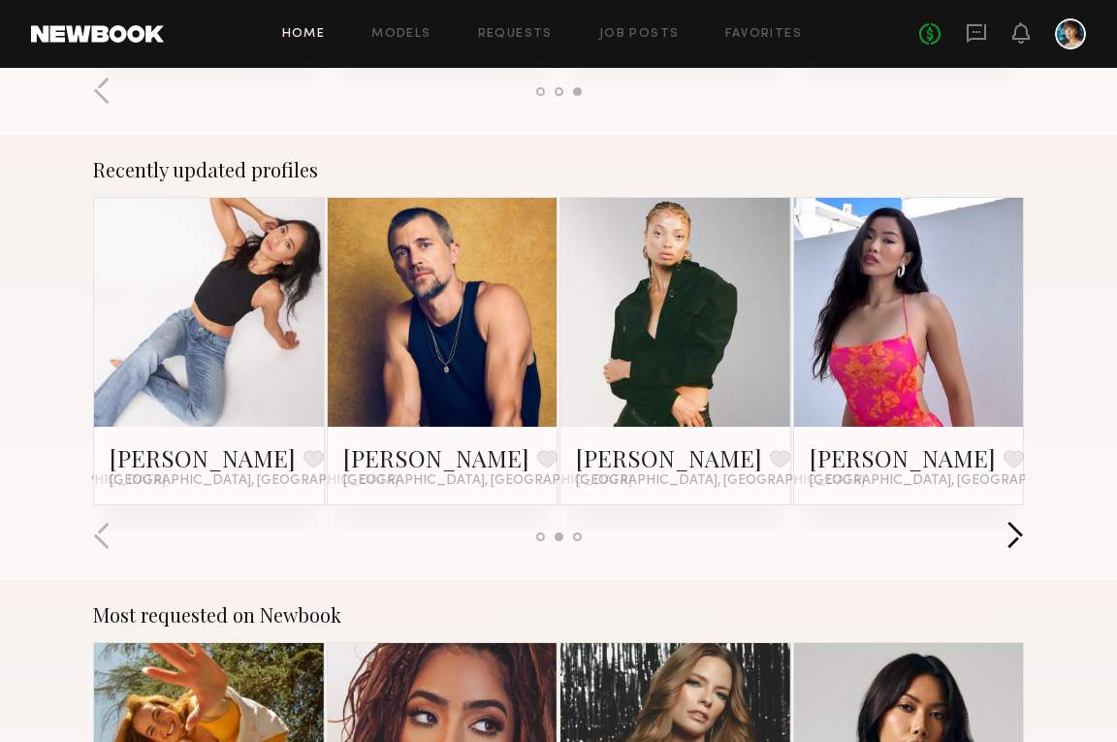
click at [1013, 540] on button "button" at bounding box center [1014, 537] width 18 height 32
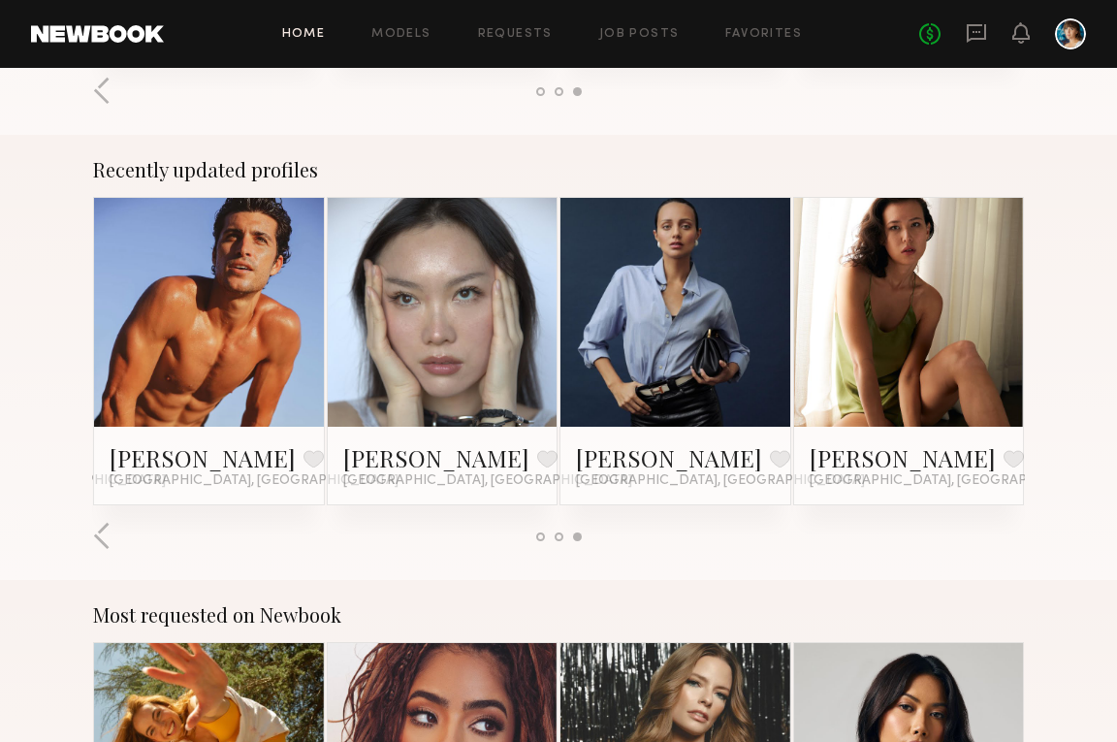
click at [1013, 540] on div at bounding box center [558, 537] width 931 height 32
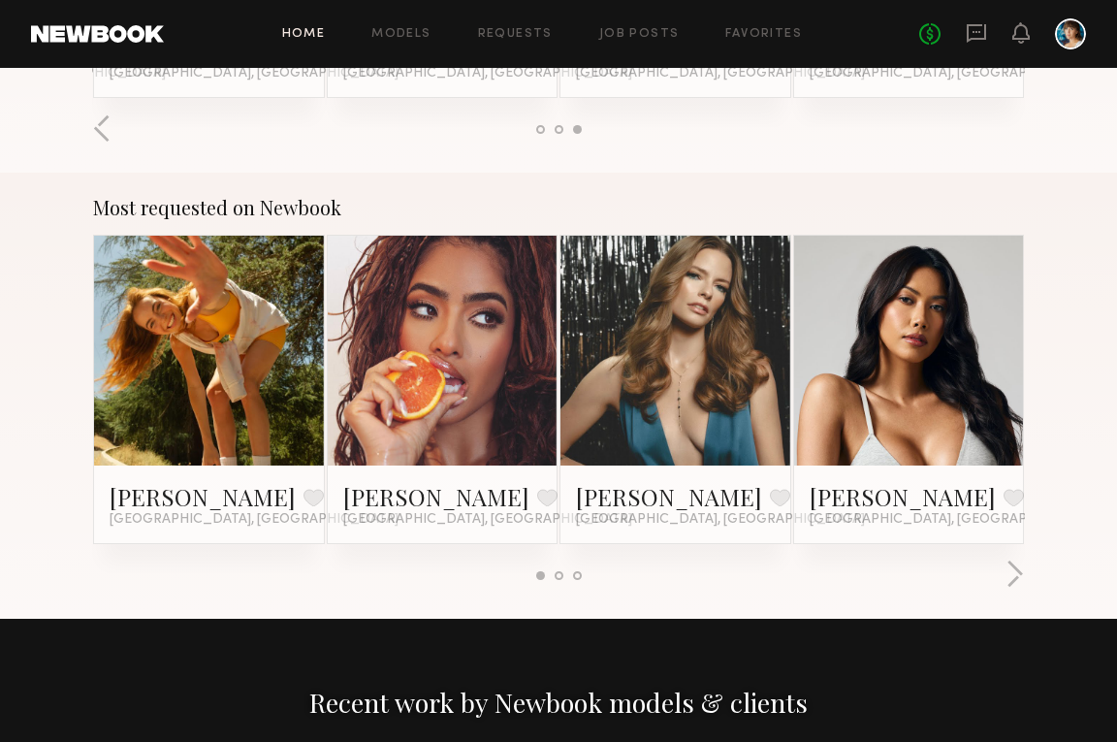
scroll to position [1113, 0]
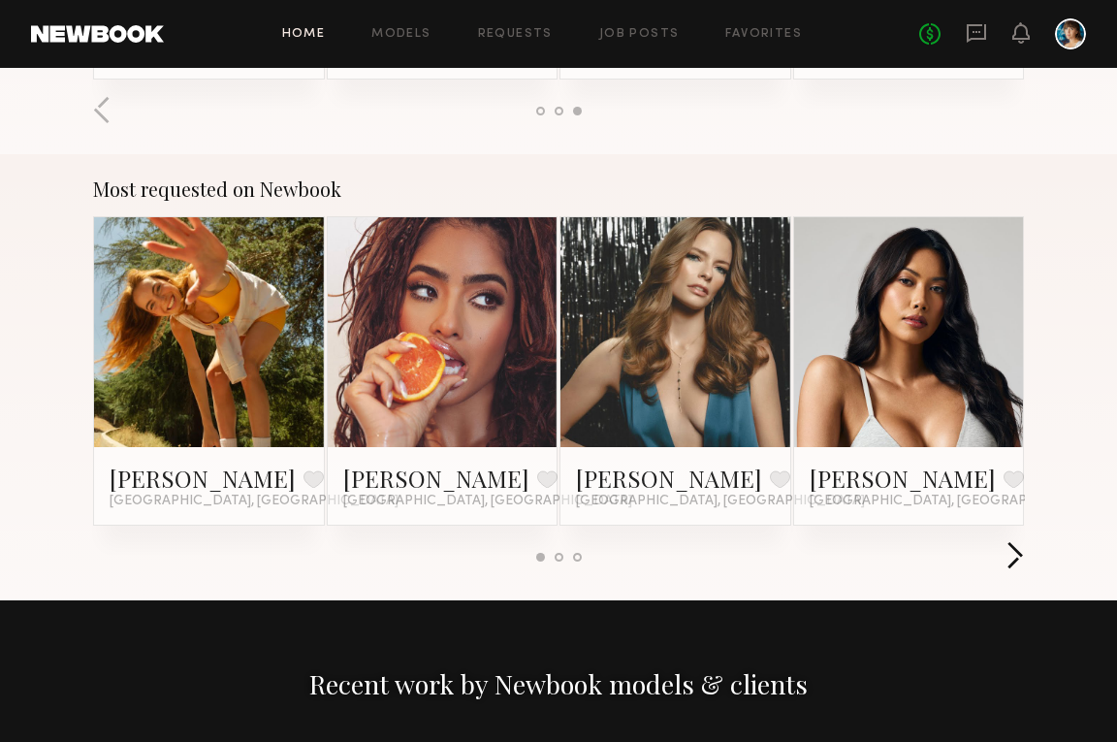
click at [1013, 552] on button "button" at bounding box center [1014, 557] width 18 height 32
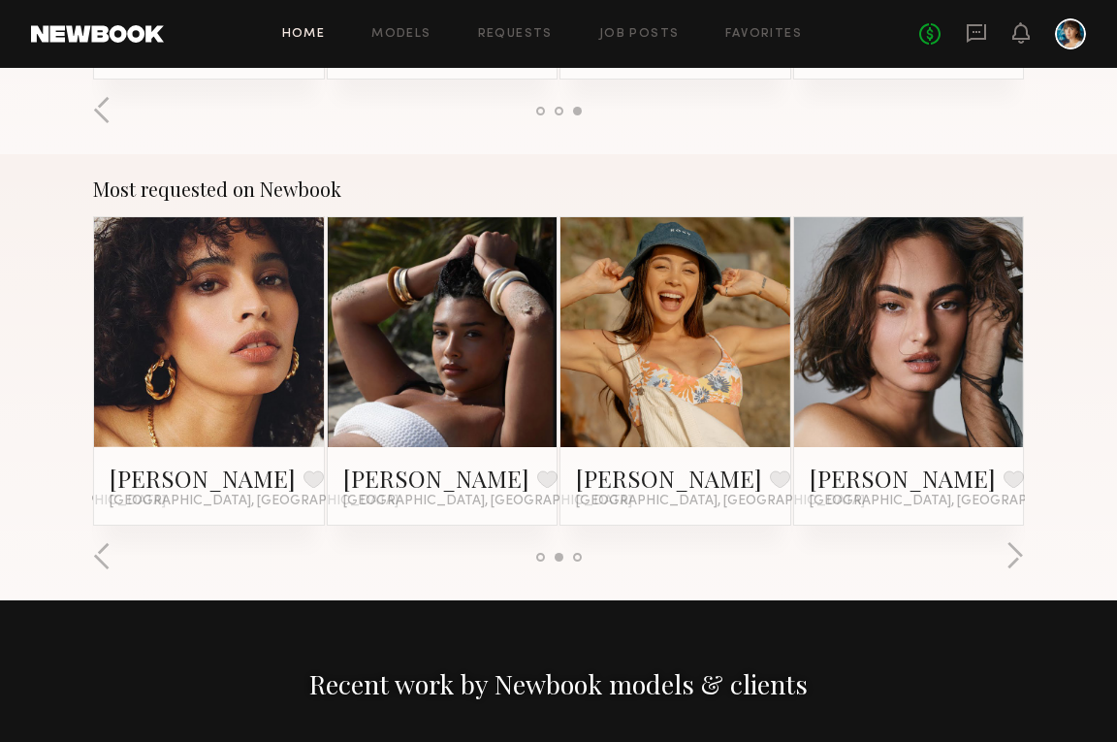
click at [179, 395] on link at bounding box center [209, 332] width 106 height 230
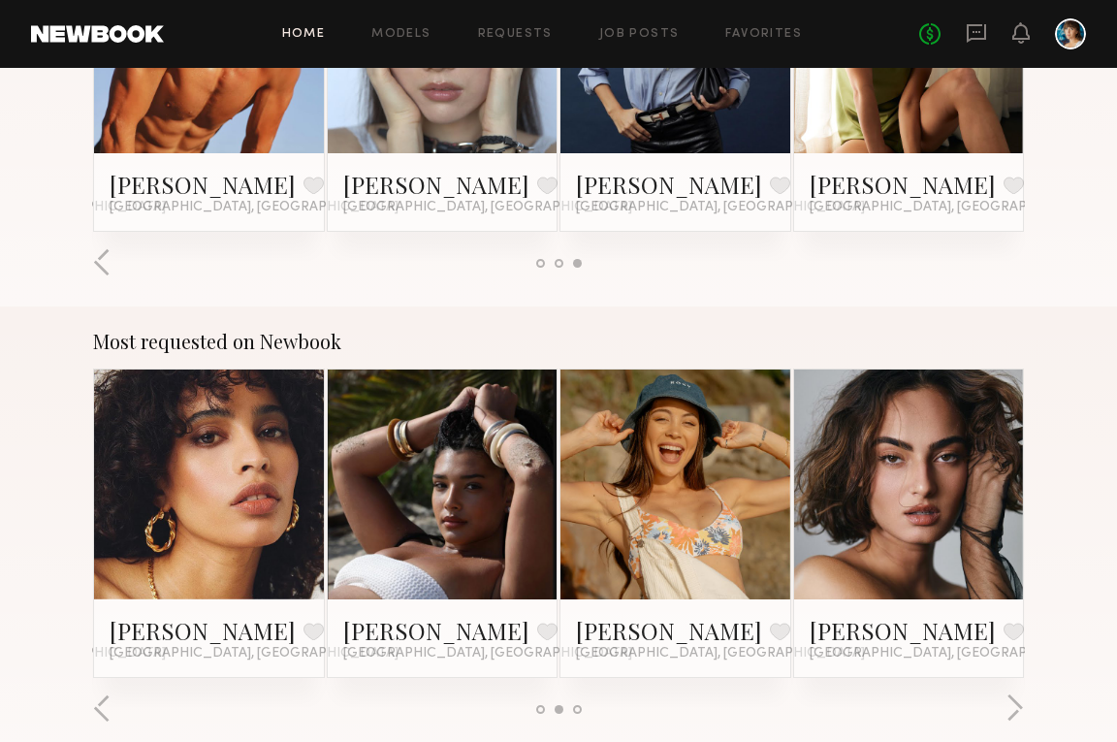
scroll to position [963, 0]
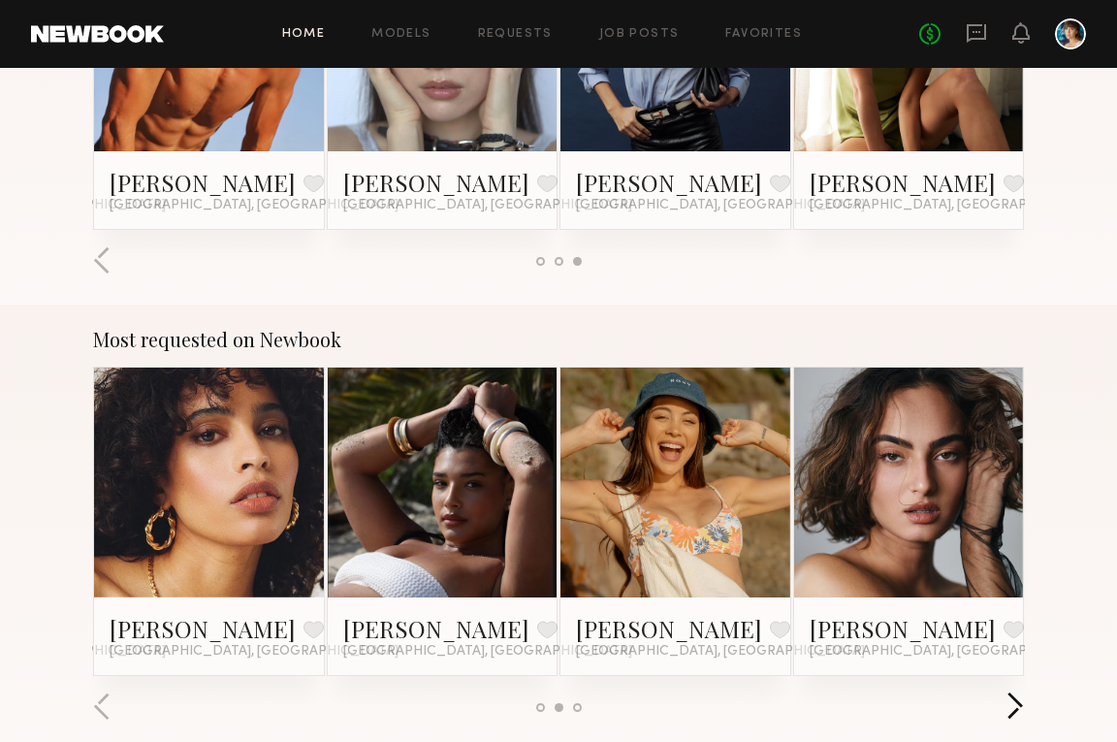
click at [1022, 702] on button "button" at bounding box center [1014, 707] width 18 height 32
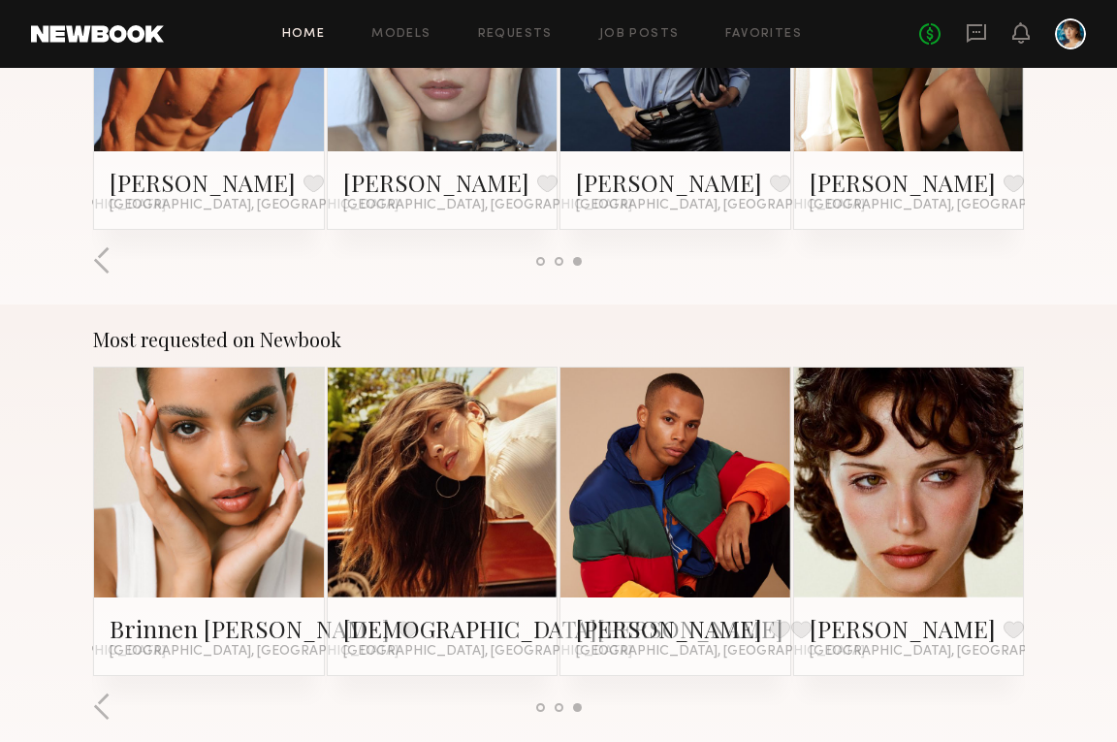
click at [935, 494] on link at bounding box center [909, 482] width 106 height 230
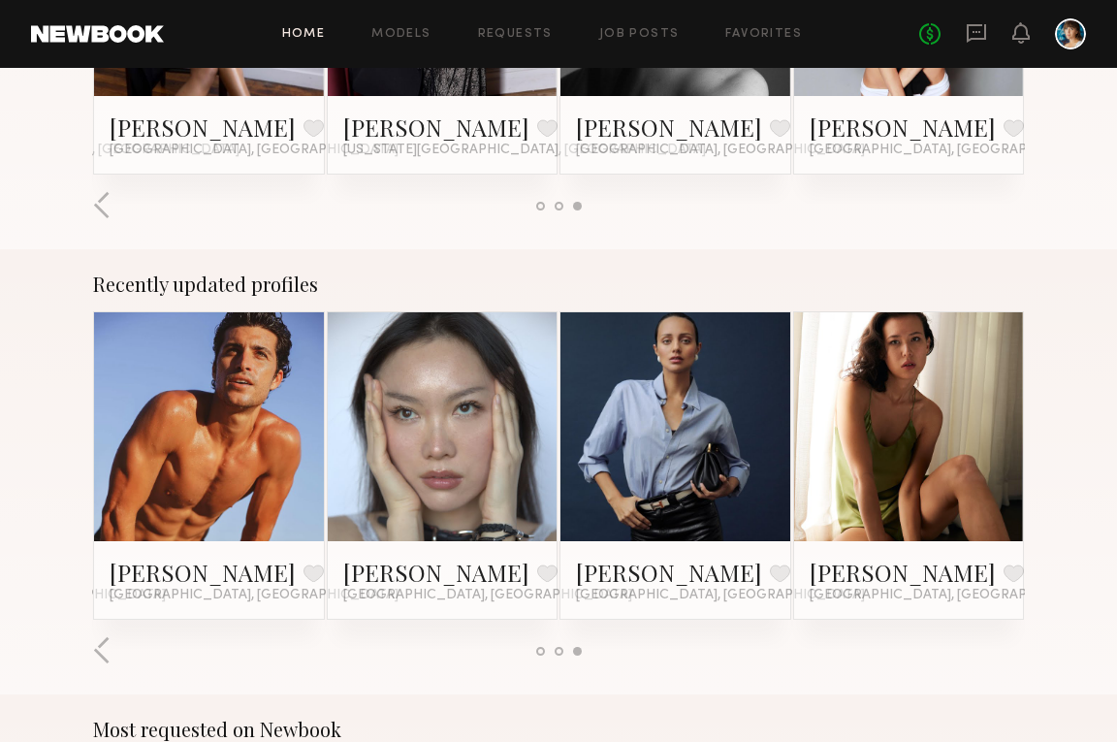
scroll to position [0, 0]
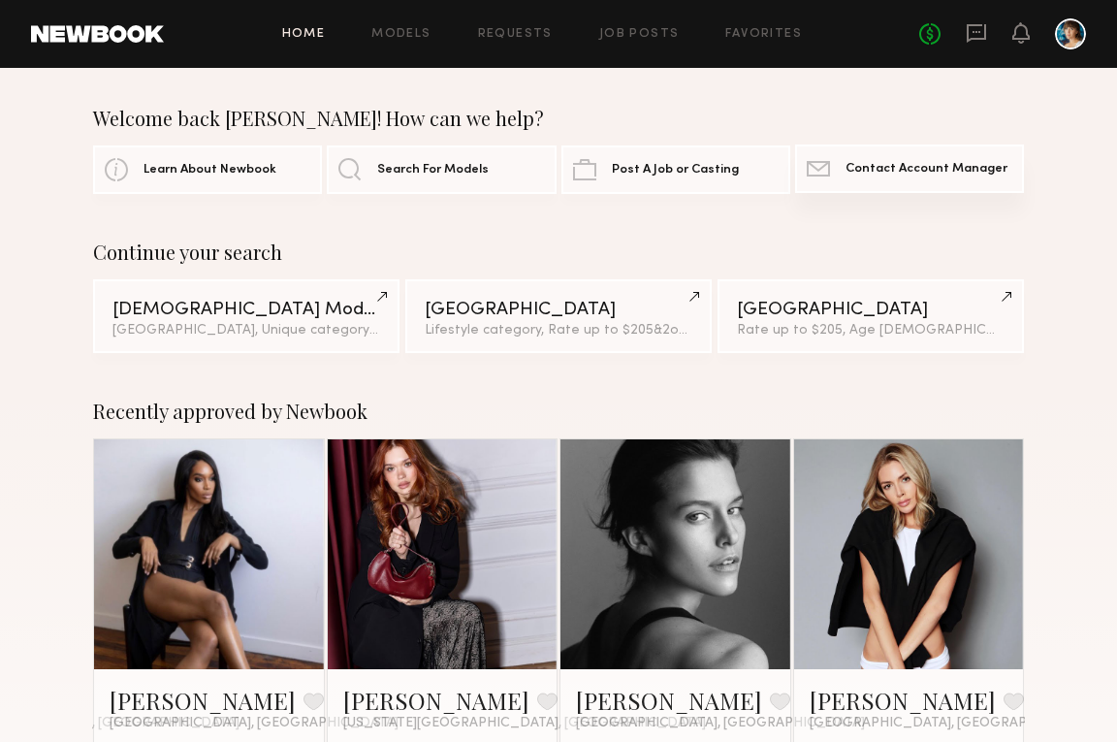
click at [888, 167] on span "Contact Account Manager" at bounding box center [926, 169] width 162 height 13
click at [397, 167] on span "Search For Models" at bounding box center [432, 169] width 111 height 13
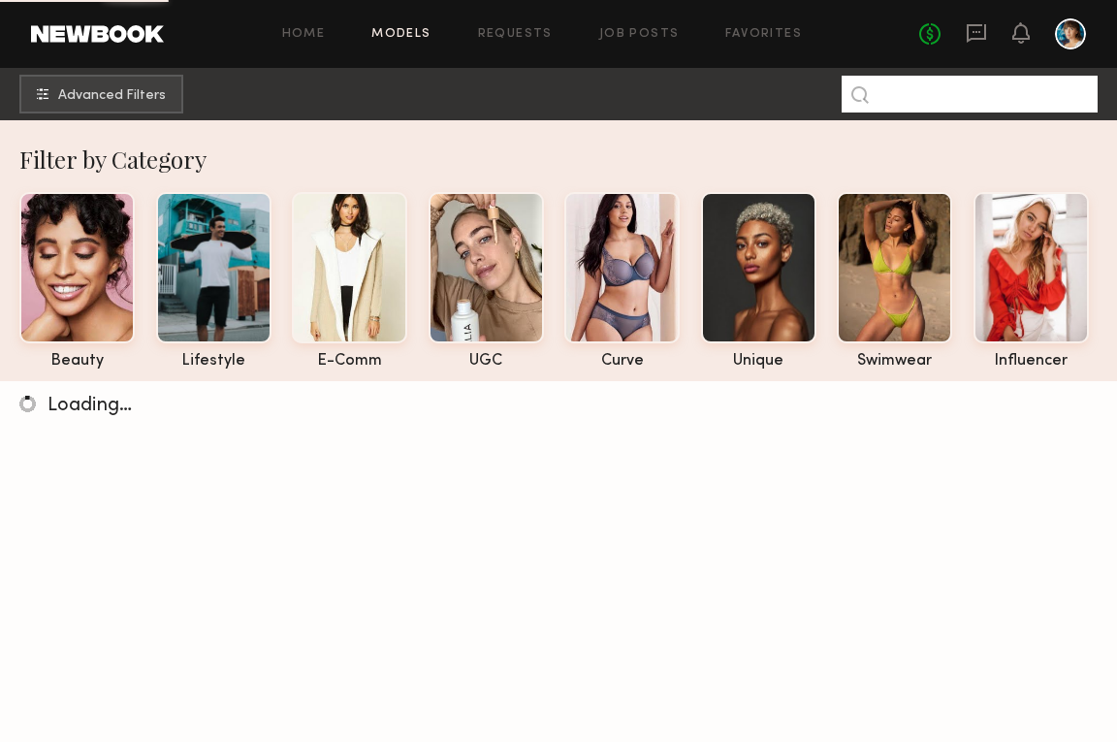
click at [913, 96] on input at bounding box center [969, 94] width 256 height 37
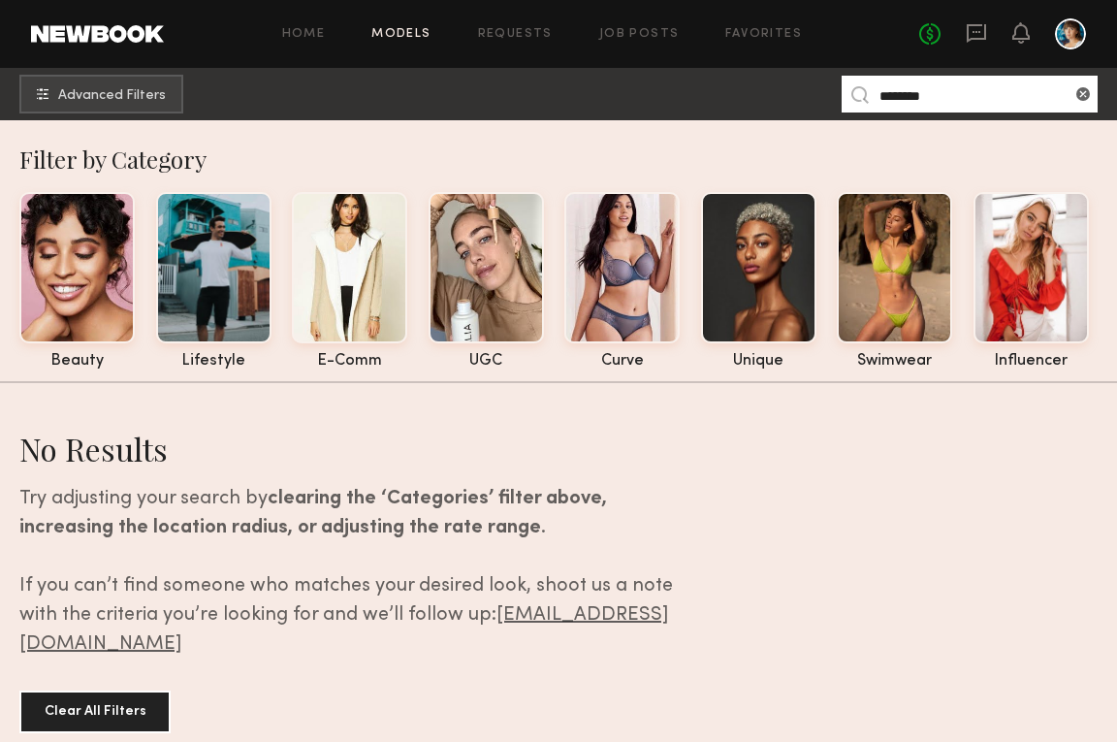
click at [928, 96] on input "********" at bounding box center [969, 94] width 256 height 37
type input "******"
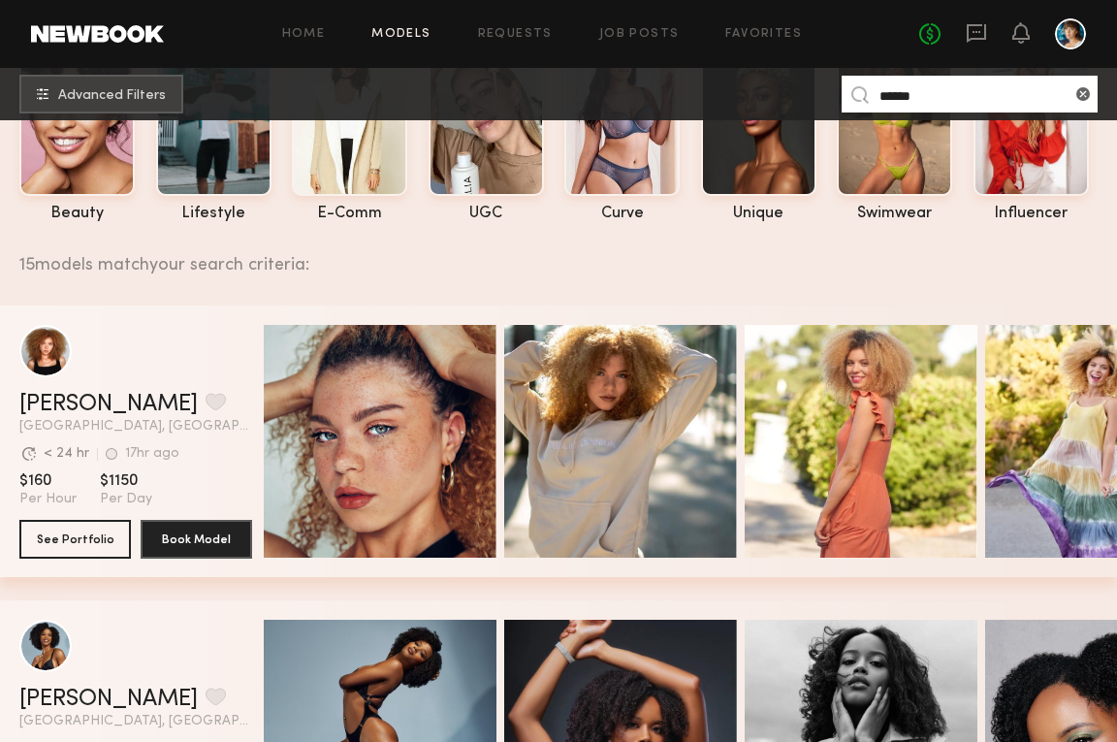
scroll to position [143, 0]
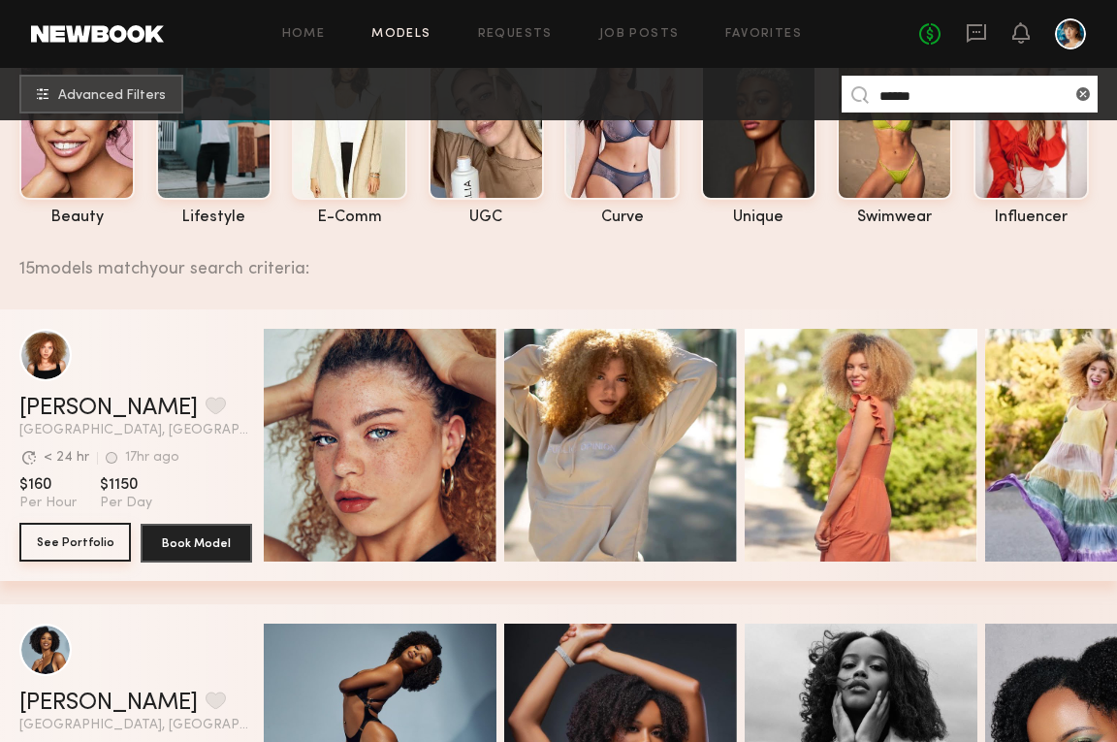
click at [88, 540] on button "See Portfolio" at bounding box center [74, 542] width 111 height 39
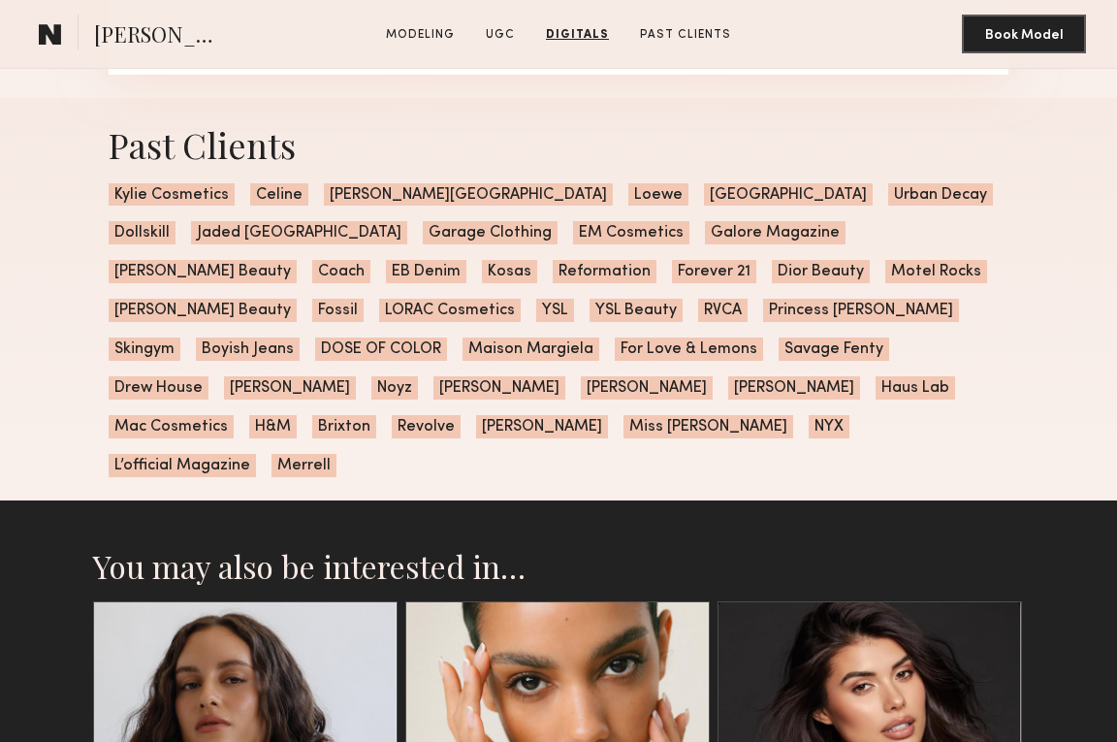
scroll to position [4914, 0]
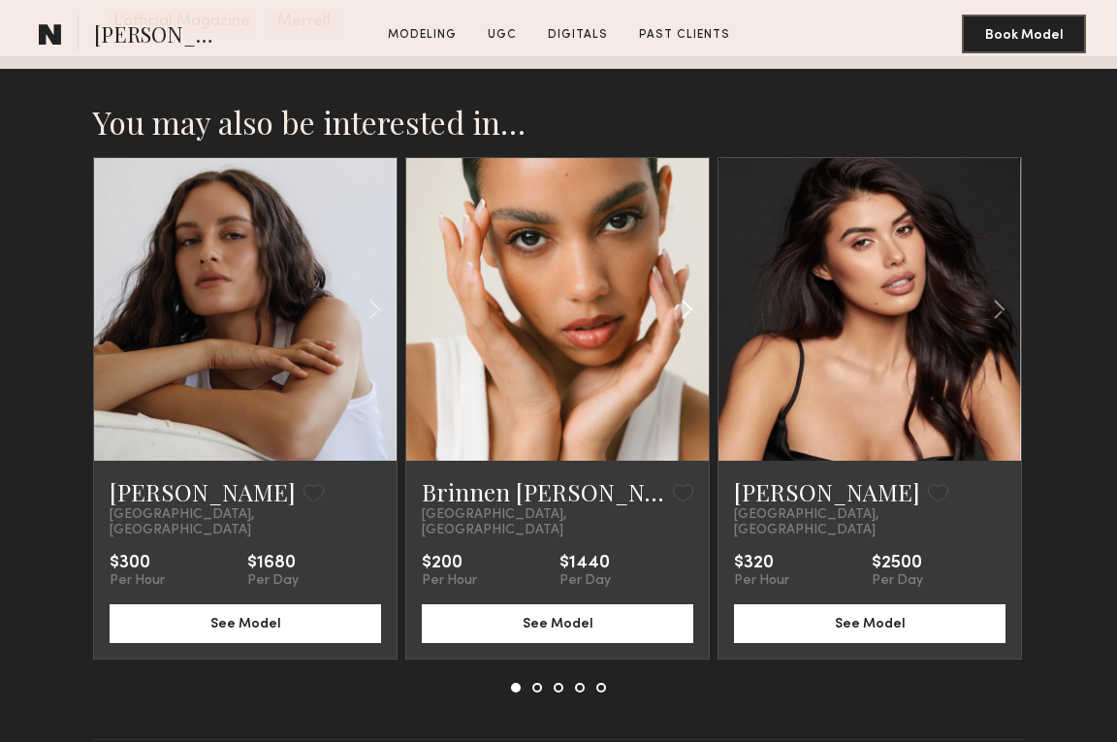
click at [627, 319] on div at bounding box center [659, 309] width 100 height 302
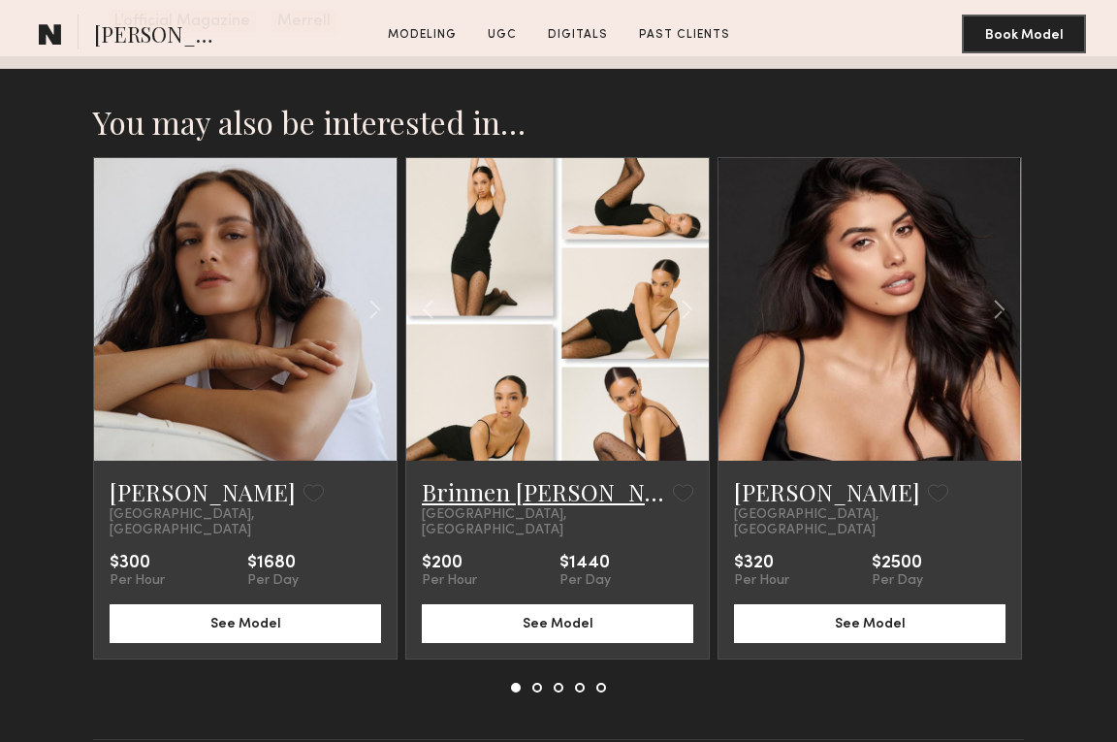
click at [484, 476] on link "Brinnen T." at bounding box center [543, 491] width 243 height 31
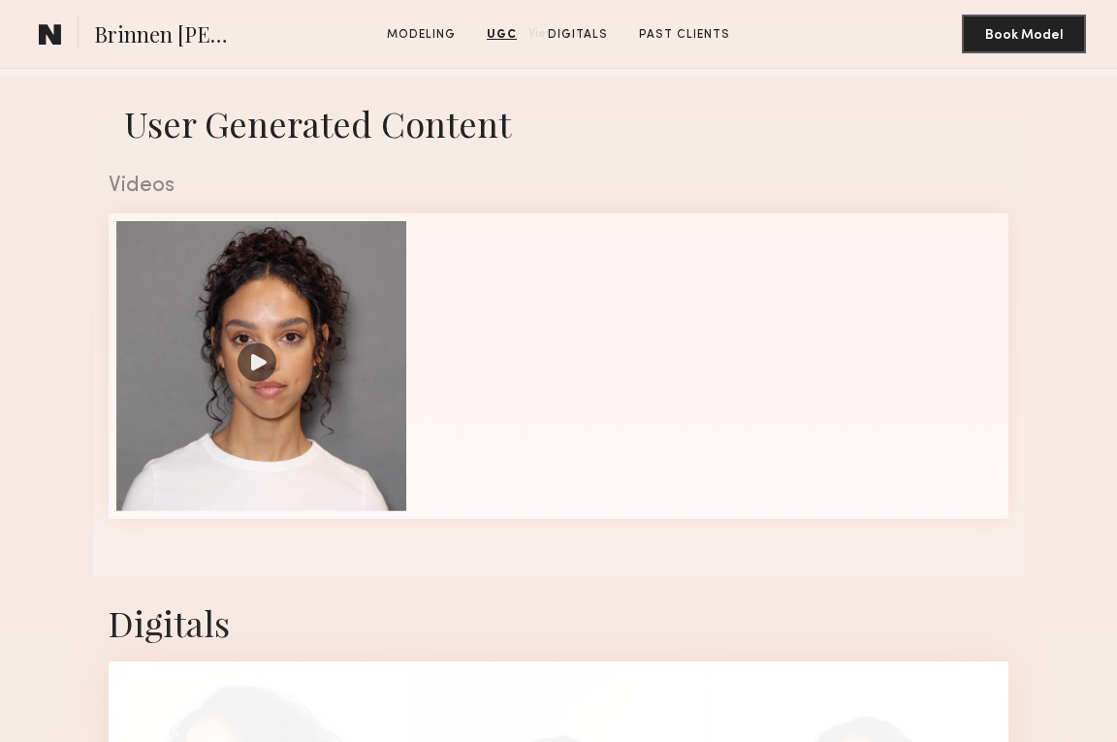
scroll to position [1707, 0]
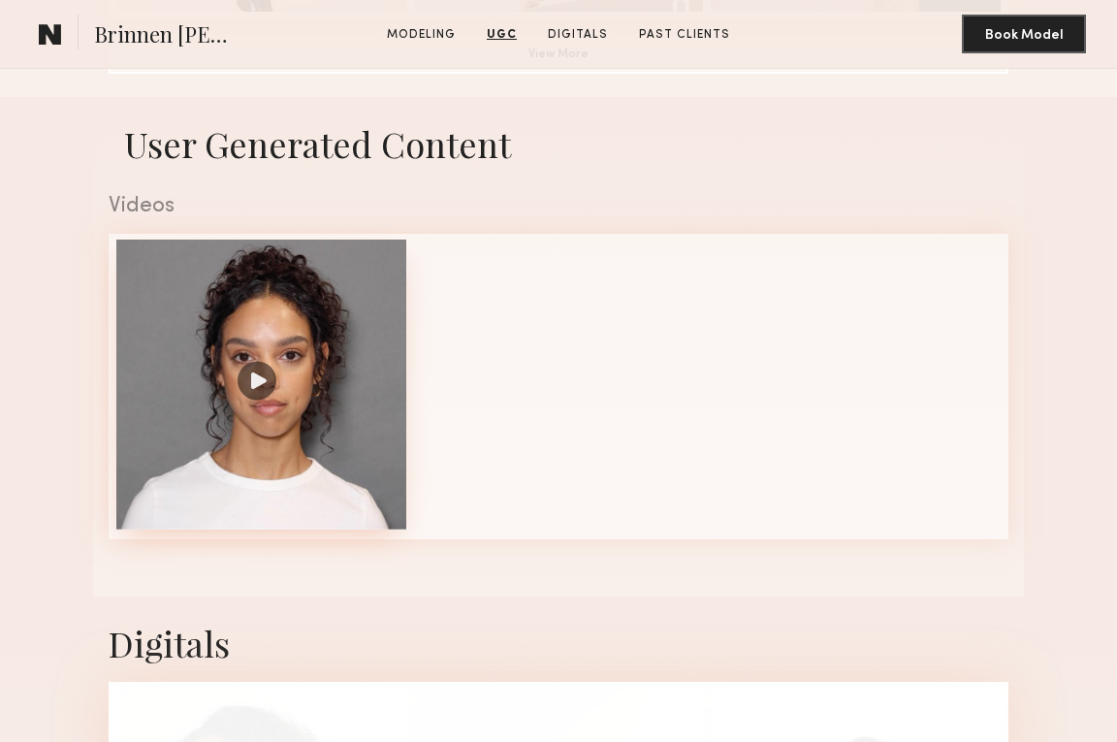
click at [268, 387] on div at bounding box center [261, 384] width 290 height 290
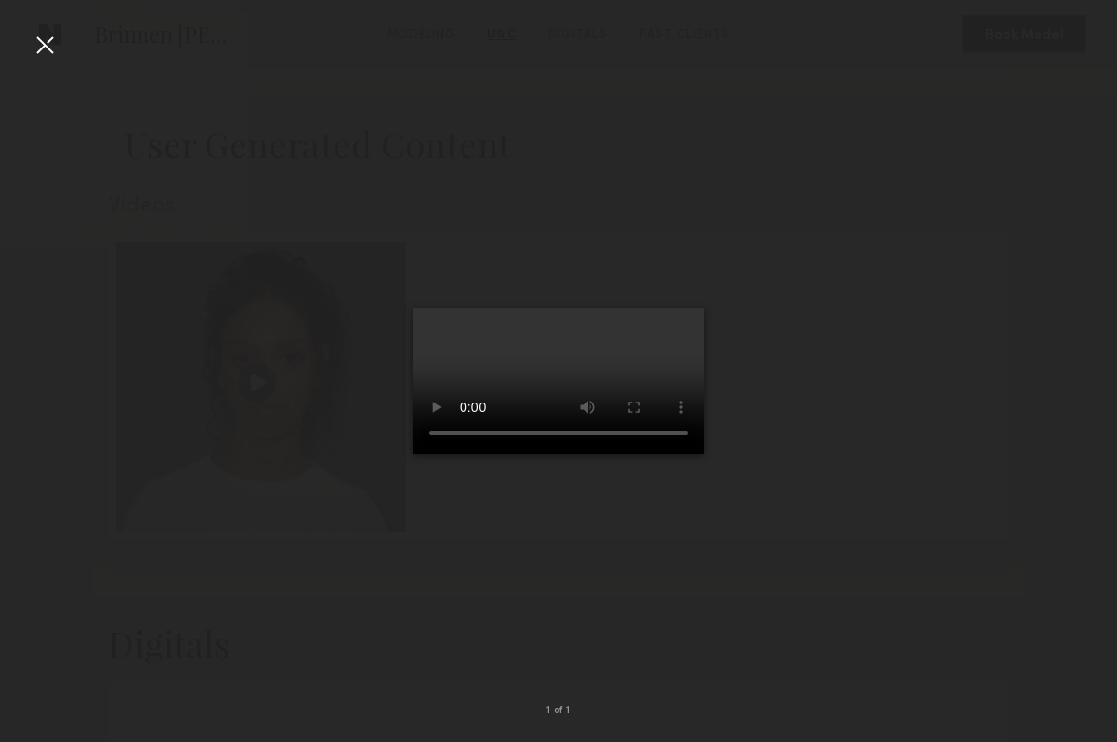
click at [704, 454] on video at bounding box center [558, 380] width 291 height 145
click at [46, 48] on div at bounding box center [44, 44] width 31 height 31
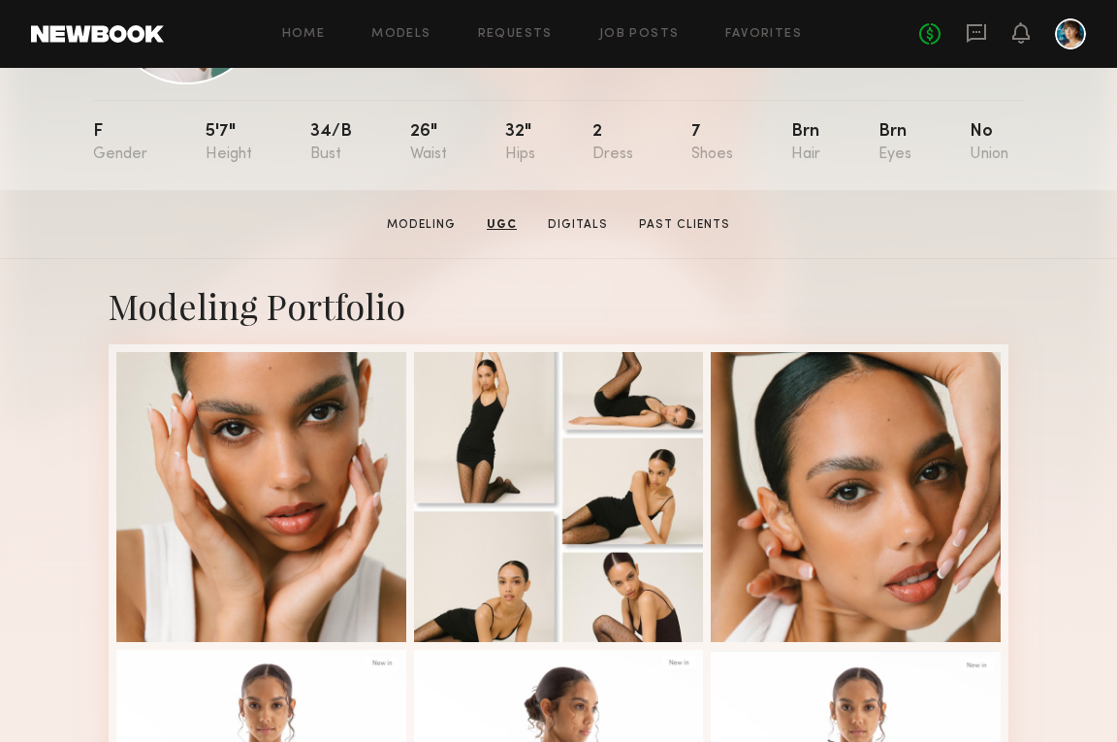
scroll to position [0, 0]
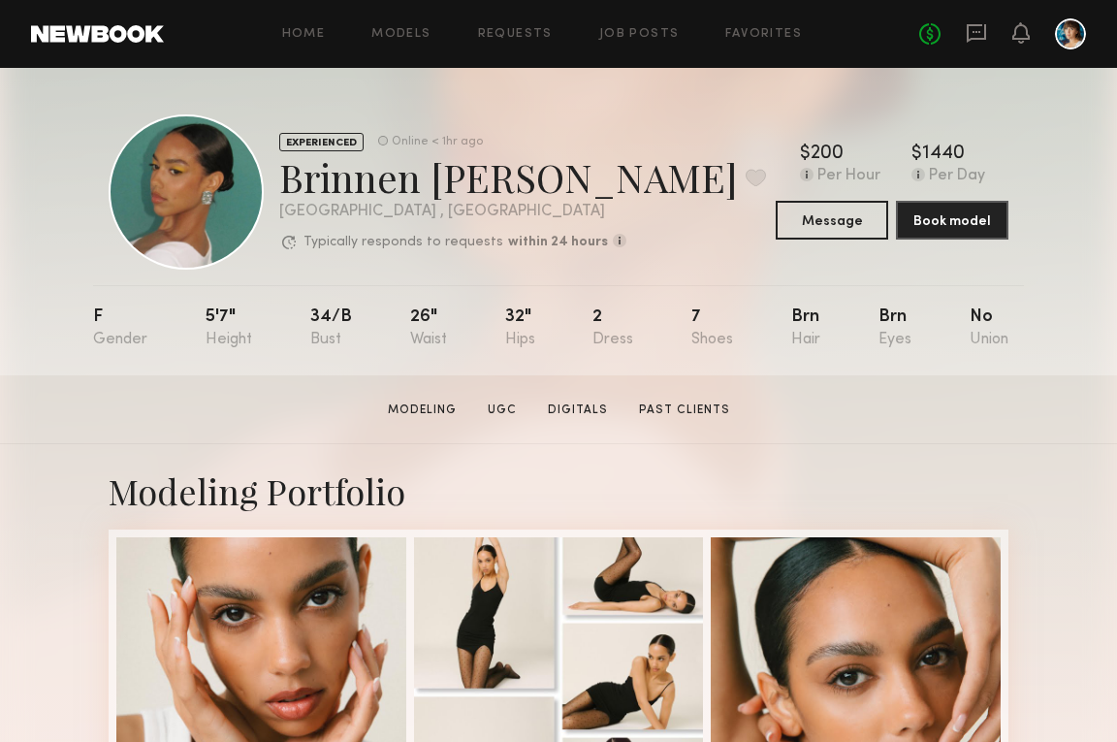
click at [144, 62] on header "Home Models Requests Job Posts Favorites Sign Out No fees up to $5,000" at bounding box center [558, 34] width 1117 height 68
click at [130, 44] on header "Home Models Requests Job Posts Favorites Sign Out No fees up to $5,000" at bounding box center [558, 34] width 1117 height 68
click at [311, 43] on div "Home Models Requests Job Posts Favorites Sign Out No fees up to $5,000" at bounding box center [625, 33] width 922 height 31
click at [311, 29] on link "Home" at bounding box center [304, 34] width 44 height 13
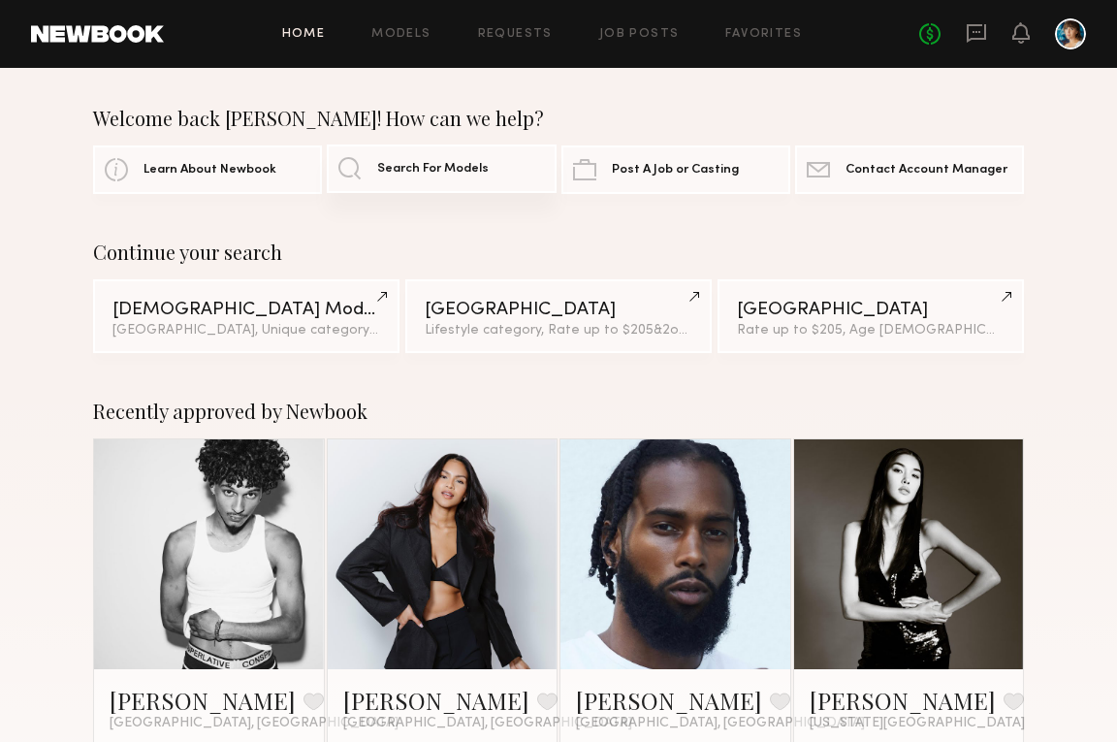
click at [411, 148] on link "Search For Models" at bounding box center [441, 168] width 229 height 48
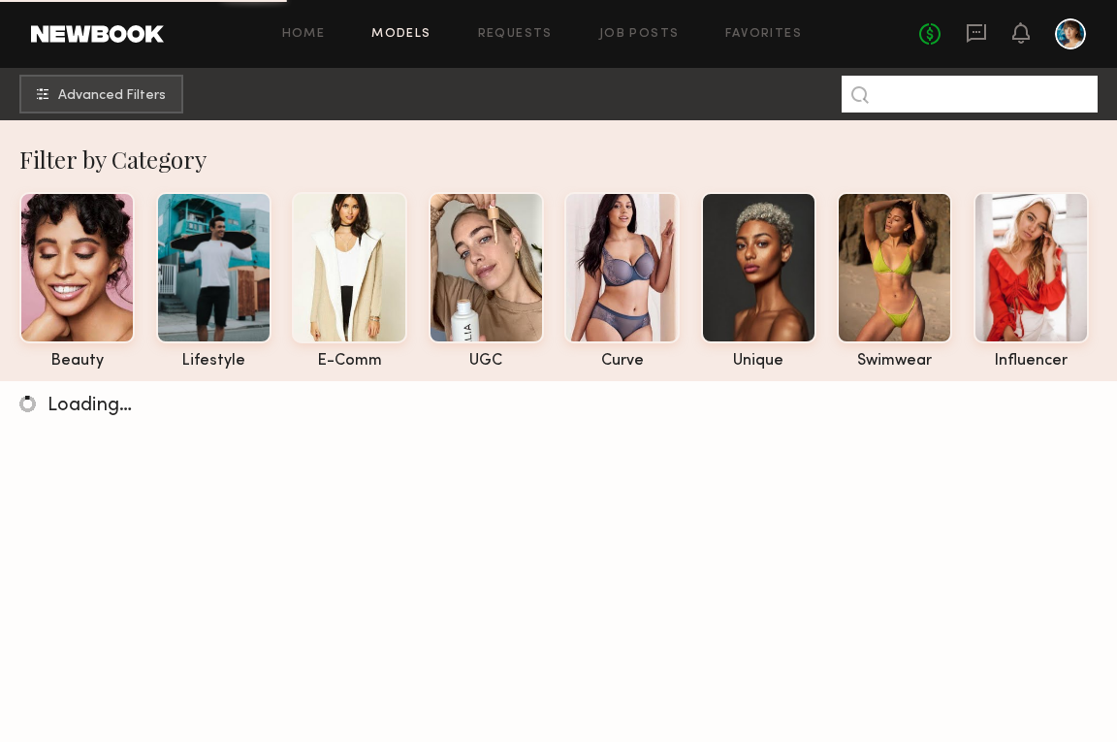
click at [1039, 101] on input at bounding box center [969, 94] width 256 height 37
type input "******"
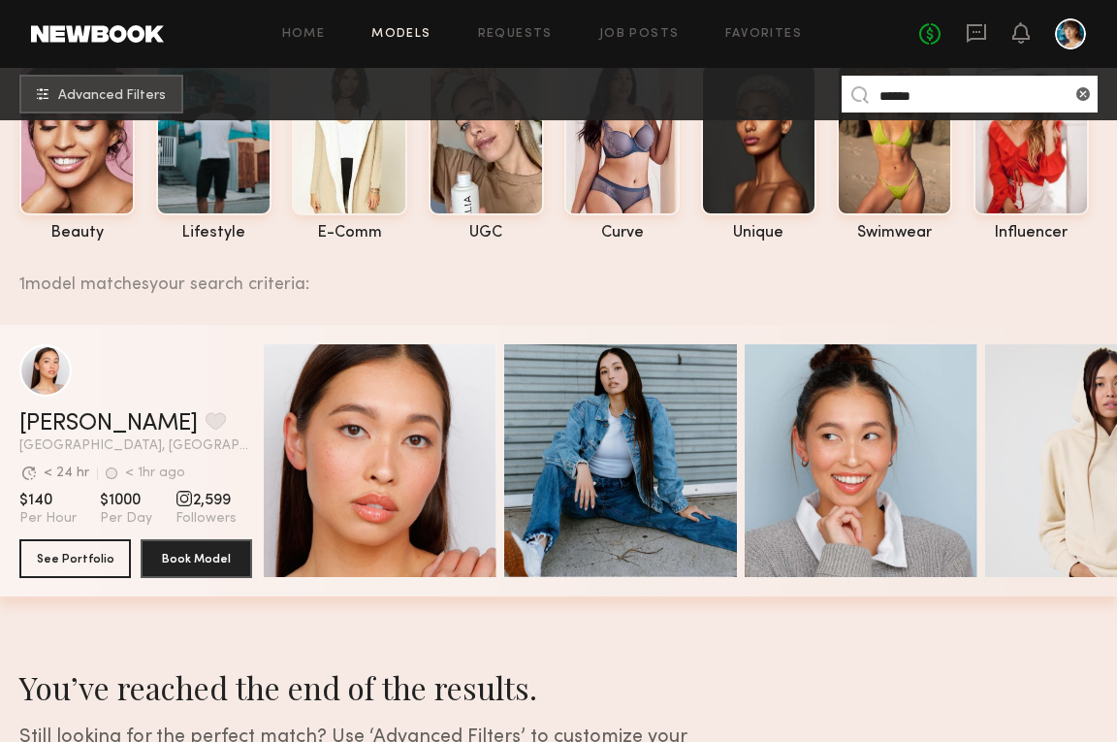
scroll to position [130, 0]
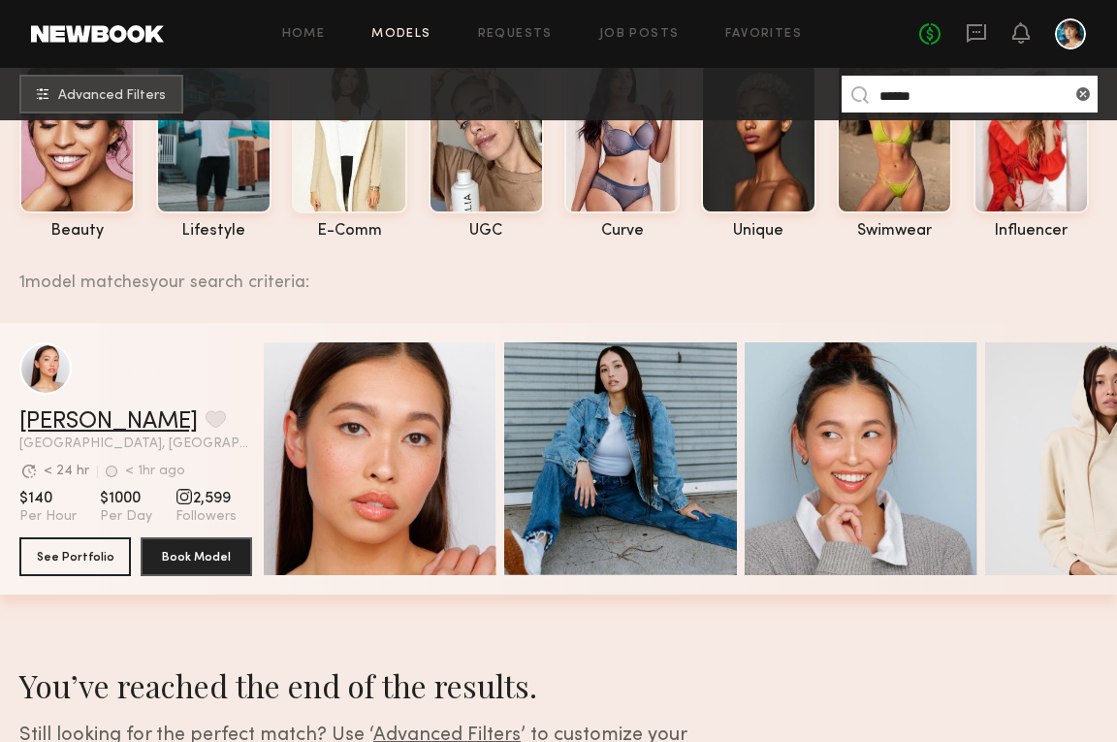
click at [111, 420] on link "[PERSON_NAME]" at bounding box center [108, 421] width 178 height 23
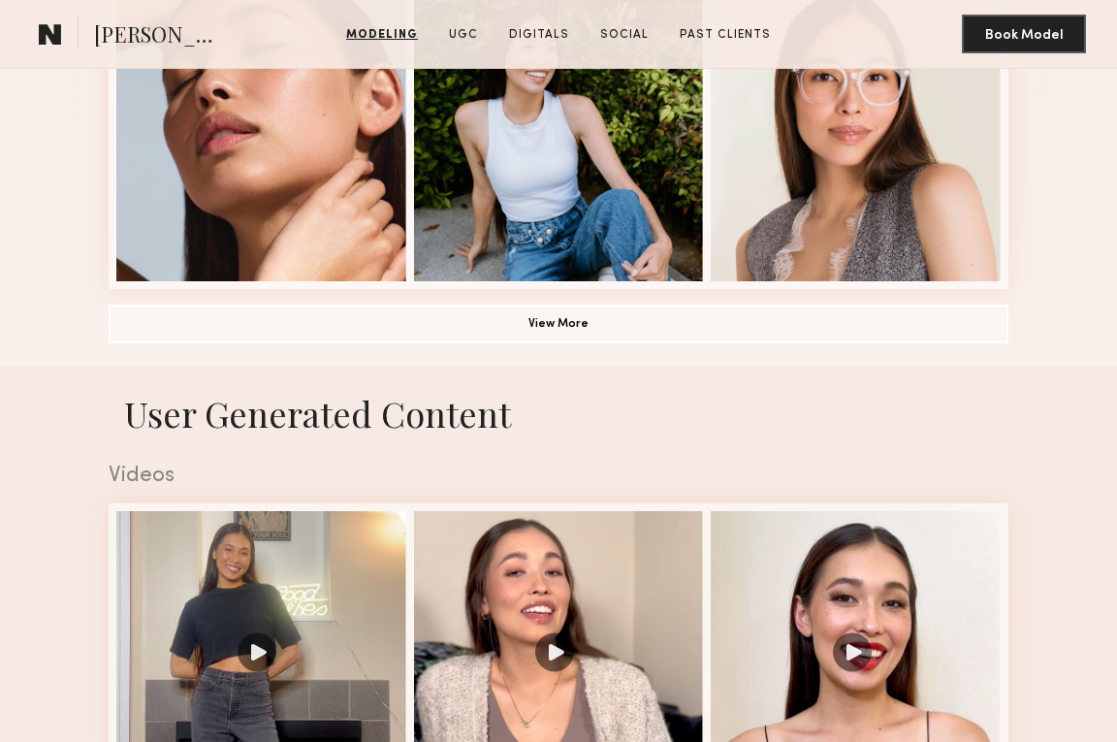
scroll to position [1516, 0]
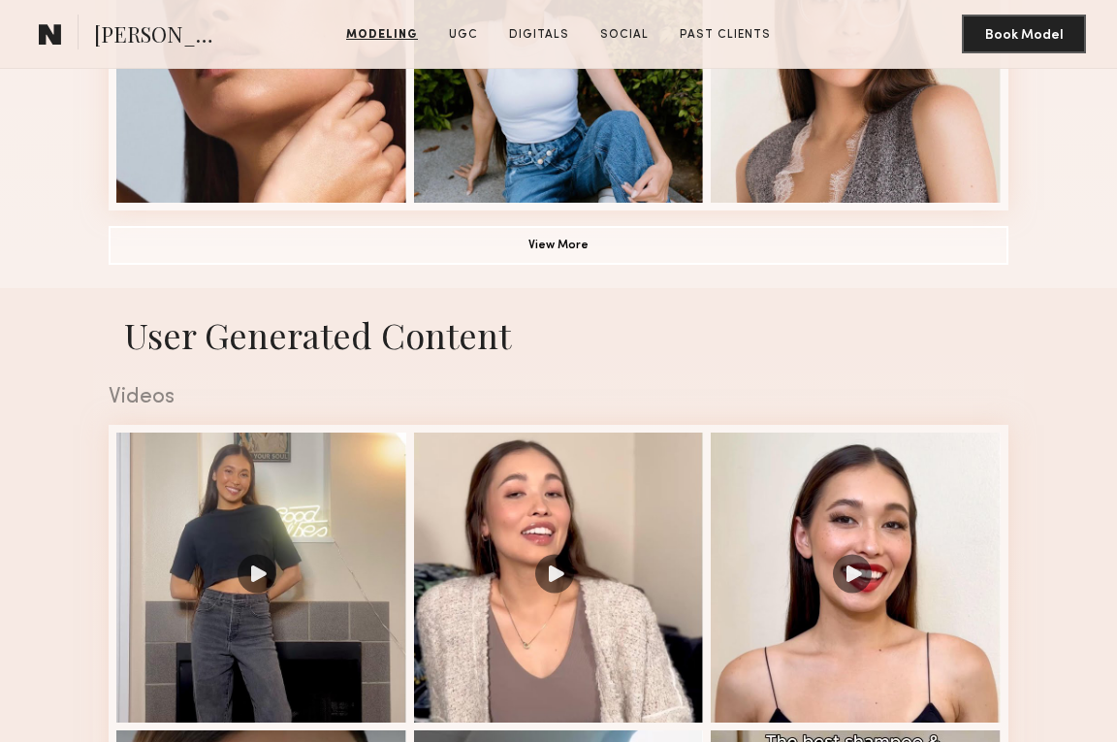
click at [577, 241] on button "View More" at bounding box center [559, 244] width 900 height 39
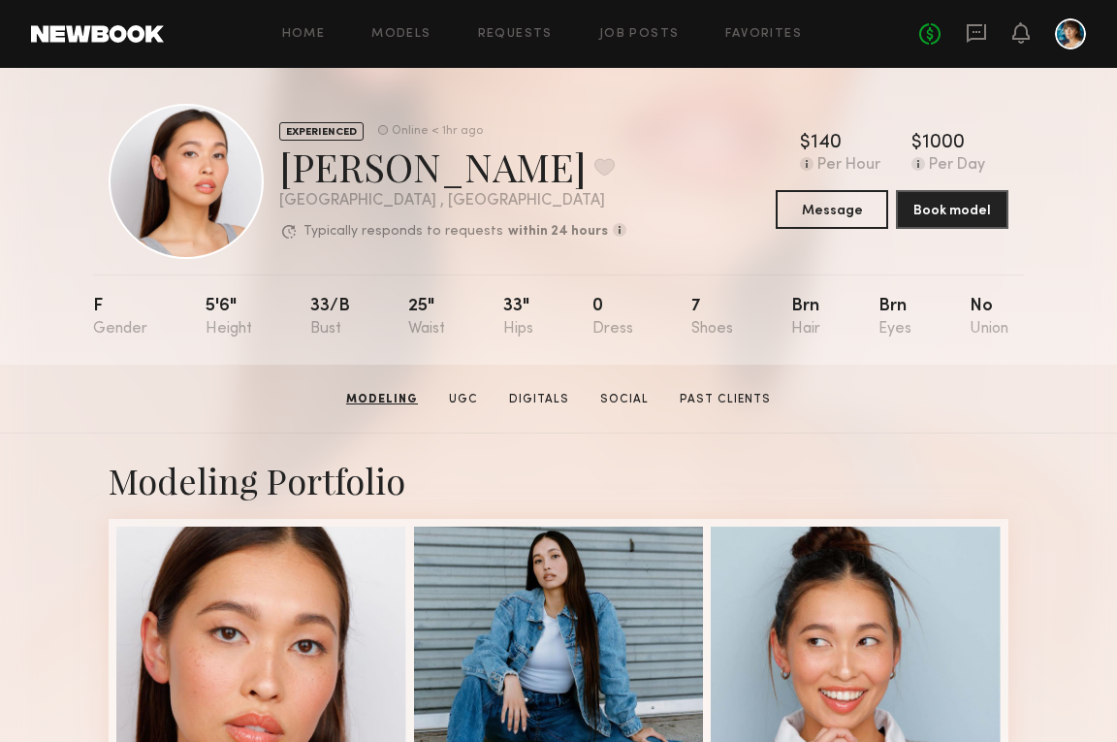
scroll to position [4, 0]
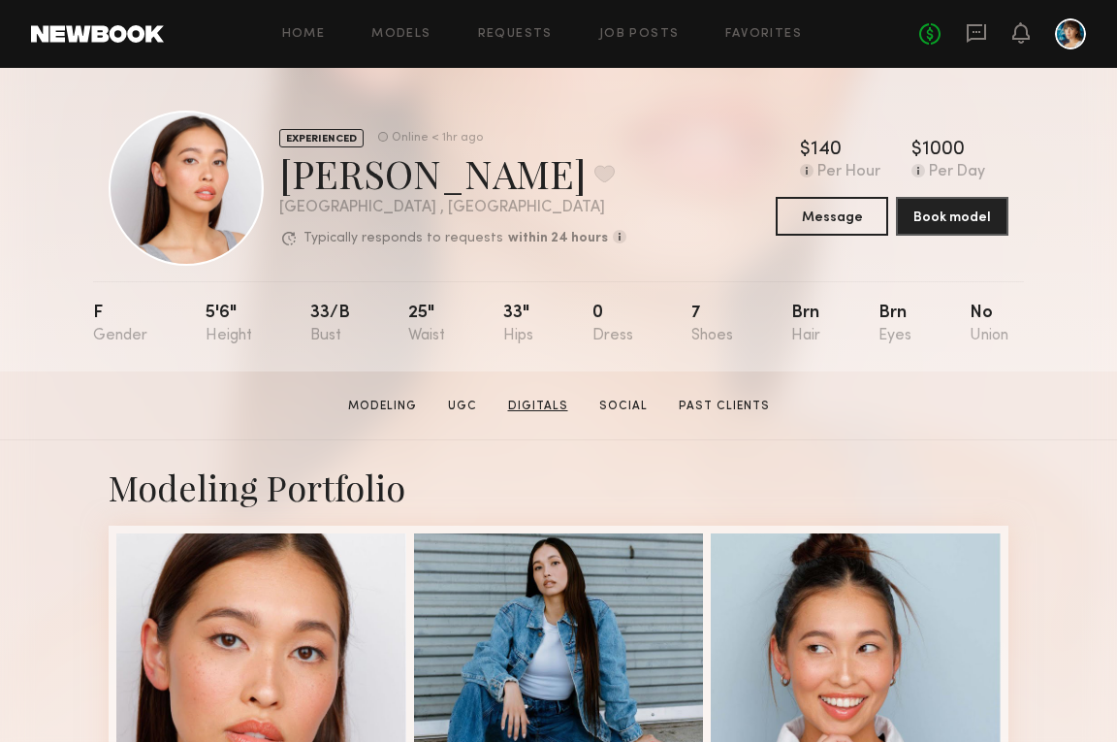
click at [544, 398] on link "Digitals" at bounding box center [538, 405] width 76 height 17
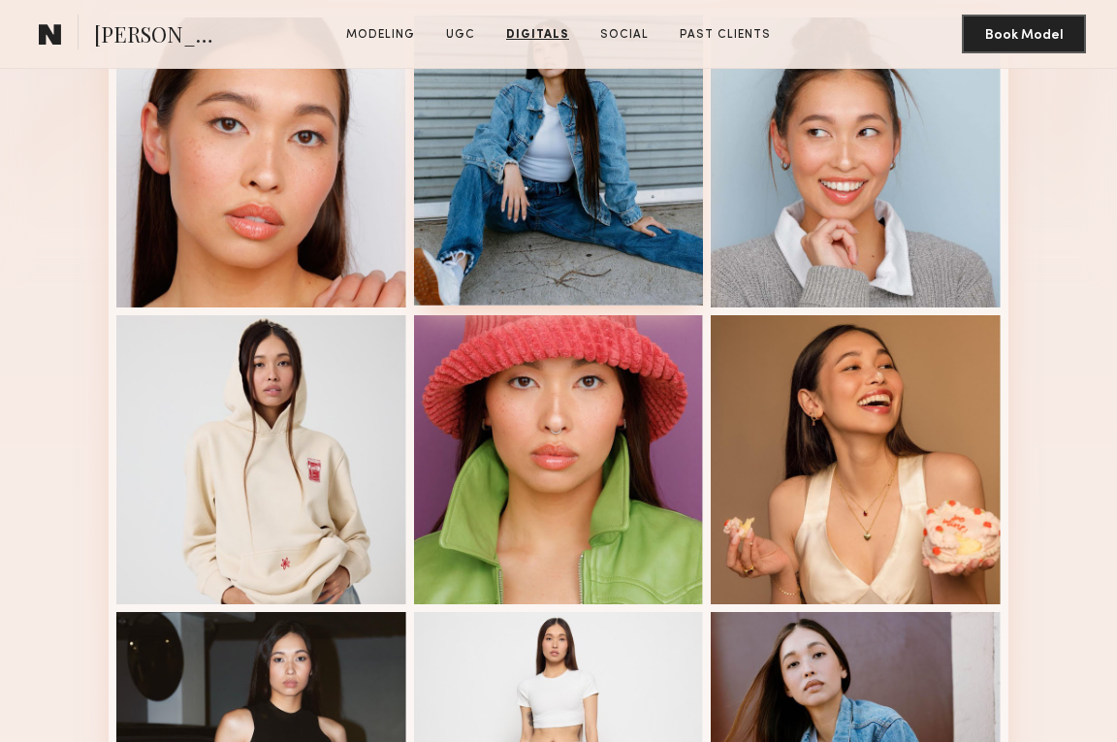
scroll to position [422, 0]
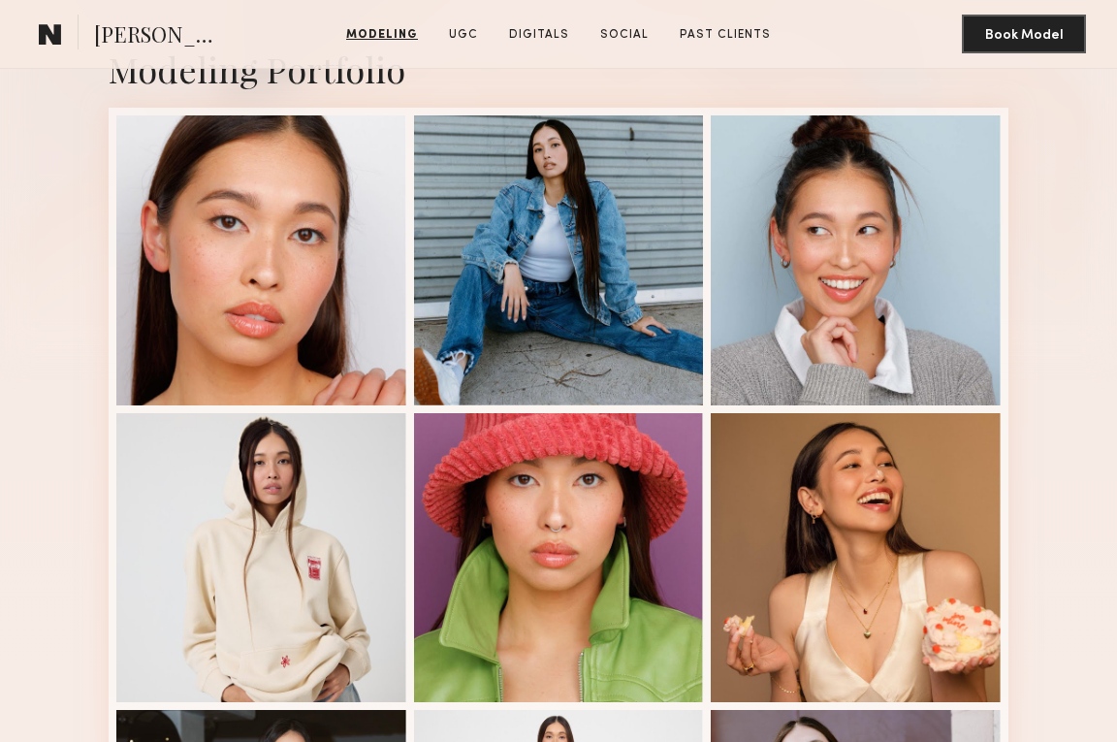
click at [714, 45] on section "[PERSON_NAME] Modeling UGC Digitals Social Past Clients Message Book Model" at bounding box center [558, 34] width 1117 height 69
click at [714, 35] on link "Past Clients" at bounding box center [725, 34] width 107 height 17
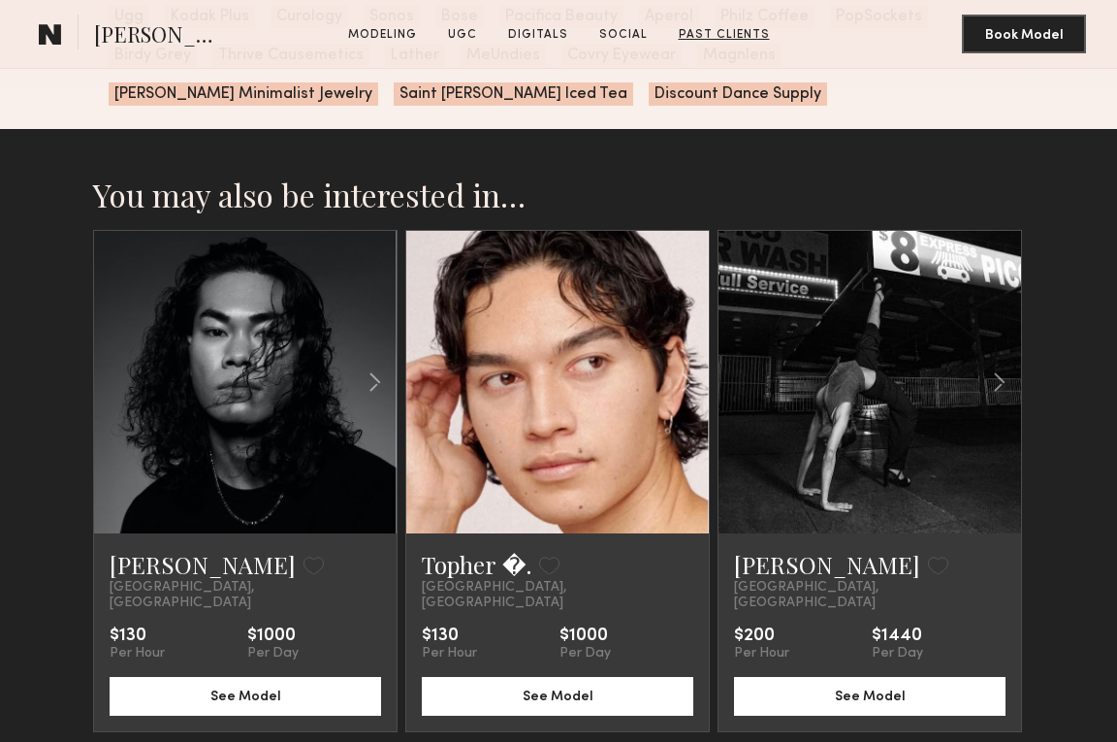
scroll to position [4800, 0]
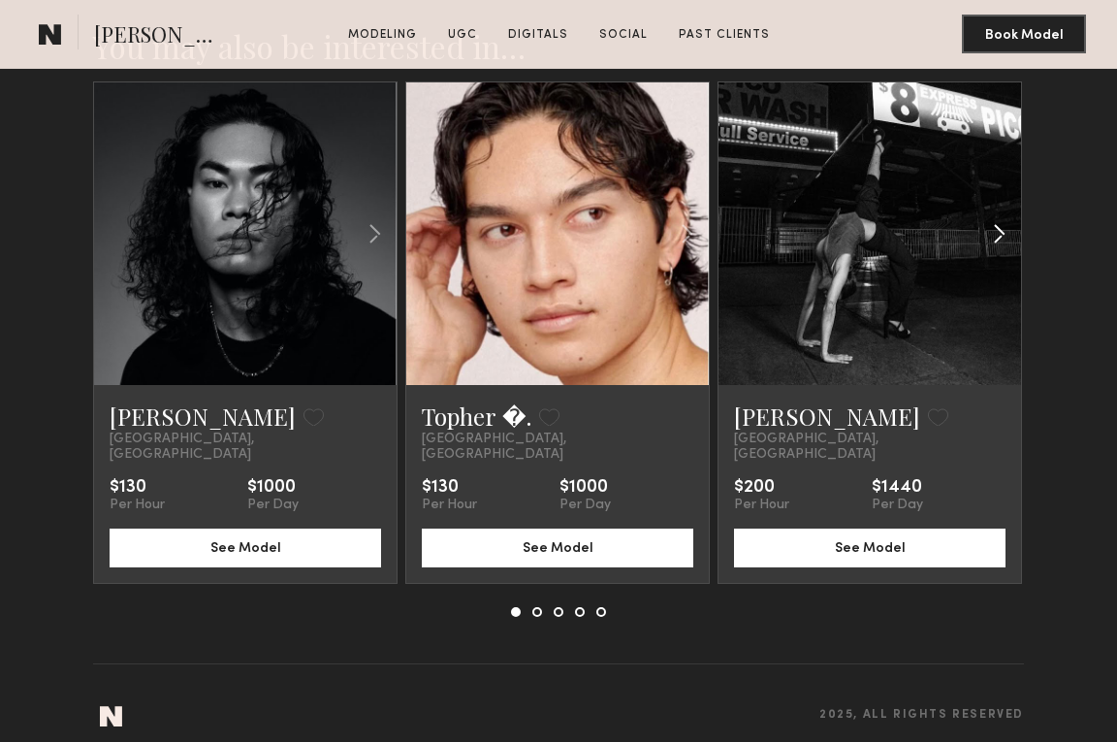
click at [999, 231] on common-icon at bounding box center [999, 233] width 28 height 37
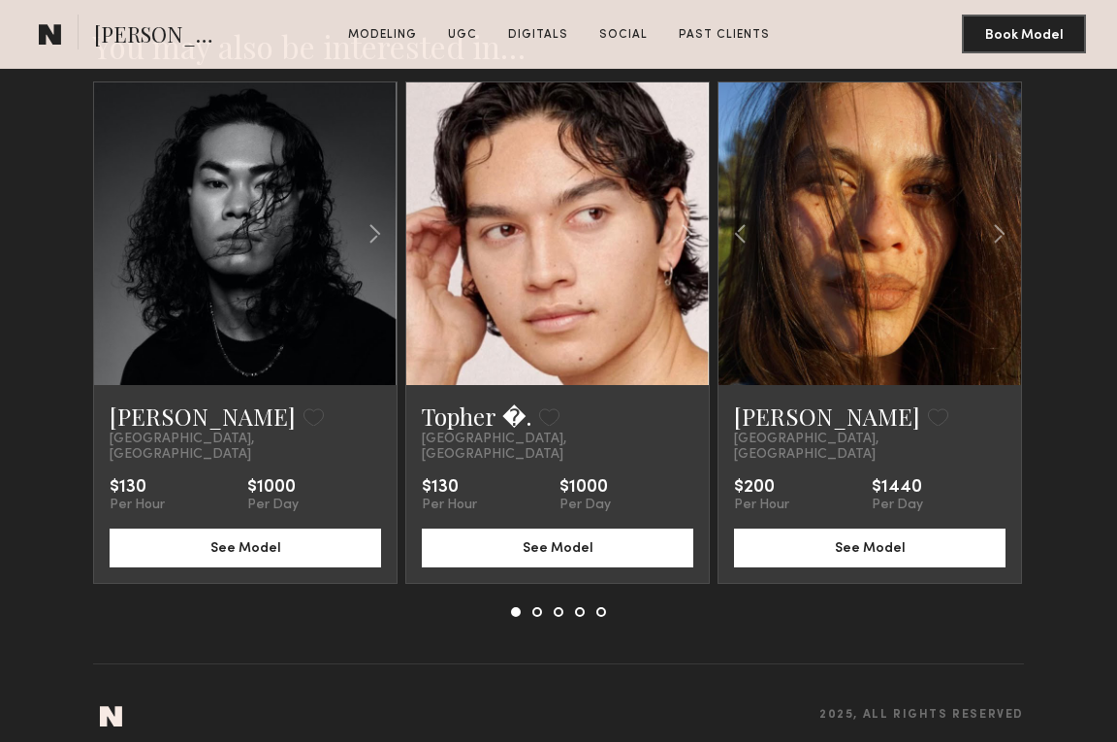
click at [537, 607] on button at bounding box center [537, 612] width 10 height 10
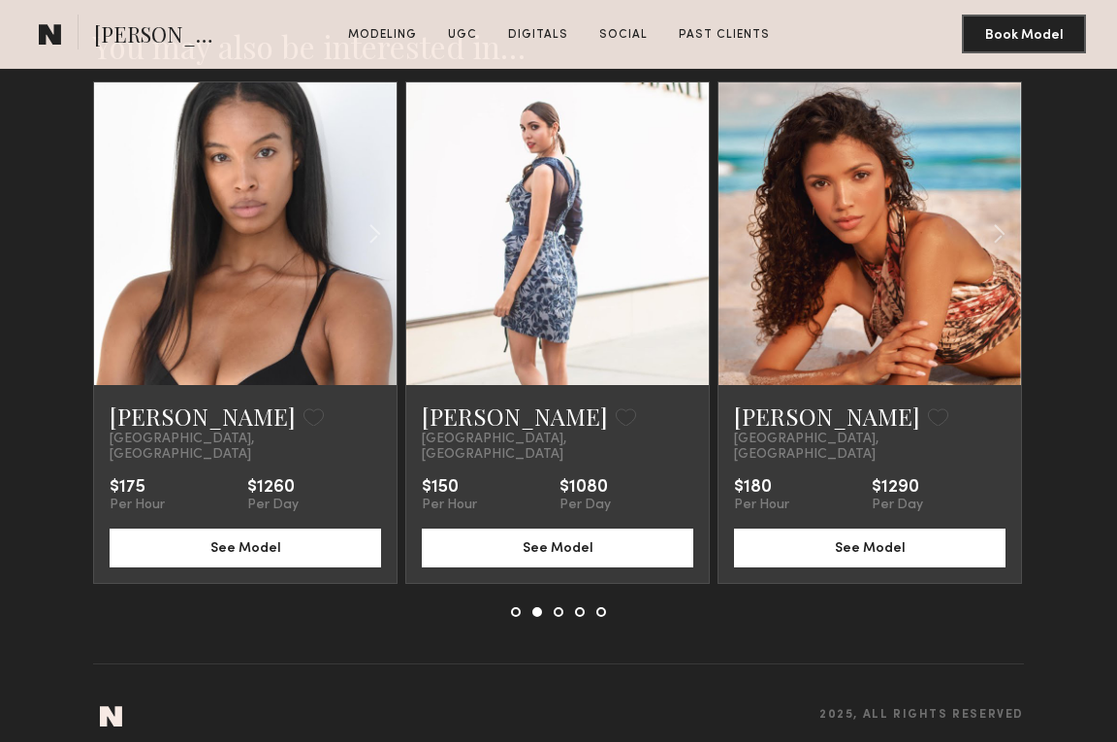
click at [554, 607] on button at bounding box center [559, 612] width 10 height 10
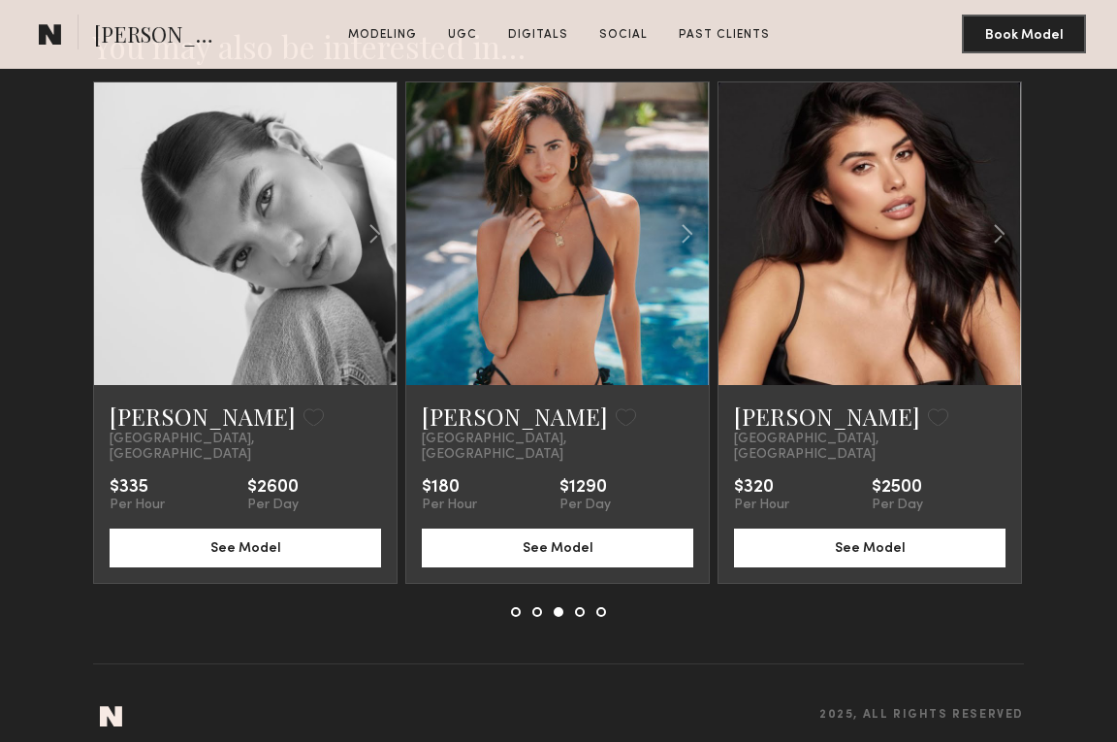
click at [583, 607] on button at bounding box center [580, 612] width 10 height 10
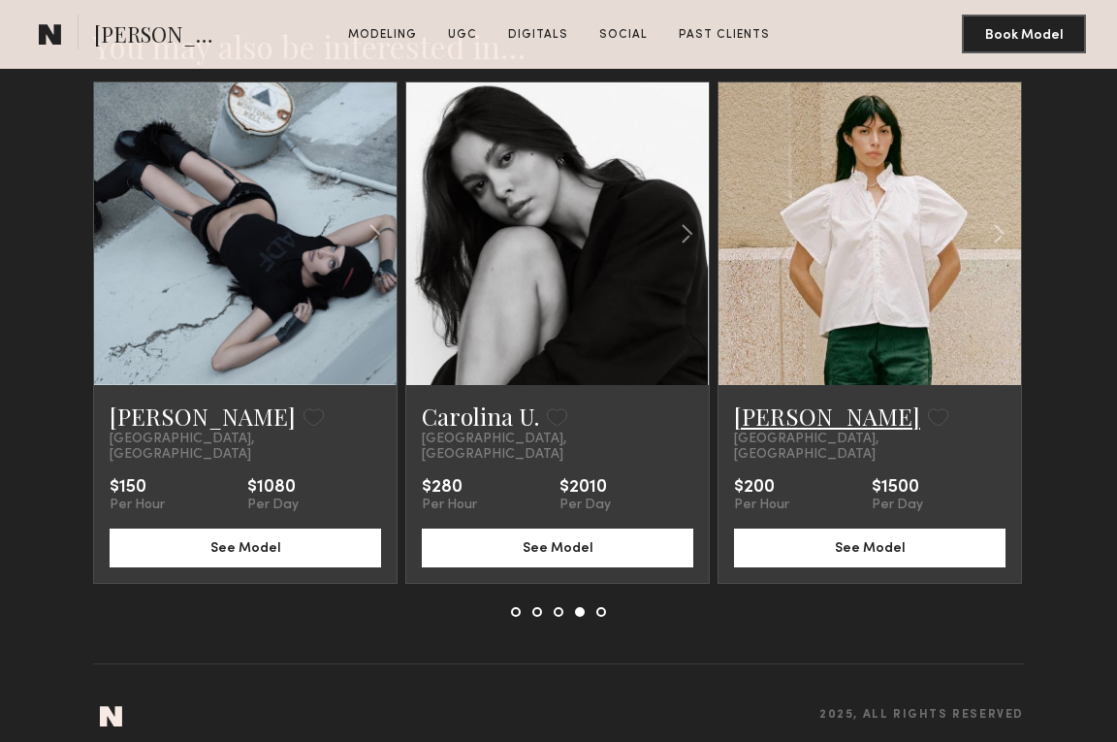
click at [800, 403] on link "[PERSON_NAME]" at bounding box center [827, 415] width 186 height 31
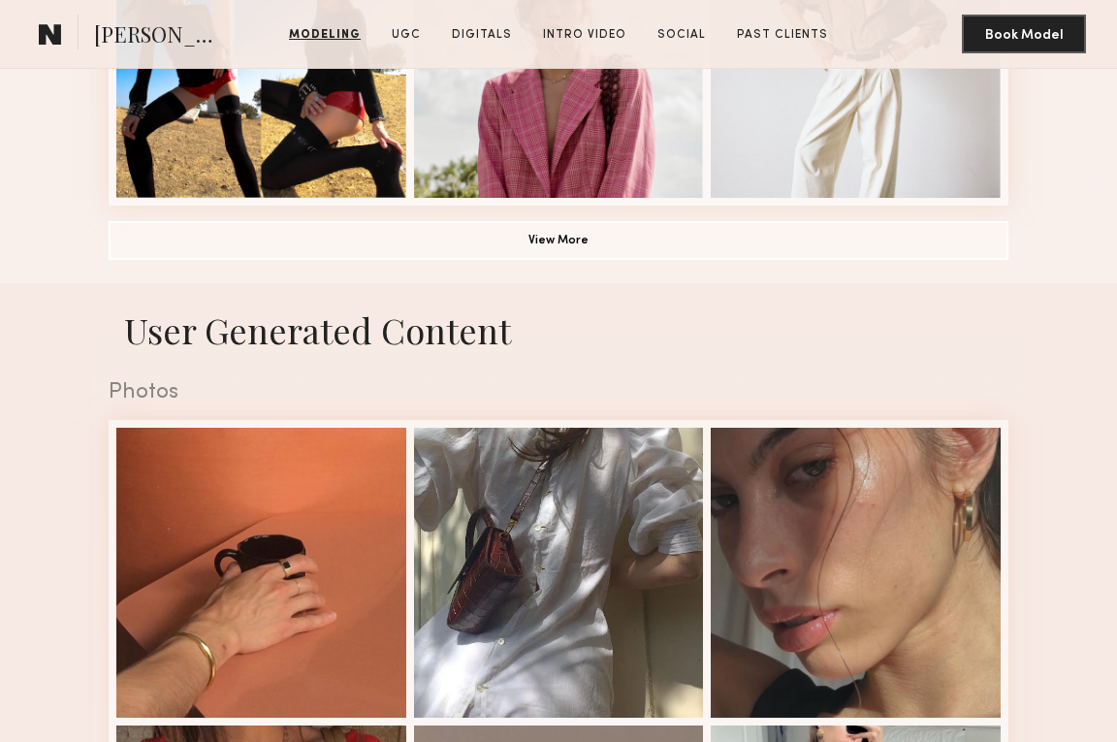
scroll to position [1543, 0]
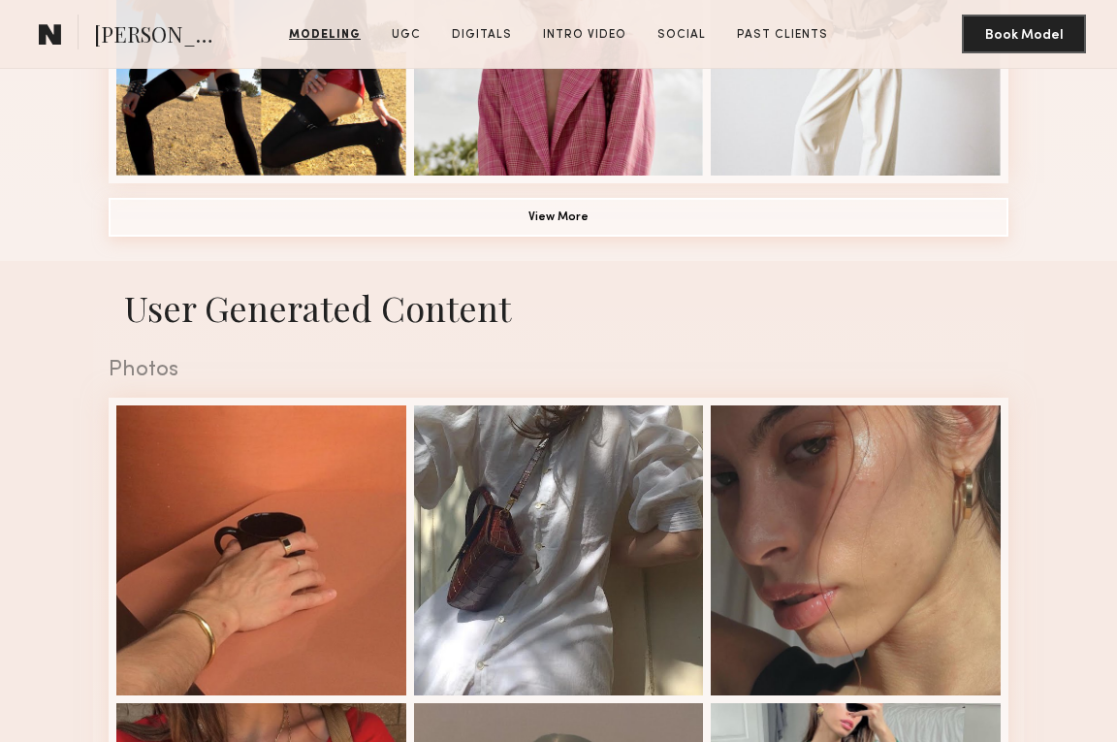
click at [726, 221] on button "View More" at bounding box center [559, 217] width 900 height 39
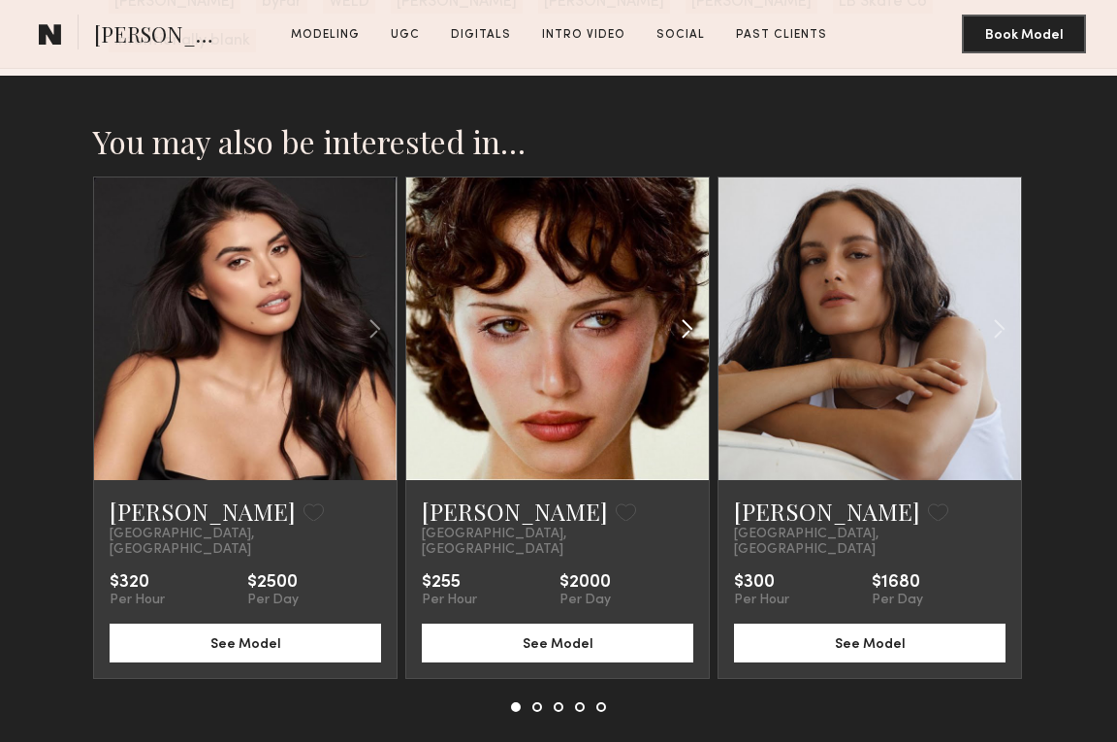
scroll to position [6366, 0]
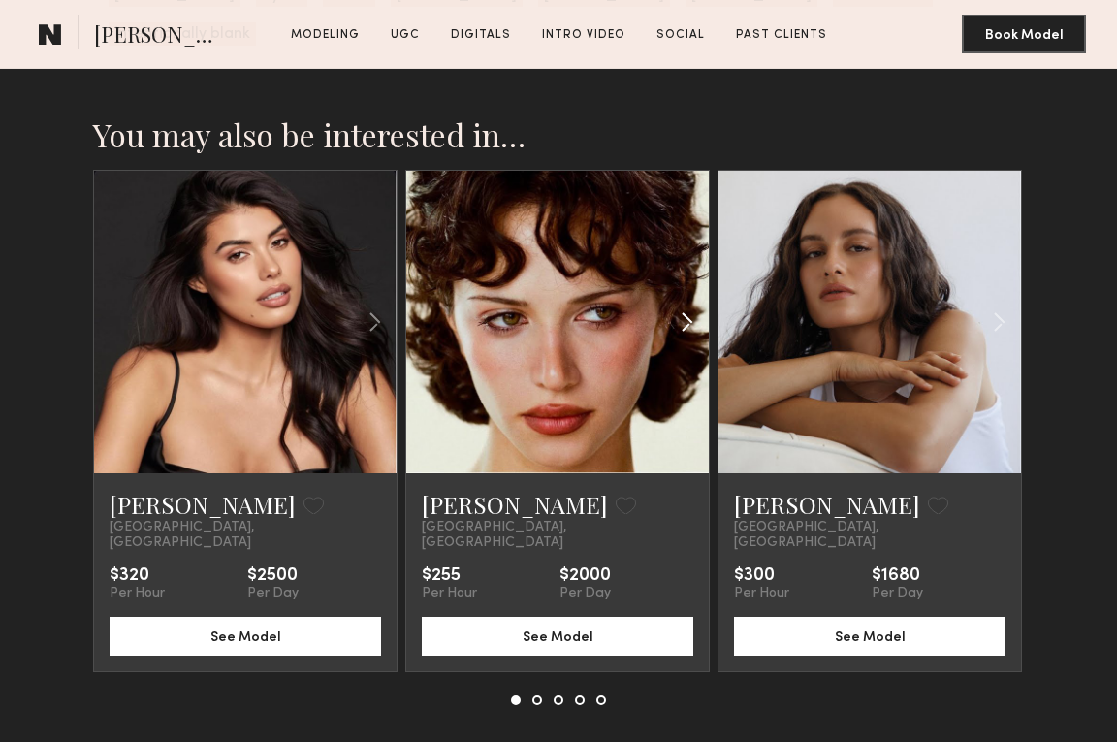
click at [612, 364] on div at bounding box center [659, 322] width 100 height 302
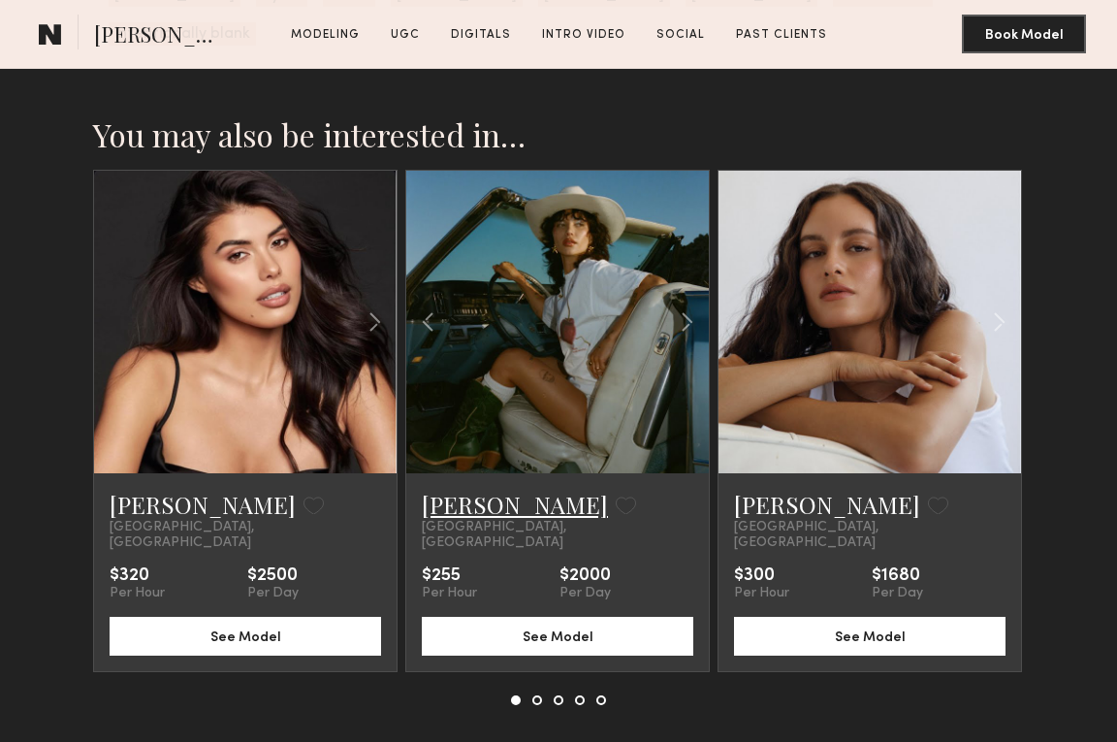
click at [474, 489] on link "[PERSON_NAME]" at bounding box center [515, 504] width 186 height 31
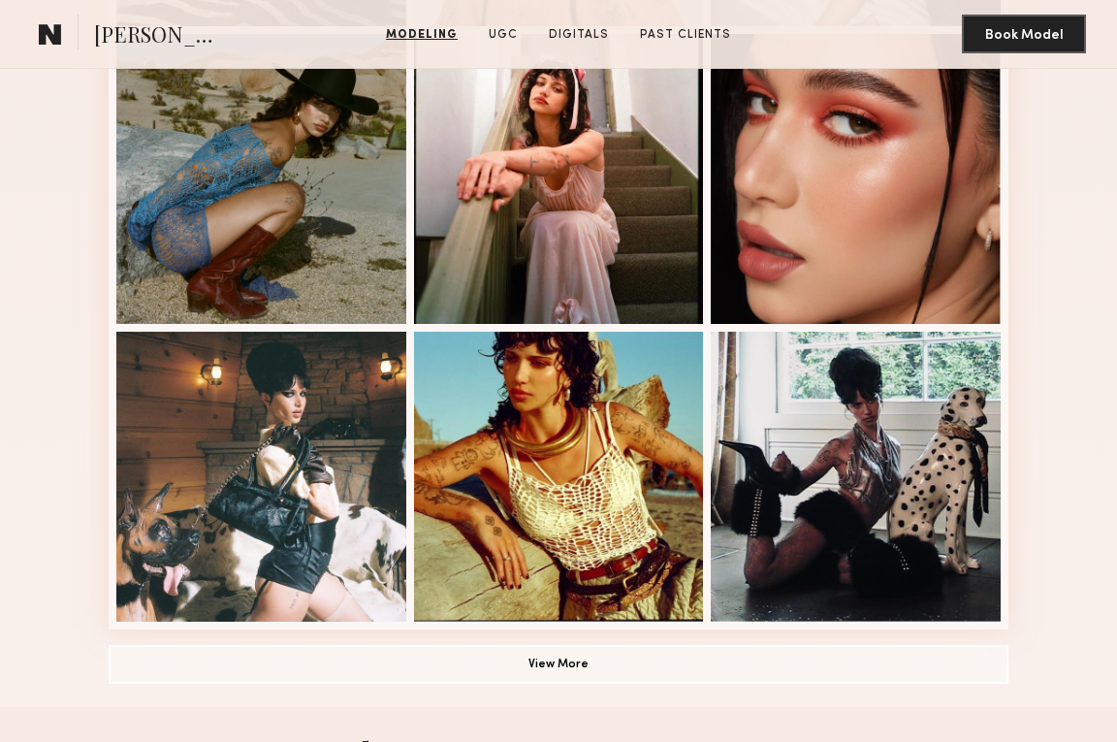
scroll to position [1175, 0]
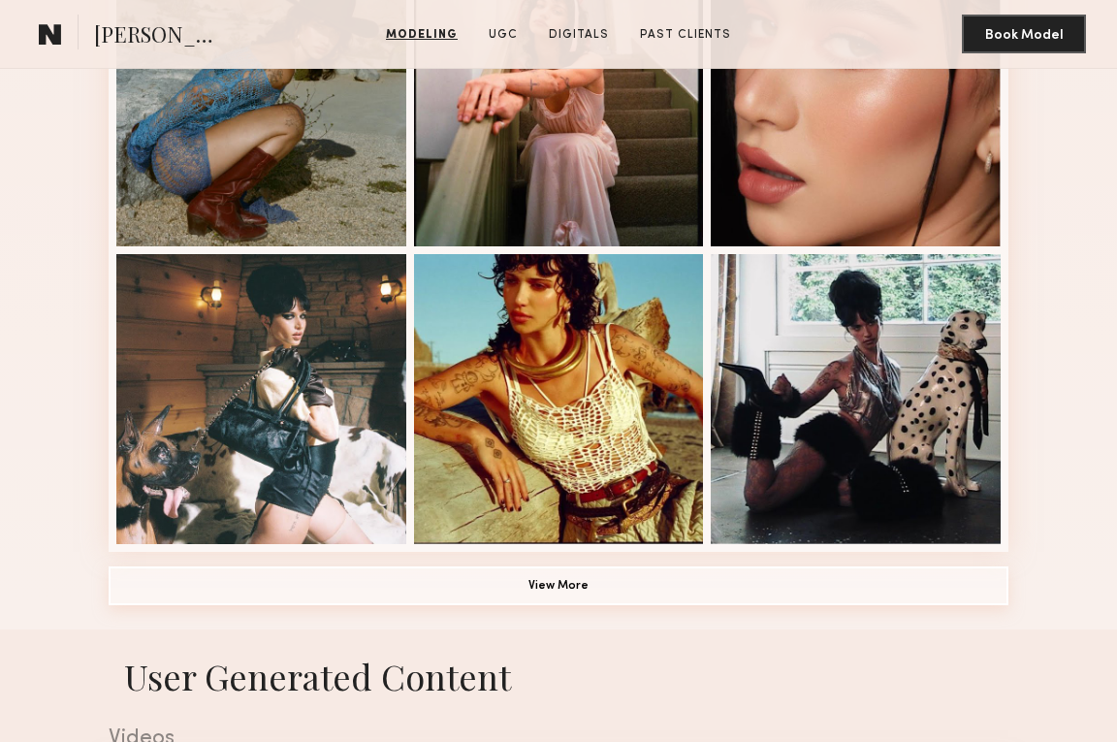
click at [583, 599] on button "View More" at bounding box center [559, 585] width 900 height 39
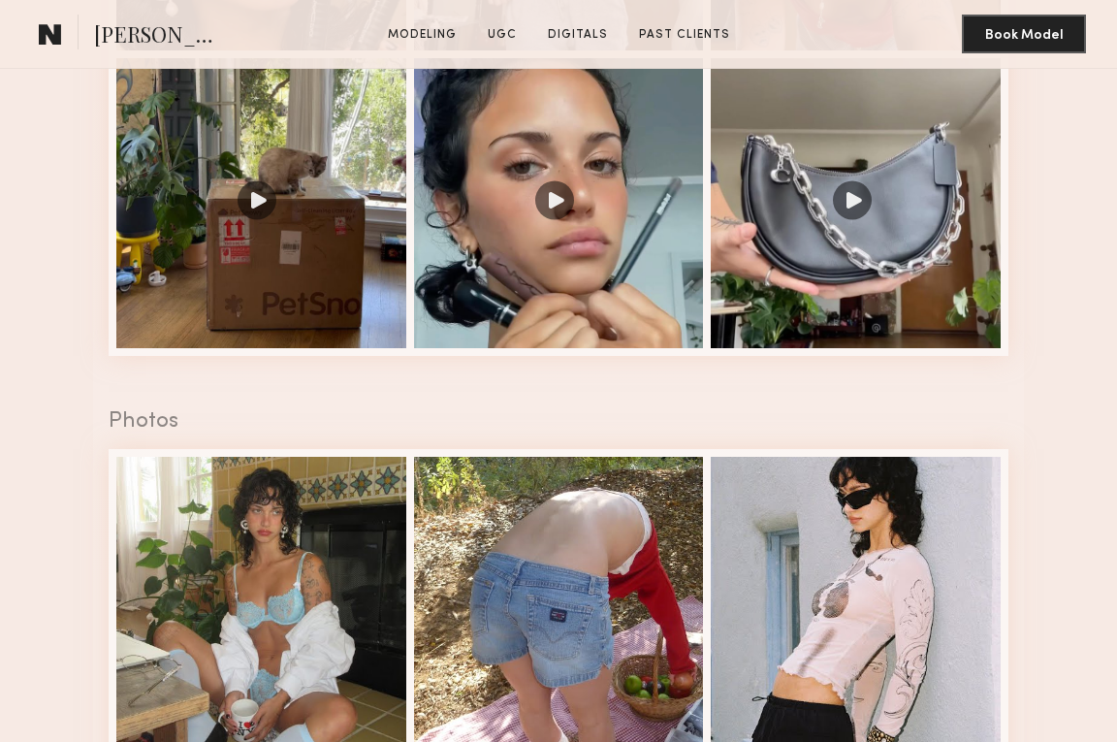
scroll to position [2760, 0]
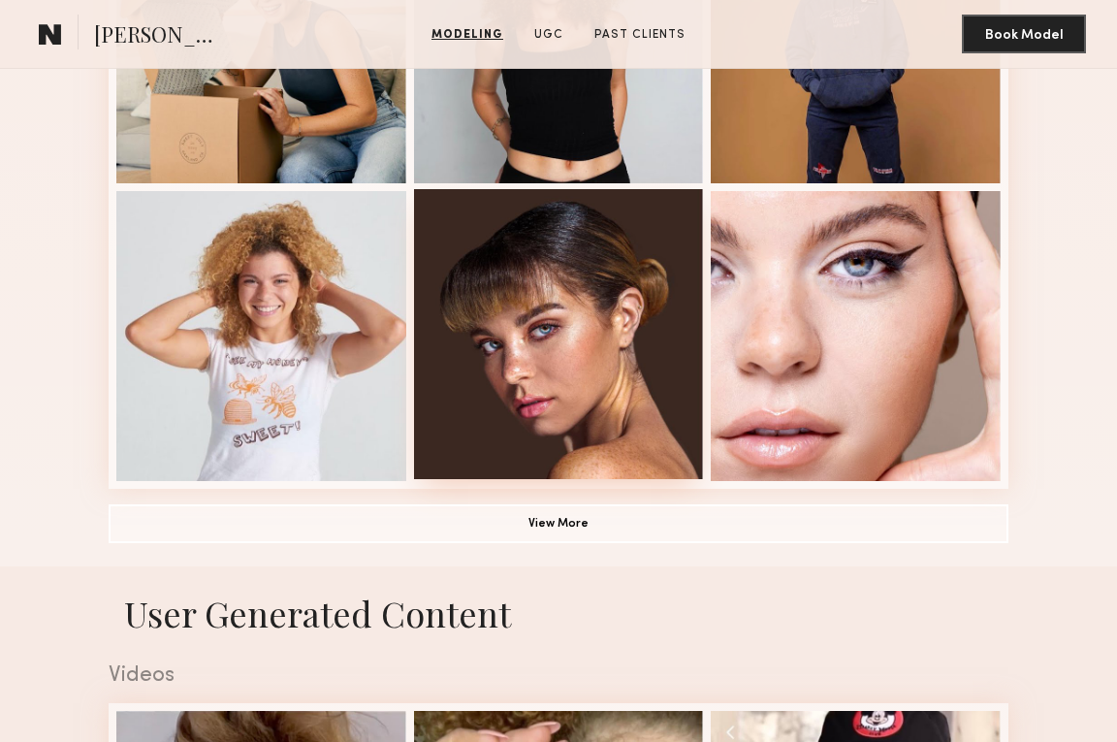
scroll to position [1250, 0]
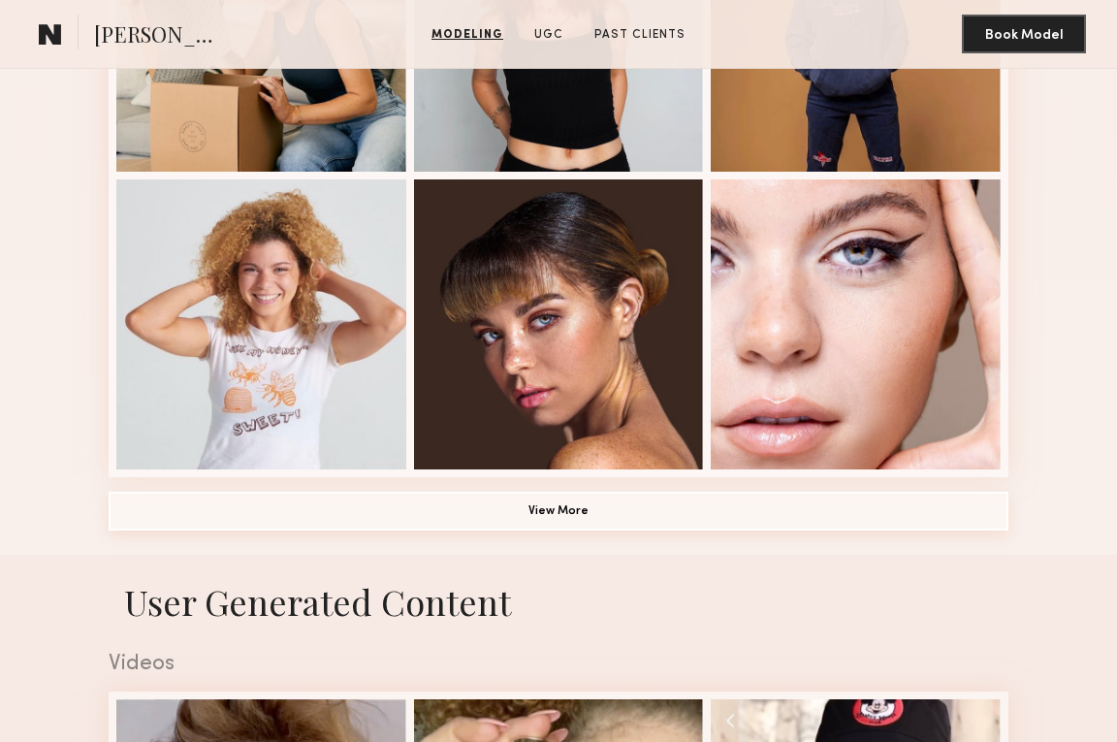
click at [559, 502] on button "View More" at bounding box center [559, 510] width 900 height 39
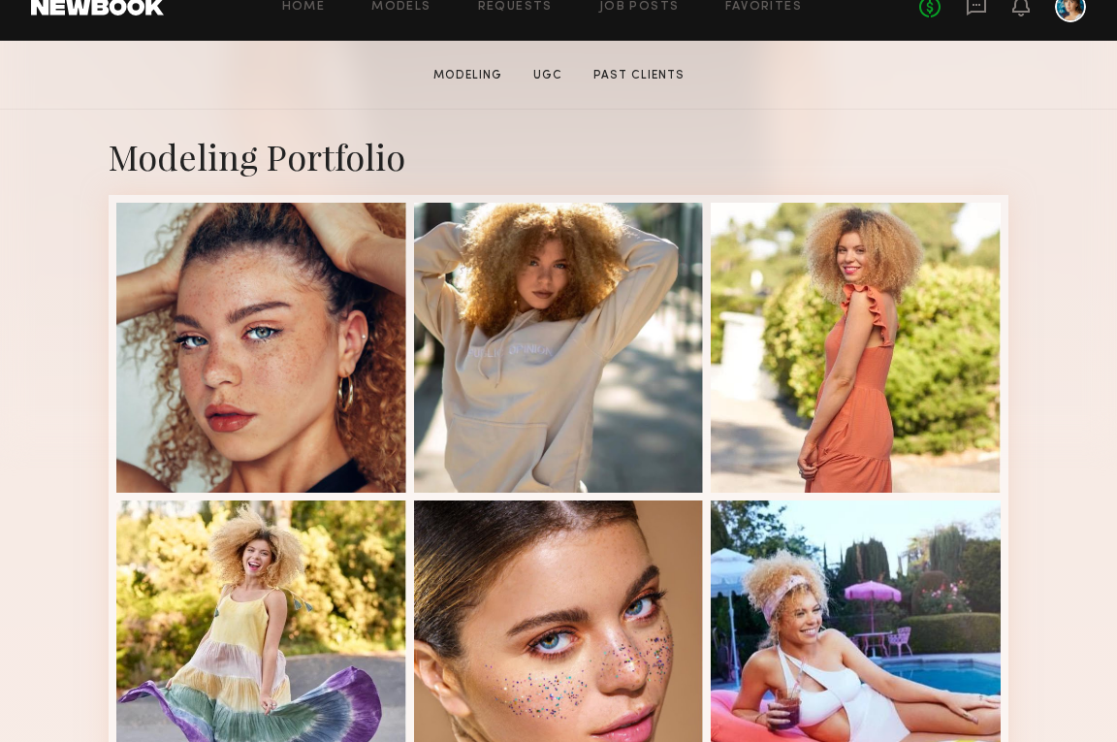
scroll to position [0, 0]
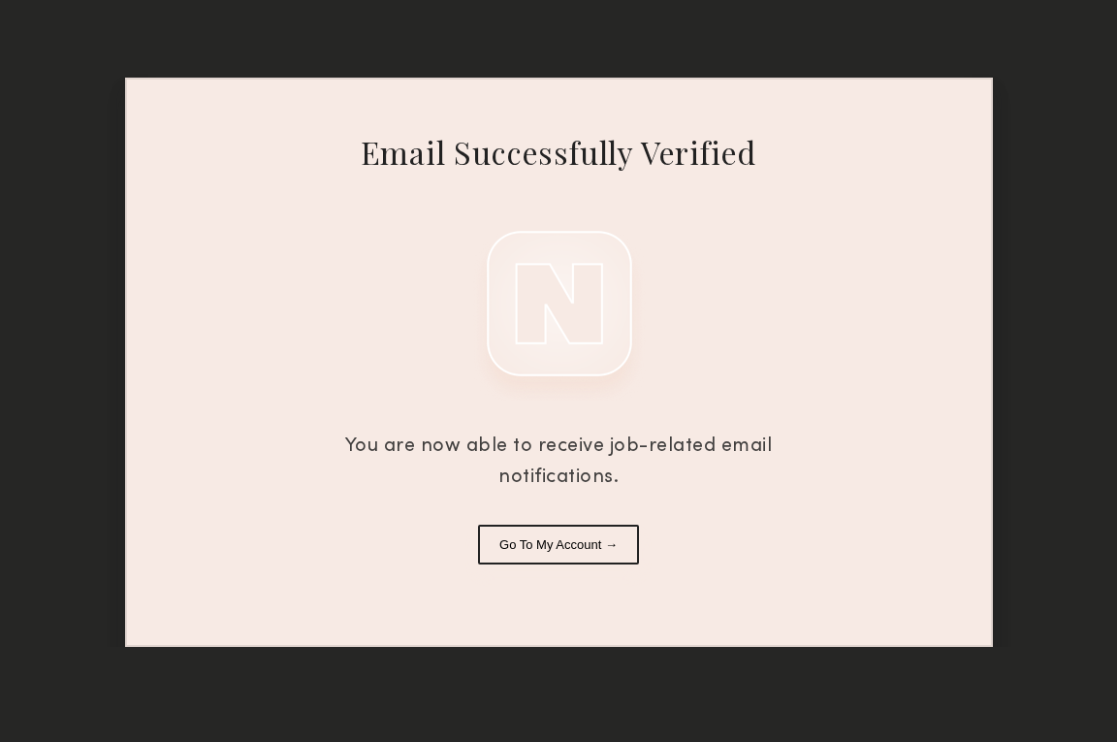
click at [584, 563] on button "Go To My Account →" at bounding box center [558, 544] width 161 height 40
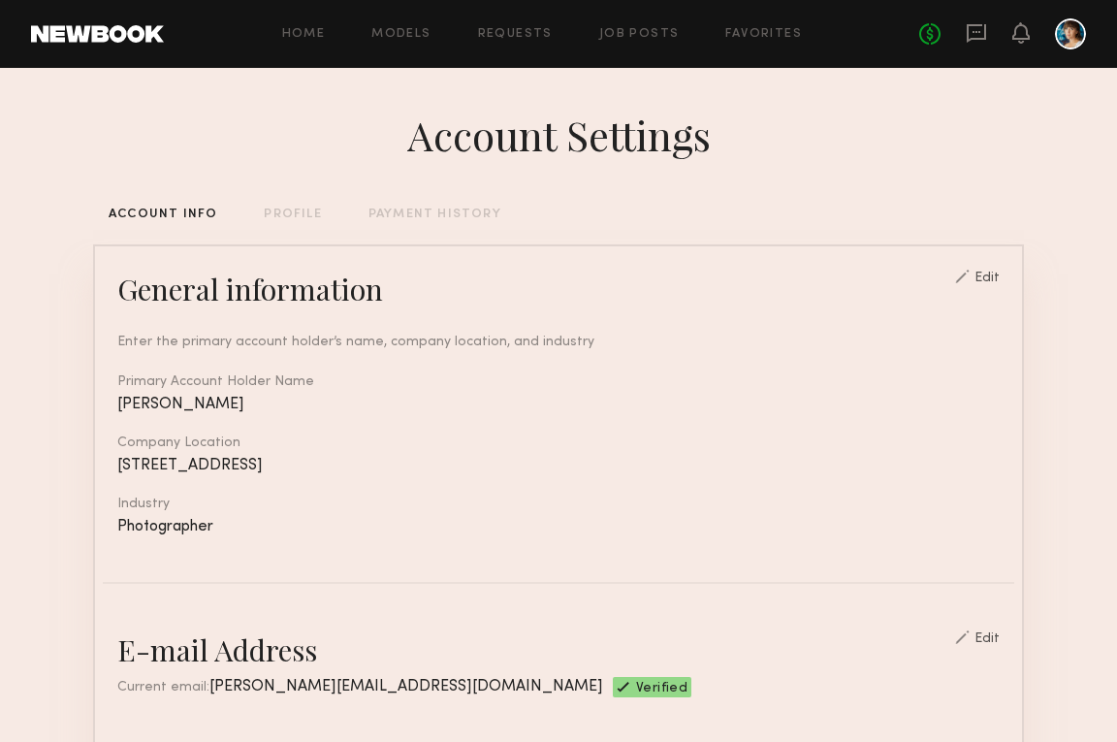
click at [310, 20] on div "Home Models Requests Job Posts Favorites Sign Out No fees up to $5,000" at bounding box center [625, 33] width 922 height 31
click at [310, 23] on div "Home Models Requests Job Posts Favorites Sign Out No fees up to $5,000" at bounding box center [625, 33] width 922 height 31
click at [310, 30] on link "Home" at bounding box center [304, 34] width 44 height 13
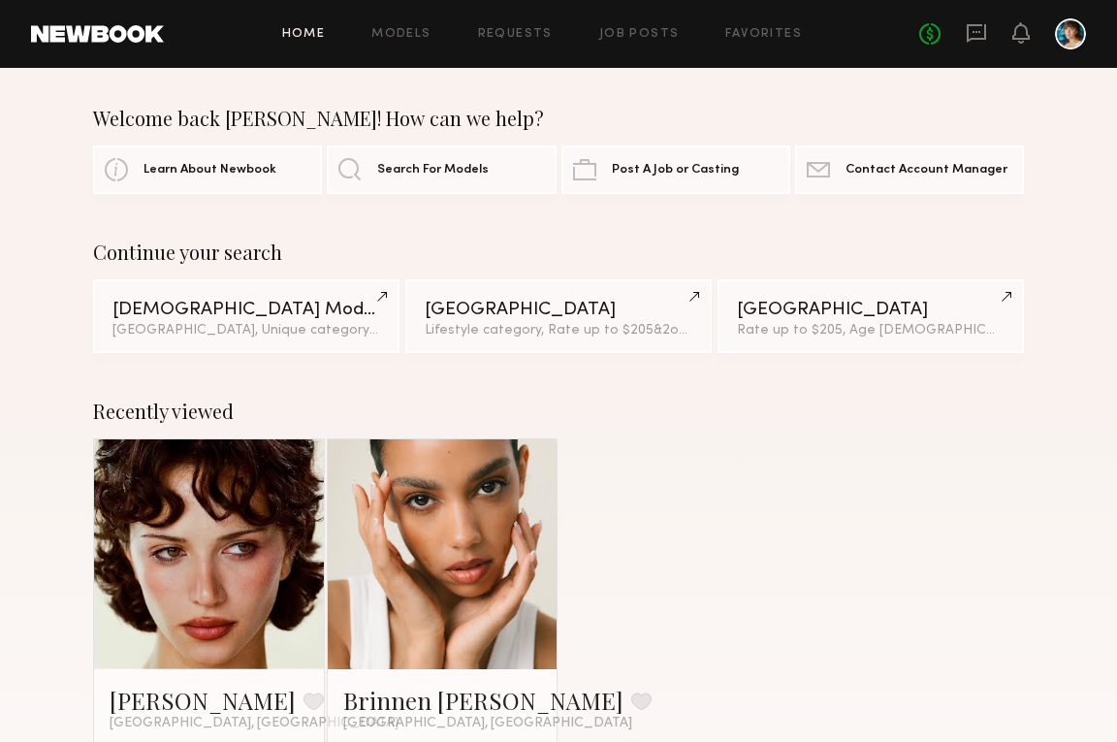
click at [408, 563] on link at bounding box center [443, 554] width 106 height 230
click at [84, 22] on header "Home Models Requests Job Posts Favorites Sign Out No fees up to $5,000" at bounding box center [558, 34] width 1117 height 68
click at [91, 39] on link at bounding box center [97, 33] width 133 height 17
